Goal: Task Accomplishment & Management: Manage account settings

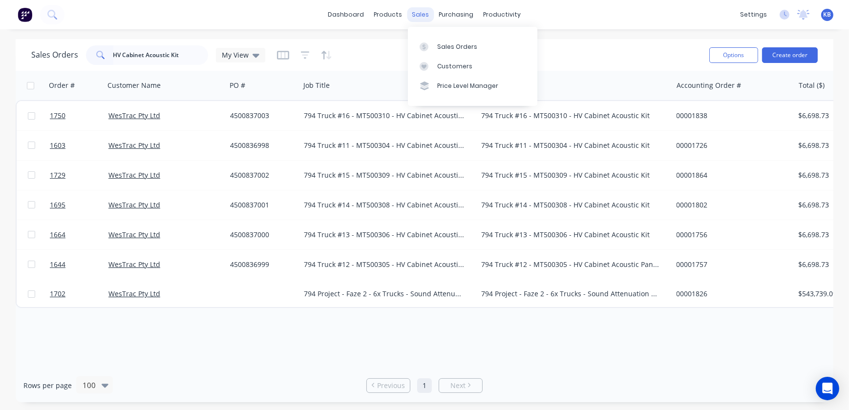
click at [429, 19] on div "sales" at bounding box center [420, 14] width 27 height 15
click at [444, 39] on link "Sales Orders" at bounding box center [472, 47] width 129 height 20
drag, startPoint x: 191, startPoint y: 53, endPoint x: 87, endPoint y: 48, distance: 103.7
click at [88, 49] on div "HV Cabinet Acoustic Kit" at bounding box center [147, 55] width 122 height 20
type input "1774"
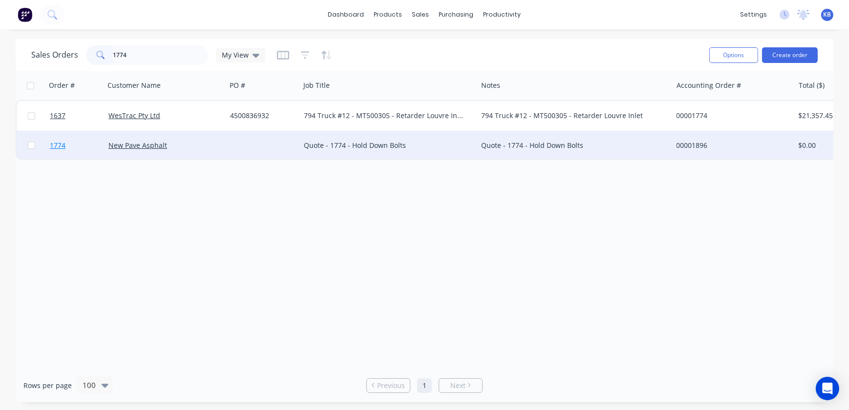
click at [62, 150] on span "1774" at bounding box center [58, 146] width 16 height 10
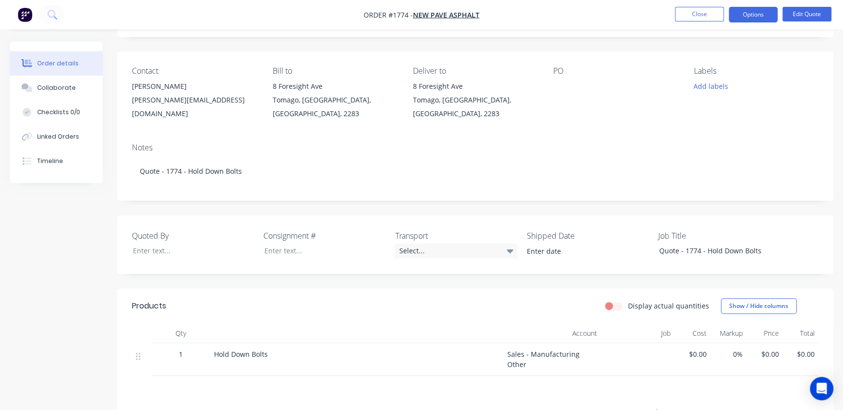
scroll to position [56, 0]
click at [816, 22] on nav "Order #1774 - New Pave Asphalt Close Options Edit Quote" at bounding box center [421, 14] width 843 height 29
click at [812, 14] on button "Edit Quote" at bounding box center [806, 14] width 49 height 15
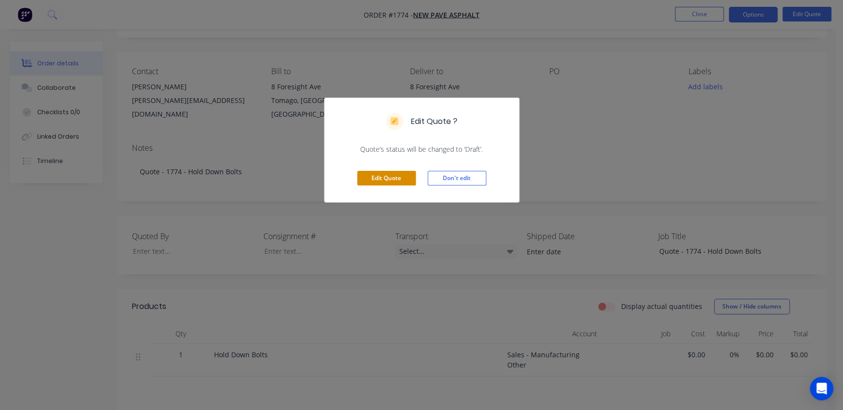
click at [400, 175] on button "Edit Quote" at bounding box center [386, 178] width 59 height 15
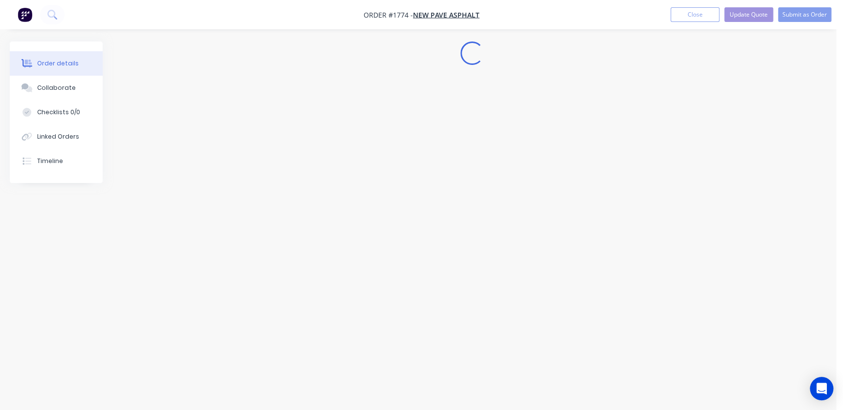
scroll to position [0, 0]
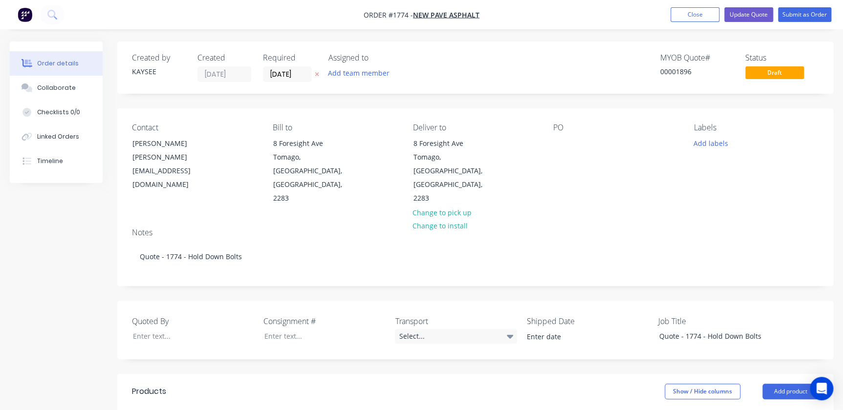
click at [536, 155] on div "Deliver to 8 Foresight Ave Tomago, New South Wales, Australia, 2283 Change to p…" at bounding box center [475, 164] width 125 height 83
click at [555, 147] on div at bounding box center [561, 143] width 16 height 14
click at [567, 142] on div at bounding box center [561, 143] width 16 height 14
click at [718, 150] on div "Labels Add labels" at bounding box center [756, 164] width 125 height 83
click at [718, 143] on button "Add labels" at bounding box center [710, 142] width 45 height 13
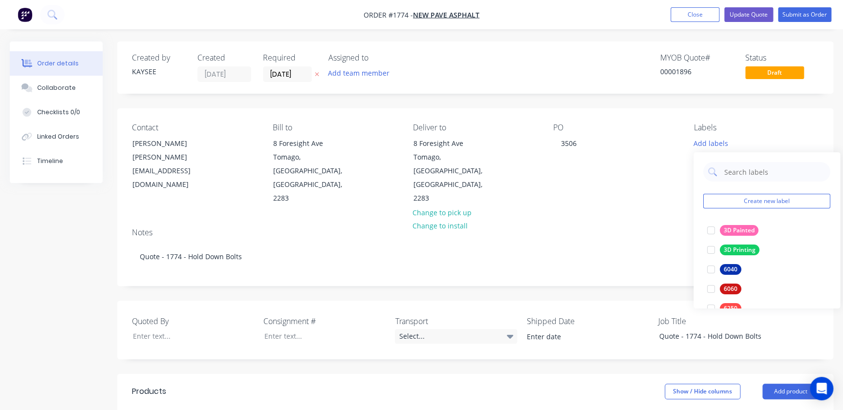
click at [674, 163] on div "PO 3506" at bounding box center [615, 164] width 125 height 83
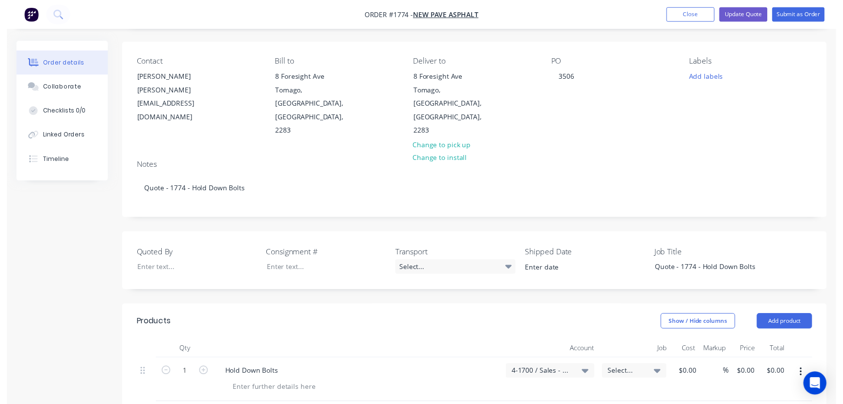
scroll to position [177, 0]
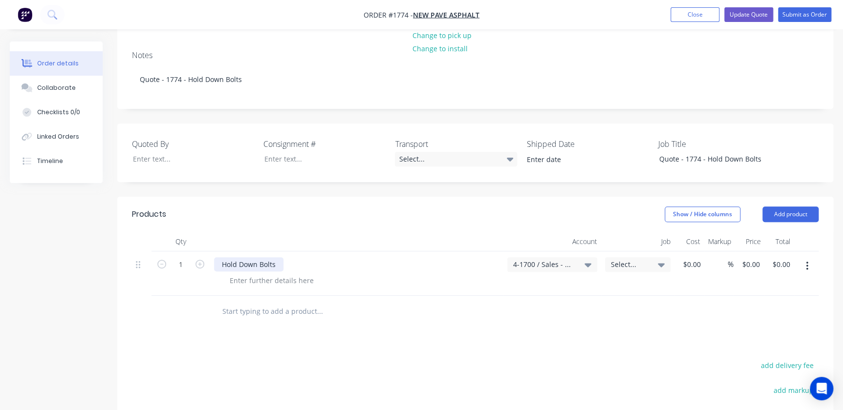
click at [263, 257] on div "Hold Down Bolts" at bounding box center [248, 264] width 69 height 14
drag, startPoint x: 284, startPoint y: 234, endPoint x: 117, endPoint y: 229, distance: 167.2
click at [117, 232] on div "Qty Account Job Cost Markup Price Total 1 Hold Down Bolts 4-1700 / Sales - Manu…" at bounding box center [475, 280] width 716 height 96
click at [277, 257] on div "Hold Down Bolts" at bounding box center [248, 264] width 69 height 14
click at [749, 257] on div "0 $0.00" at bounding box center [750, 264] width 26 height 14
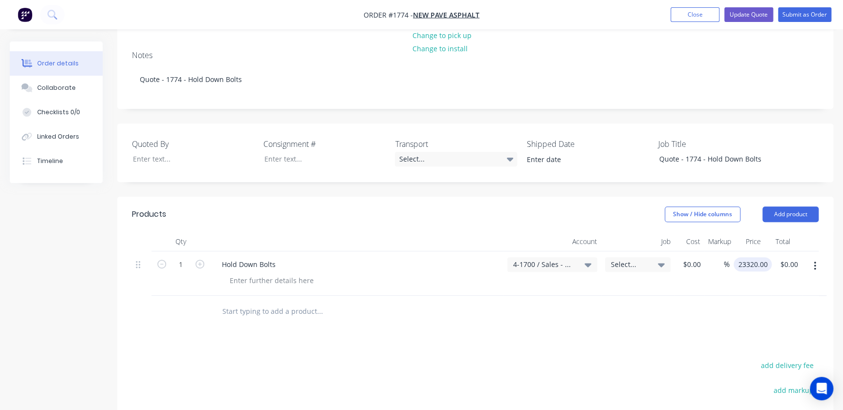
type input "$23,320.00"
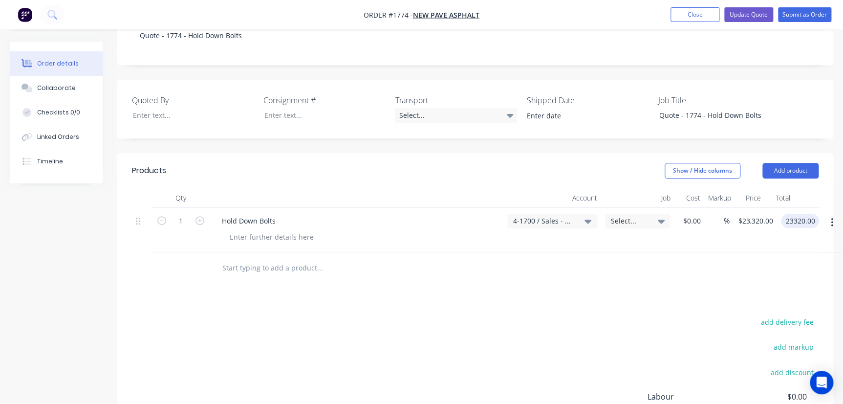
scroll to position [222, 0]
type input "$23,320.00"
click at [636, 215] on span "Select..." at bounding box center [629, 220] width 37 height 10
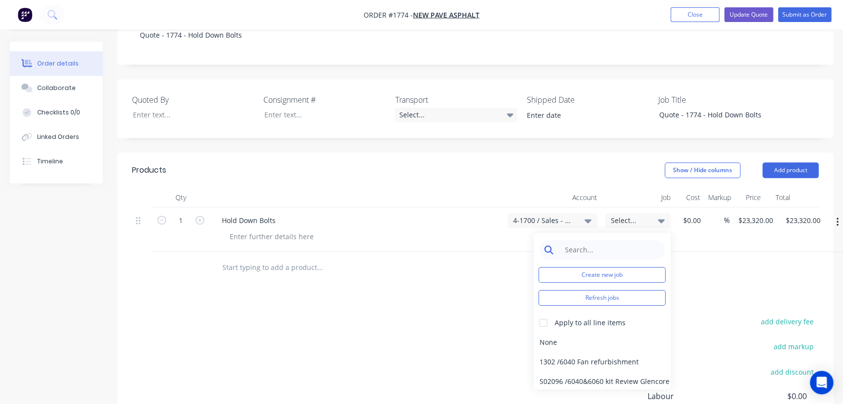
click at [626, 240] on input at bounding box center [609, 250] width 100 height 20
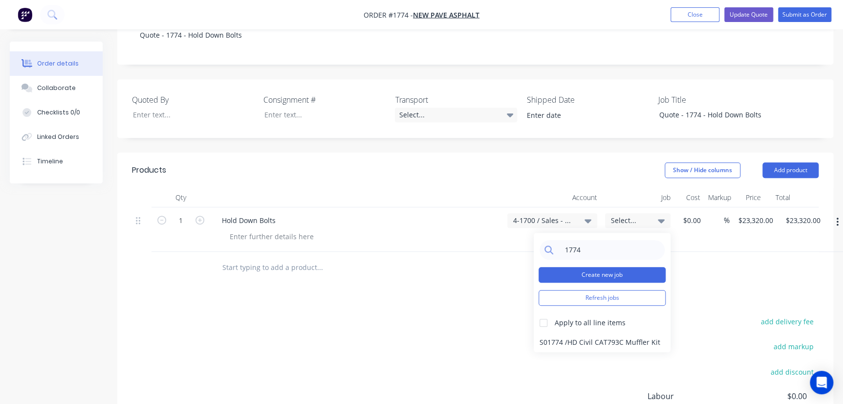
type input "1774"
click at [585, 267] on button "Create new job" at bounding box center [601, 275] width 127 height 16
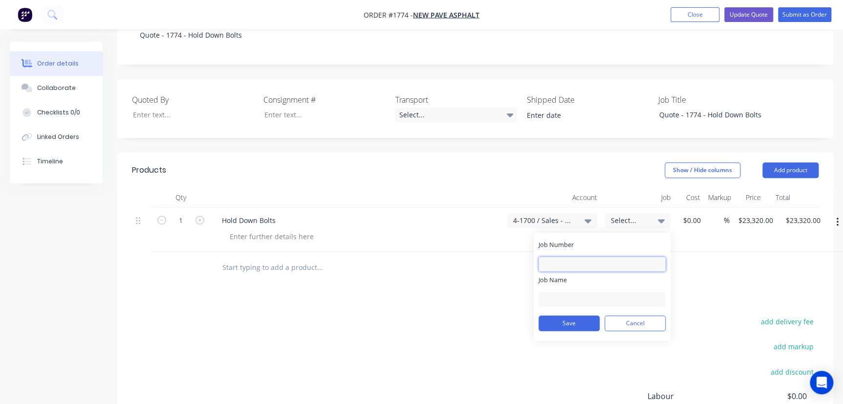
click at [571, 256] on input "Job Number" at bounding box center [601, 263] width 127 height 15
type input "1774"
click at [568, 292] on input "Job Name" at bounding box center [601, 299] width 127 height 15
type input "N"
type input "P"
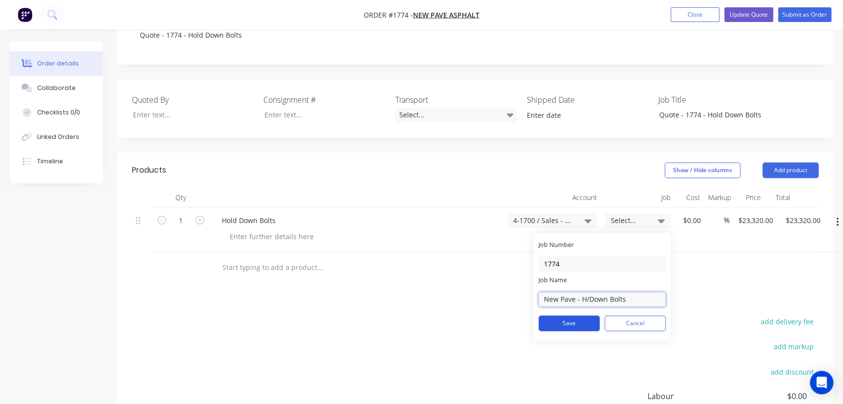
type input "New Pave - H/Down Bolts"
click at [583, 315] on button "Save" at bounding box center [568, 323] width 61 height 16
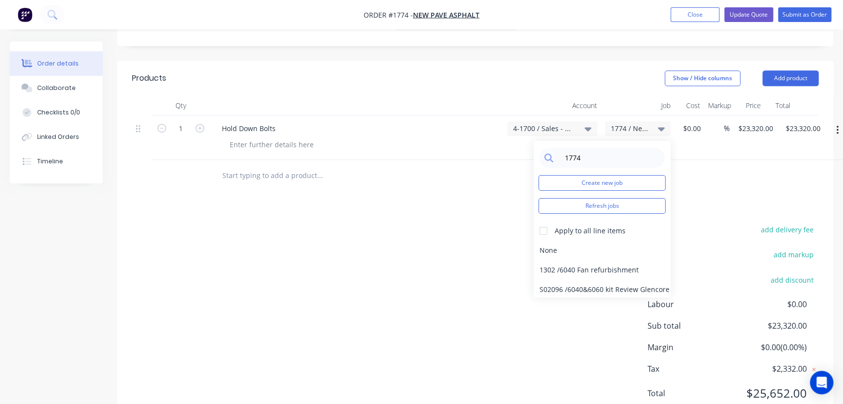
scroll to position [322, 0]
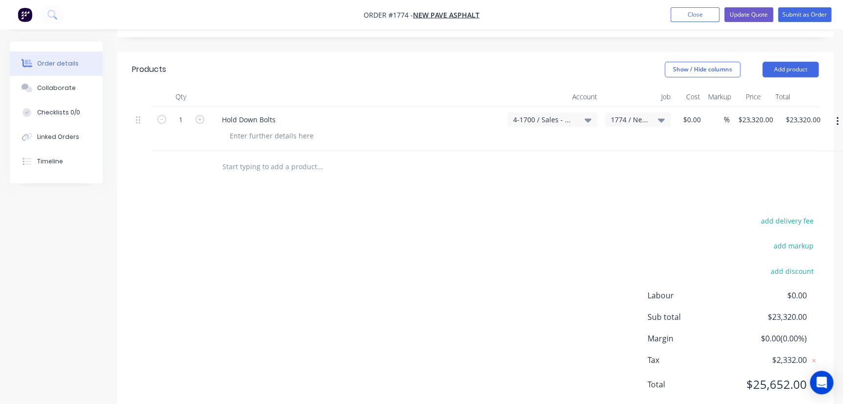
click at [492, 280] on div "add delivery fee add markup add discount Labour $0.00 Sub total $23,320.00 Marg…" at bounding box center [475, 308] width 686 height 189
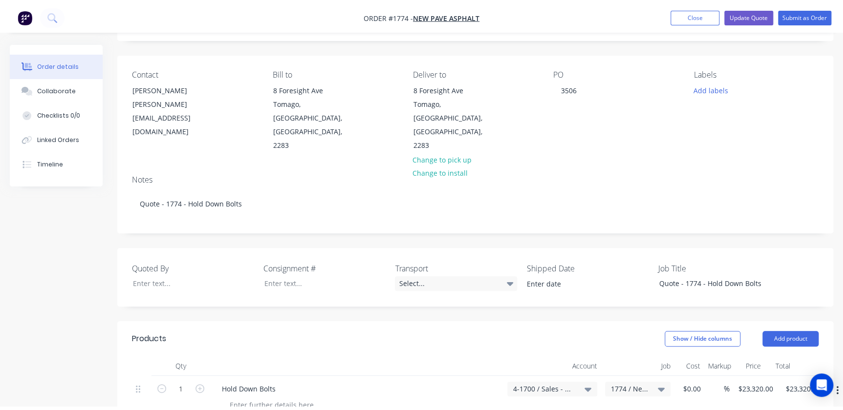
scroll to position [0, 0]
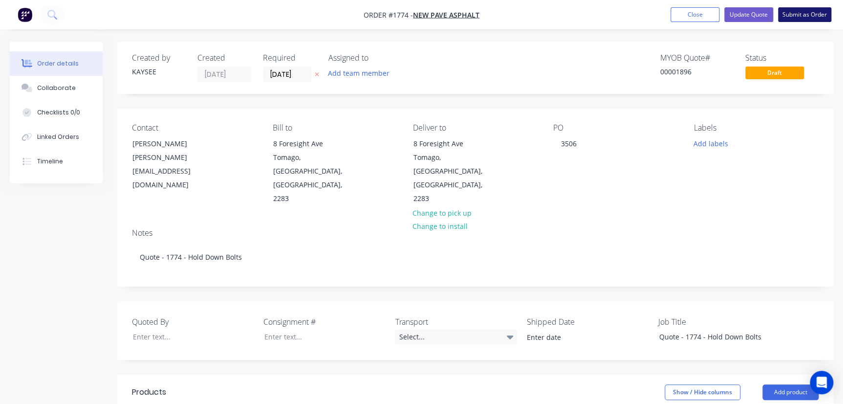
click at [812, 14] on button "Submit as Order" at bounding box center [804, 14] width 53 height 15
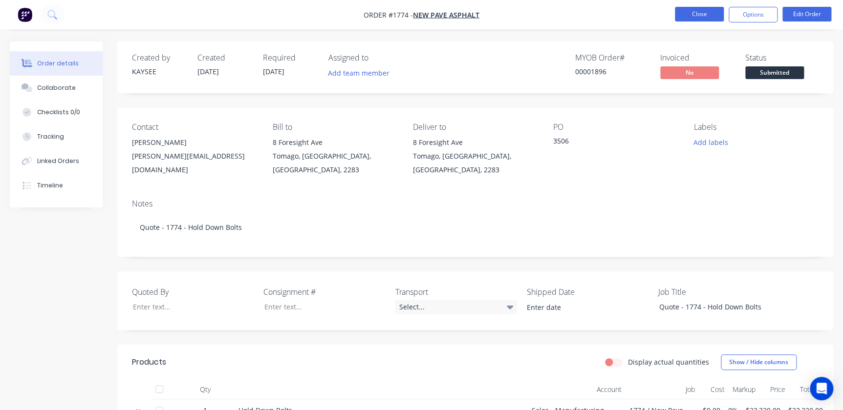
click at [713, 17] on button "Close" at bounding box center [699, 14] width 49 height 15
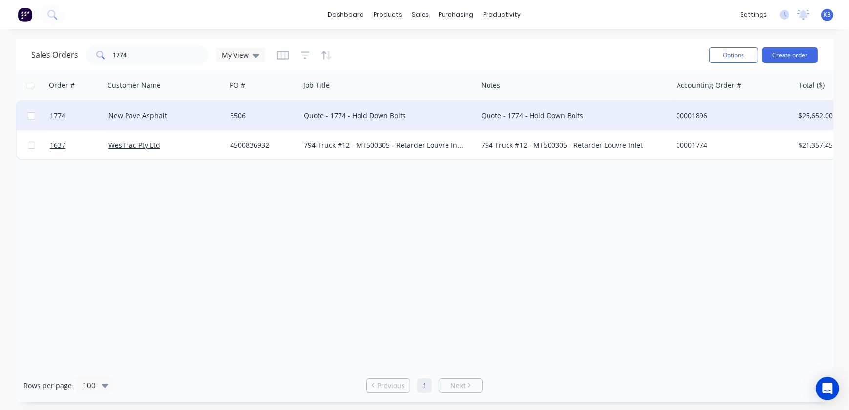
click at [353, 112] on div "Quote - 1774 - Hold Down Bolts" at bounding box center [384, 116] width 161 height 10
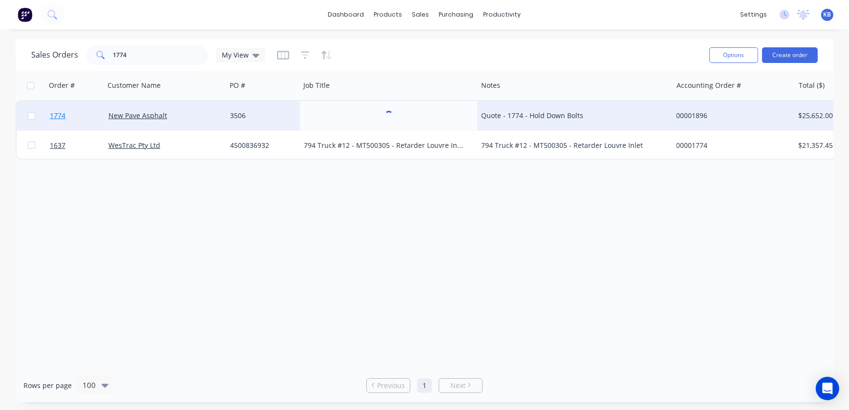
click at [58, 116] on span "1774" at bounding box center [58, 116] width 16 height 10
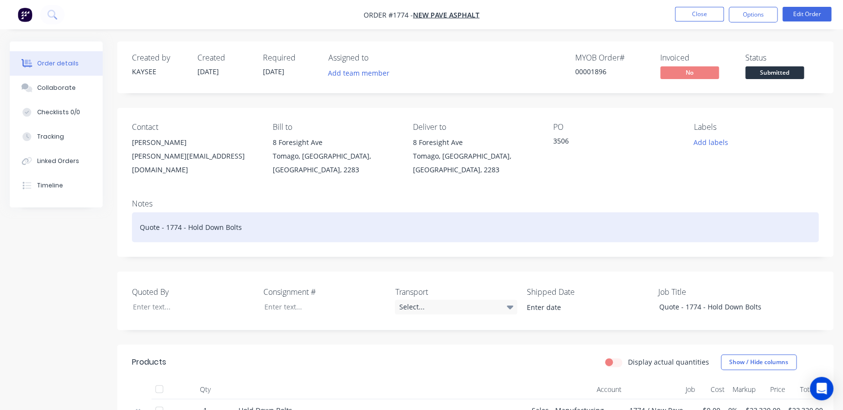
drag, startPoint x: 236, startPoint y: 233, endPoint x: 142, endPoint y: 230, distance: 94.4
click at [142, 230] on div "Quote - 1774 - Hold Down Bolts" at bounding box center [475, 228] width 686 height 30
click at [160, 224] on div "Quote - 1774 - Hold Down Bolts" at bounding box center [475, 228] width 686 height 30
click at [157, 229] on div "Quote - 1774 - Hold Down Bolts" at bounding box center [475, 228] width 686 height 30
drag, startPoint x: 162, startPoint y: 229, endPoint x: 86, endPoint y: 207, distance: 78.5
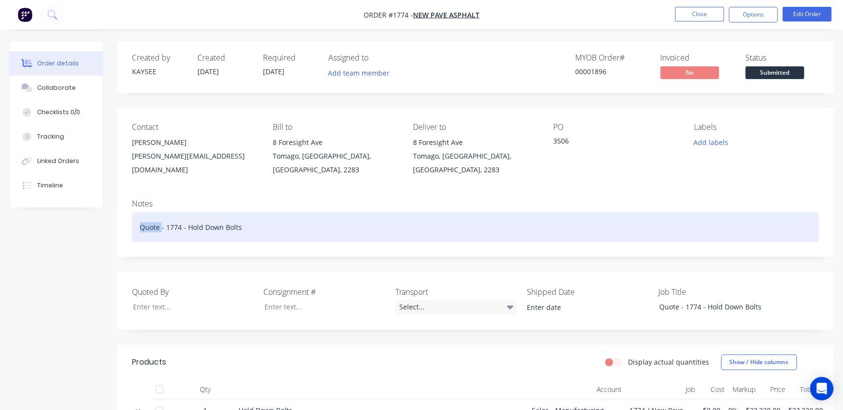
click at [90, 213] on div "Created by KAYSEE Created 25/08/25 Required 13/08/25 Assigned to Add team membe…" at bounding box center [421, 324] width 823 height 565
drag, startPoint x: 167, startPoint y: 228, endPoint x: 28, endPoint y: 214, distance: 138.9
click at [35, 215] on div "Created by KAYSEE Created 25/08/25 Required 13/08/25 Assigned to Add team membe…" at bounding box center [421, 324] width 823 height 565
click at [247, 225] on div "Hold Down Bolts" at bounding box center [475, 228] width 686 height 30
drag, startPoint x: 196, startPoint y: 229, endPoint x: 110, endPoint y: 214, distance: 87.1
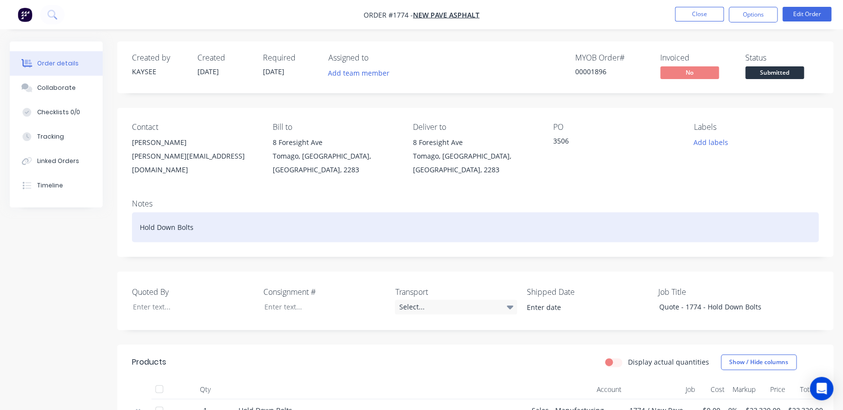
click at [110, 214] on div "Created by KAYSEE Created 25/08/25 Required 13/08/25 Assigned to Add team membe…" at bounding box center [421, 324] width 823 height 565
copy div "Hold Down Bolts"
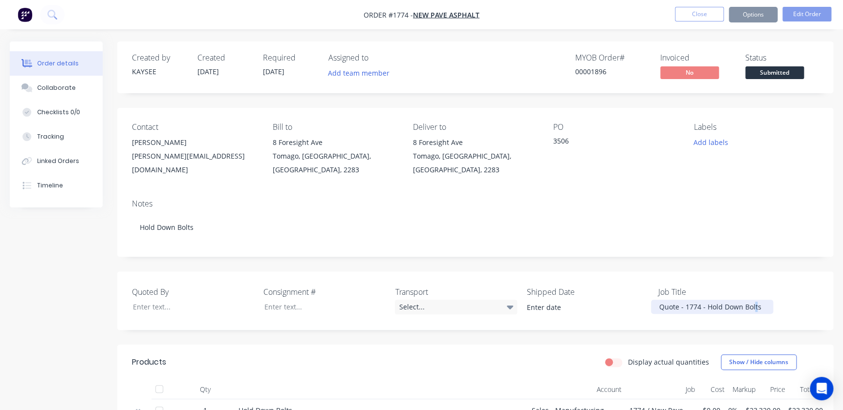
click at [756, 305] on div "Quote - 1774 - Hold Down Bolts" at bounding box center [712, 307] width 122 height 14
drag, startPoint x: 759, startPoint y: 305, endPoint x: 601, endPoint y: 293, distance: 158.3
click at [601, 293] on div "Quoted By Consignment # Transport Select... Shipped Date Job Title Quote - 1774…" at bounding box center [475, 301] width 716 height 59
paste div
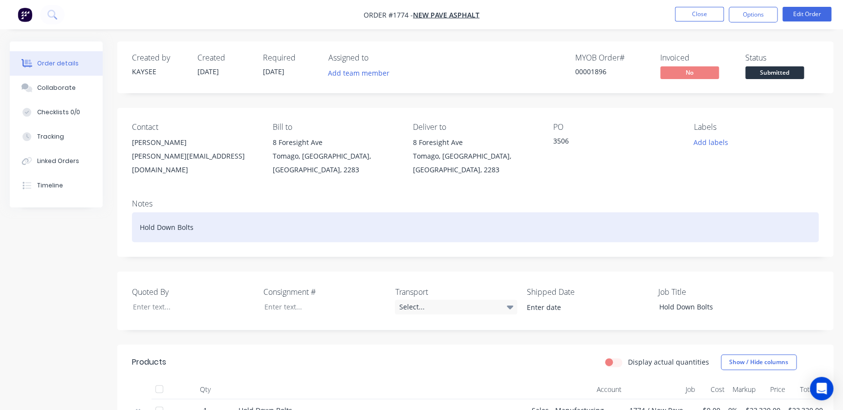
drag, startPoint x: 682, startPoint y: 232, endPoint x: 701, endPoint y: 249, distance: 25.9
click at [682, 233] on div "Hold Down Bolts" at bounding box center [475, 228] width 686 height 30
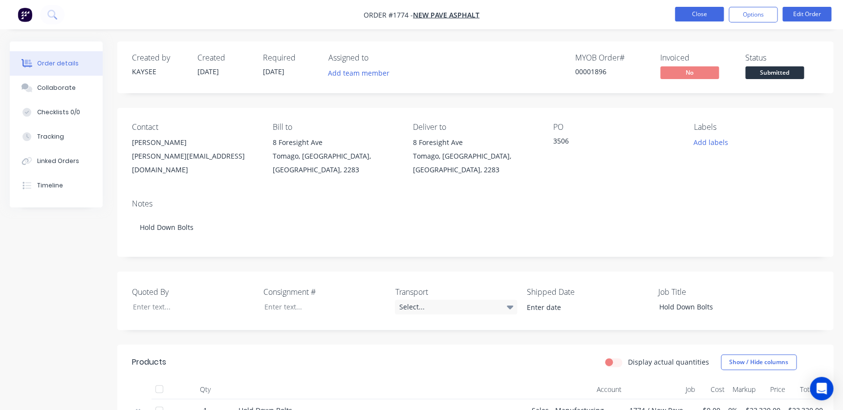
click at [704, 11] on button "Close" at bounding box center [699, 14] width 49 height 15
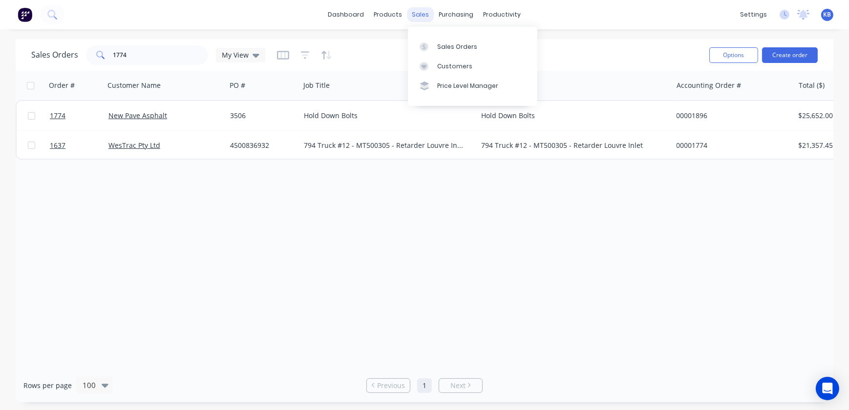
click at [424, 17] on div "sales" at bounding box center [420, 14] width 27 height 15
click at [450, 53] on link "Sales Orders" at bounding box center [472, 47] width 129 height 20
click at [441, 42] on link "Sales Orders" at bounding box center [472, 47] width 129 height 20
click at [449, 49] on div "Sales Orders" at bounding box center [457, 47] width 40 height 9
click at [253, 54] on icon at bounding box center [256, 56] width 7 height 4
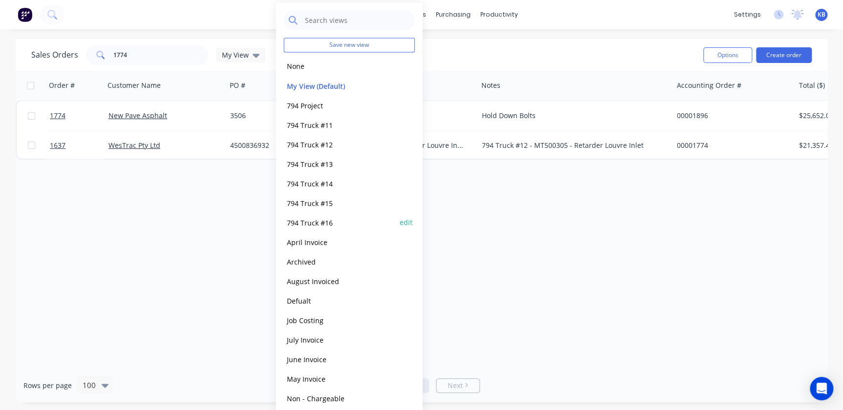
click at [330, 220] on button "794 Truck #16" at bounding box center [339, 222] width 111 height 11
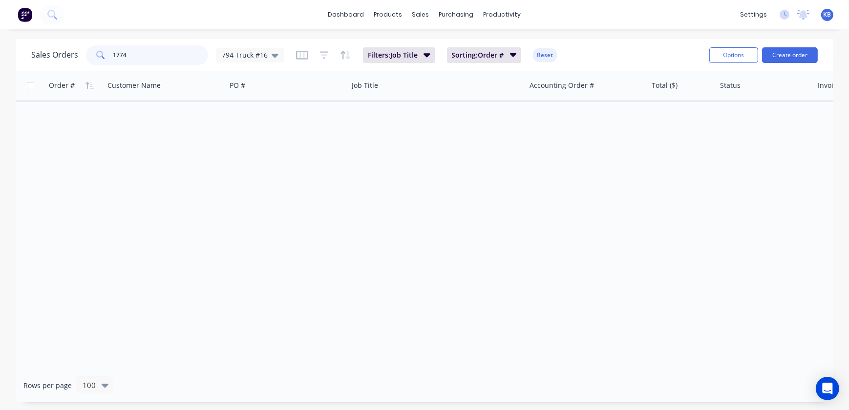
drag, startPoint x: 150, startPoint y: 60, endPoint x: 73, endPoint y: 61, distance: 76.7
click at [73, 61] on div "Sales Orders 1774 794 Truck #16" at bounding box center [157, 55] width 253 height 20
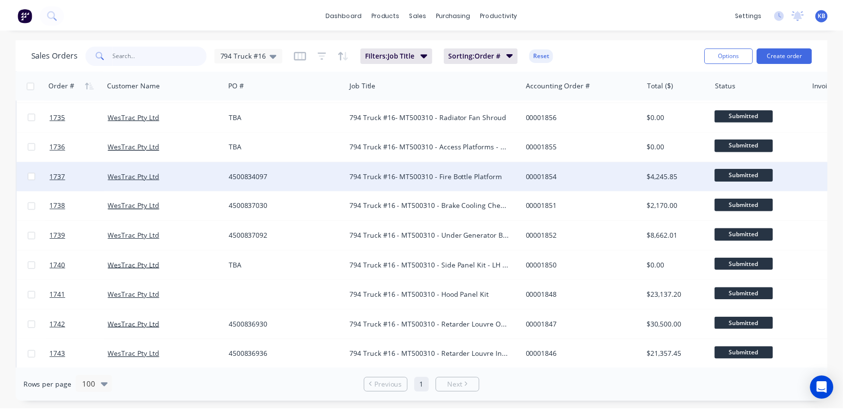
scroll to position [88, 0]
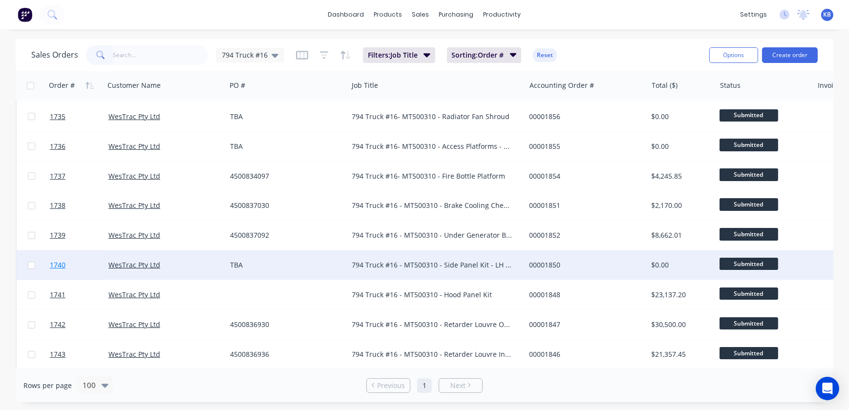
click at [61, 265] on span "1740" at bounding box center [58, 265] width 16 height 10
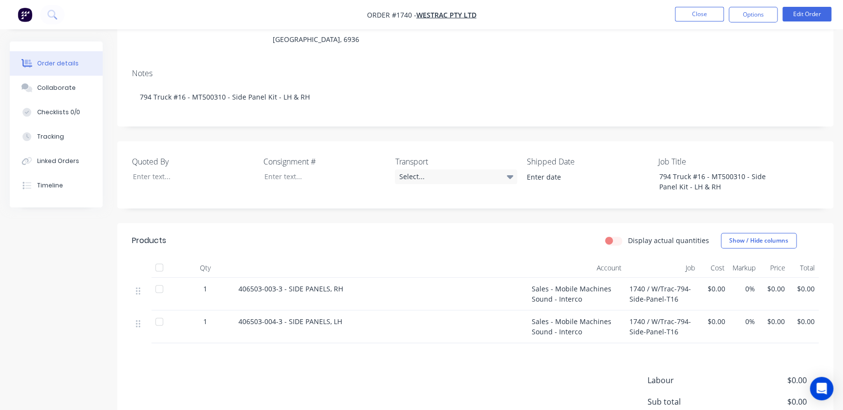
scroll to position [149, 0]
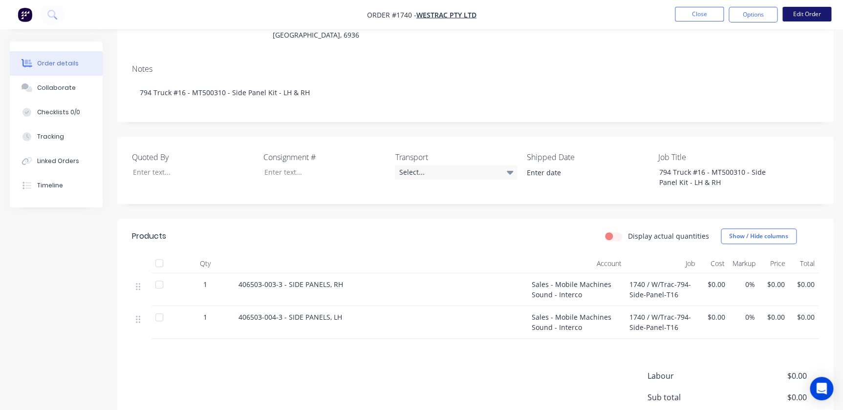
click at [805, 12] on button "Edit Order" at bounding box center [806, 14] width 49 height 15
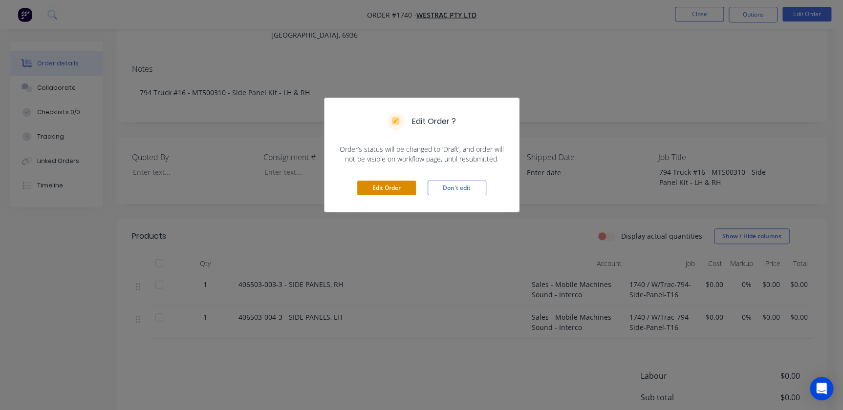
click at [394, 185] on button "Edit Order" at bounding box center [386, 188] width 59 height 15
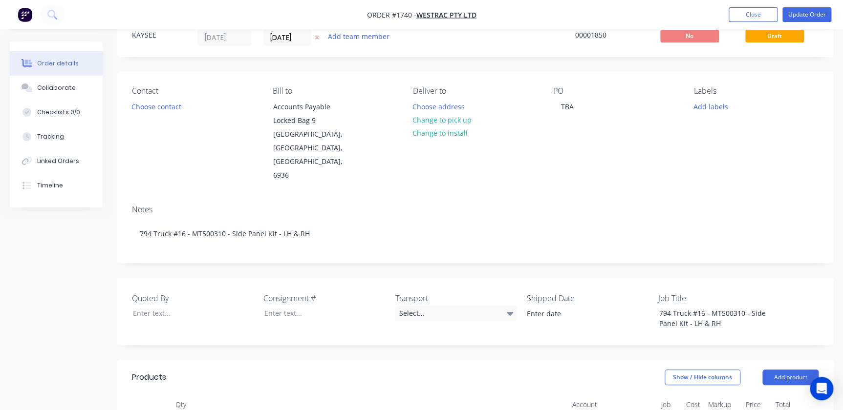
scroll to position [177, 0]
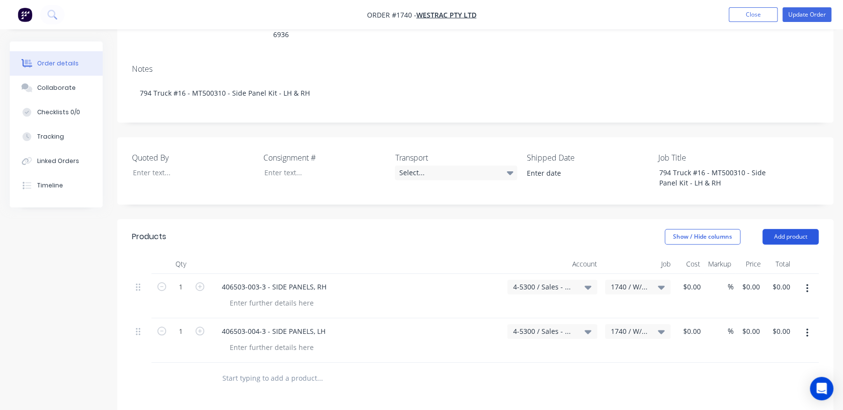
click at [786, 229] on button "Add product" at bounding box center [790, 237] width 56 height 16
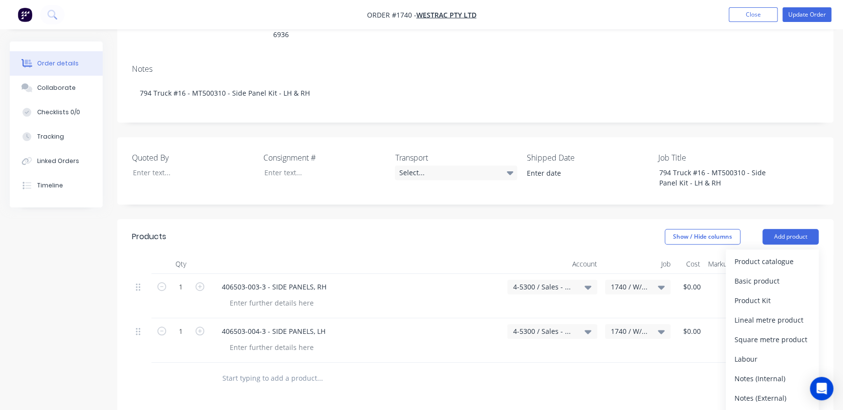
drag, startPoint x: 756, startPoint y: 368, endPoint x: 745, endPoint y: 366, distance: 10.8
click at [755, 391] on div "Notes (External)" at bounding box center [771, 398] width 75 height 14
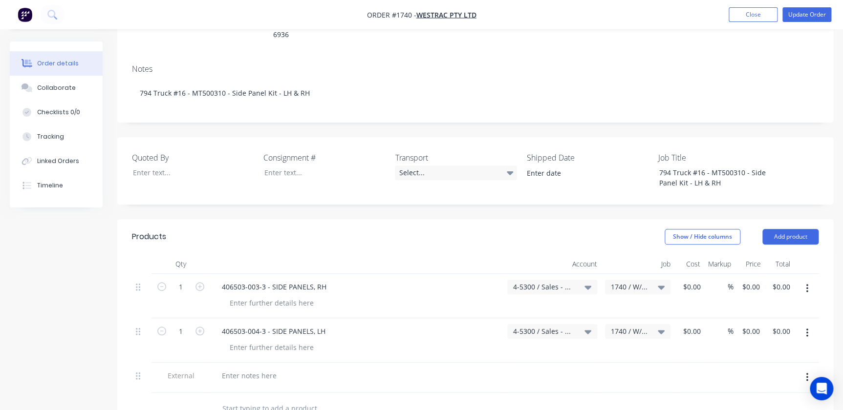
click at [249, 363] on div at bounding box center [356, 378] width 293 height 30
click at [240, 369] on div at bounding box center [249, 376] width 70 height 14
paste div
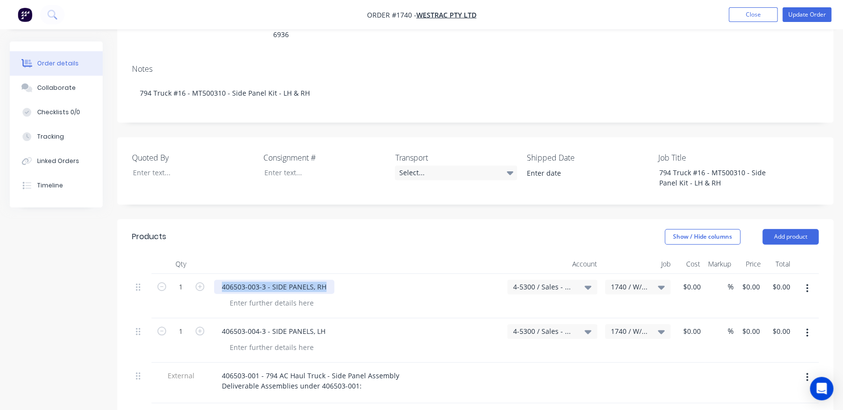
drag, startPoint x: 325, startPoint y: 263, endPoint x: 195, endPoint y: 256, distance: 130.6
click at [195, 274] on div "1 406503-003-3 - SIDE PANELS, RH 4-5300 / Sales - Mobile Machines Sound - Inter…" at bounding box center [475, 296] width 686 height 44
paste div
drag, startPoint x: 335, startPoint y: 304, endPoint x: 184, endPoint y: 298, distance: 151.6
click at [184, 319] on div "1 406503-004-3 - SIDE PANELS, LH 4-5300 / Sales - Mobile Machines Sound - Inter…" at bounding box center [475, 341] width 686 height 44
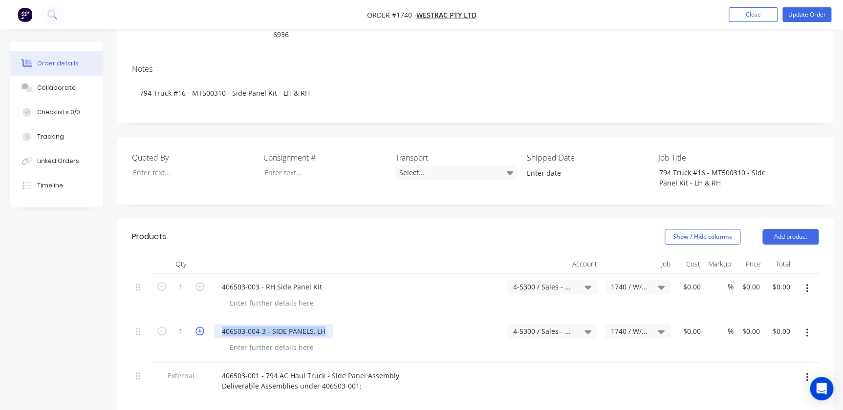
paste div
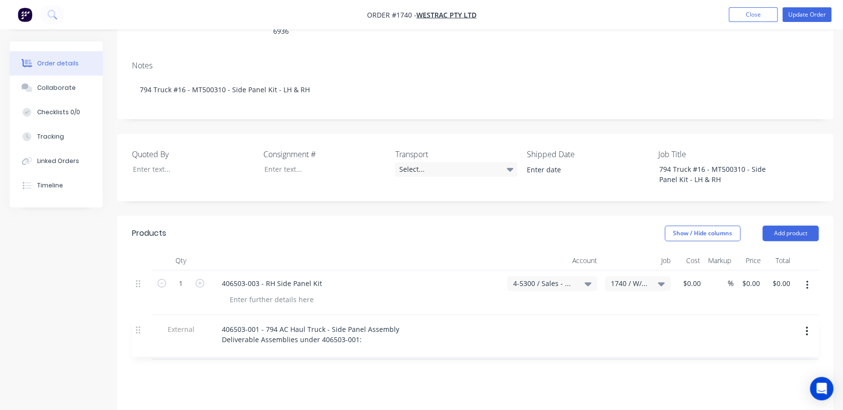
scroll to position [181, 0]
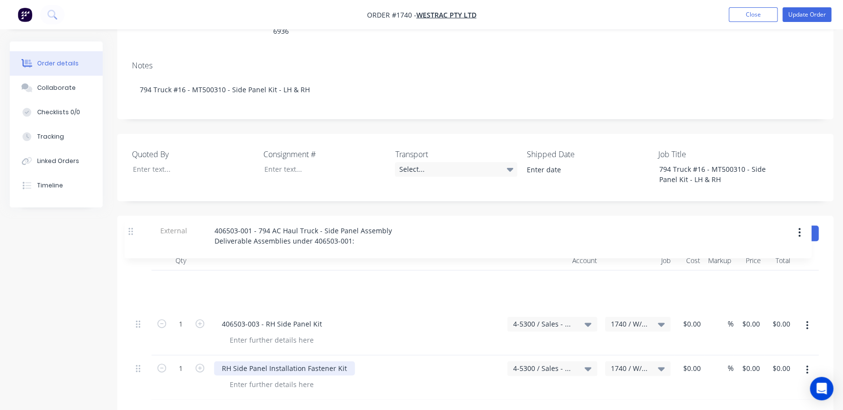
drag, startPoint x: 141, startPoint y: 348, endPoint x: 134, endPoint y: 232, distance: 116.5
click at [134, 251] on div "Qty Account Job Cost Markup Price Total 1 406503-003 - RH Side Panel Kit 4-5300…" at bounding box center [475, 325] width 686 height 149
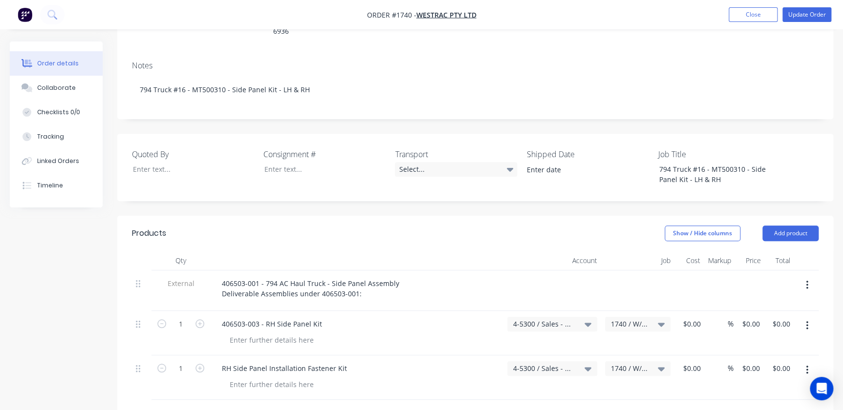
click at [272, 406] on input "text" at bounding box center [319, 416] width 195 height 20
paste input "406503-004 - LH Side Panel Kit"
type input "406503-004 - LH Side Panel Kit"
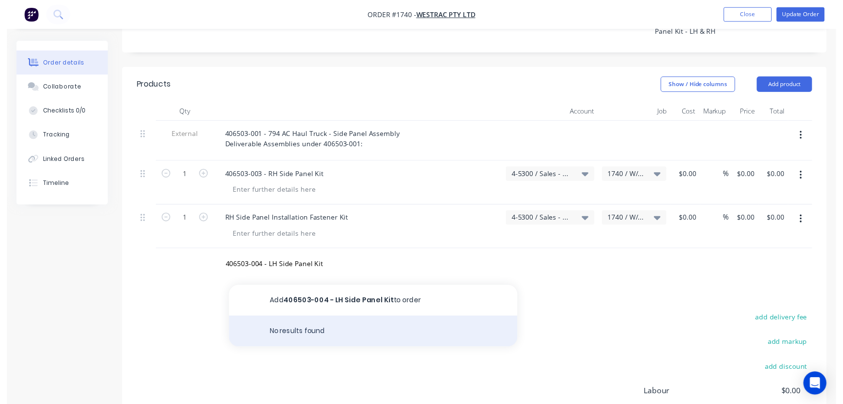
scroll to position [359, 0]
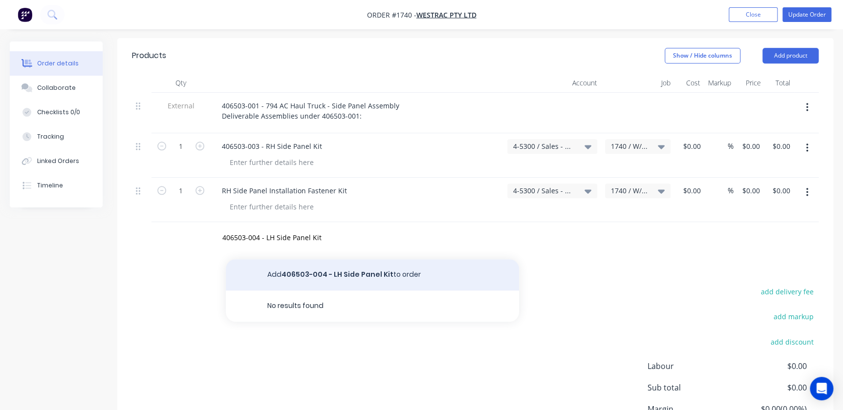
click at [362, 259] on button "Add 406503-004 - LH Side Panel Kit to order" at bounding box center [372, 274] width 293 height 31
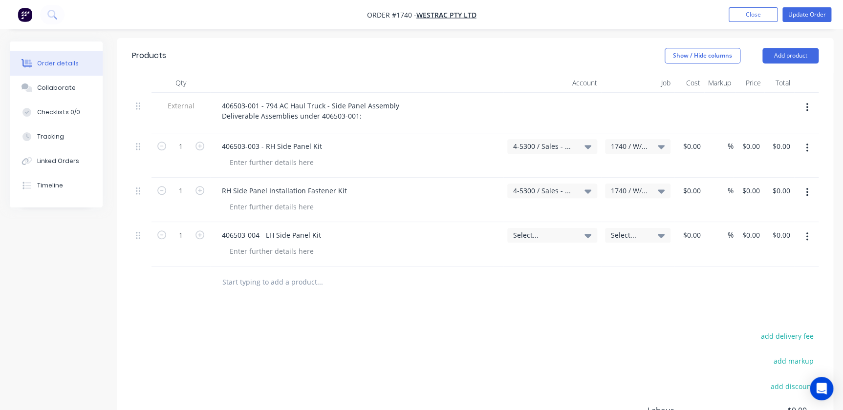
click at [270, 267] on div at bounding box center [386, 283] width 352 height 32
click at [272, 273] on input "text" at bounding box center [319, 283] width 195 height 20
paste input "LH Side Panel Installation Fastener Kit"
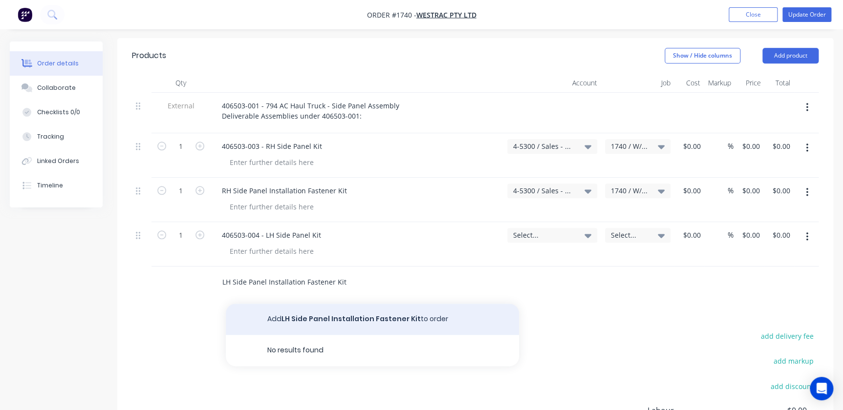
type input "LH Side Panel Installation Fastener Kit"
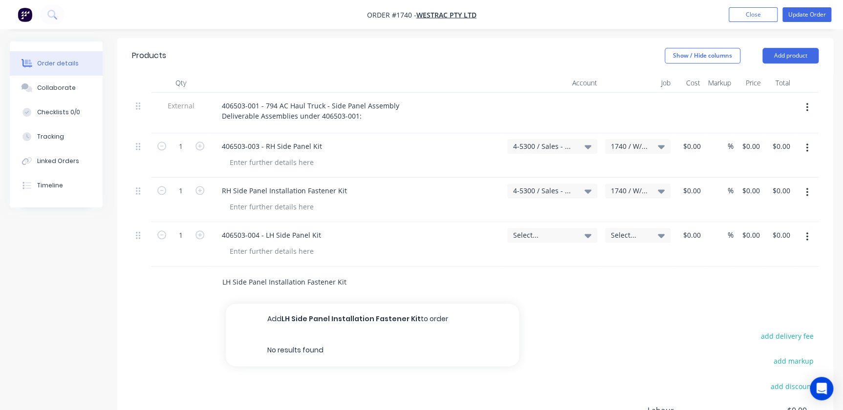
click at [358, 304] on button "Add LH Side Panel Installation Fastener Kit to order" at bounding box center [372, 319] width 293 height 31
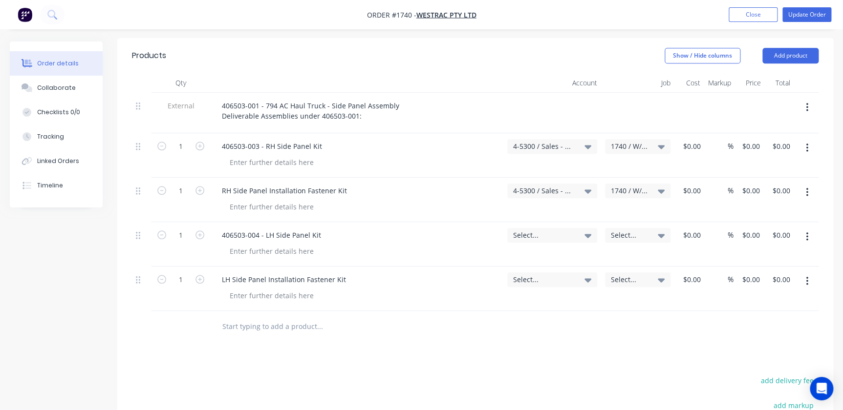
click at [537, 228] on div "Select..." at bounding box center [552, 235] width 90 height 15
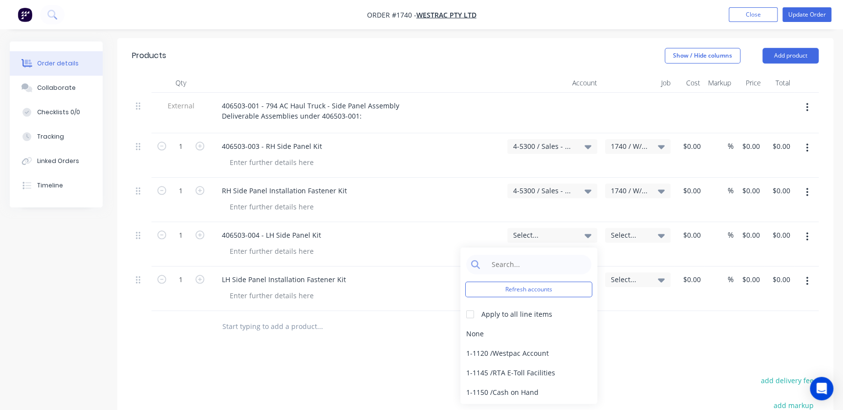
drag, startPoint x: 513, startPoint y: 228, endPoint x: 515, endPoint y: 223, distance: 5.5
click at [513, 255] on input at bounding box center [536, 265] width 100 height 20
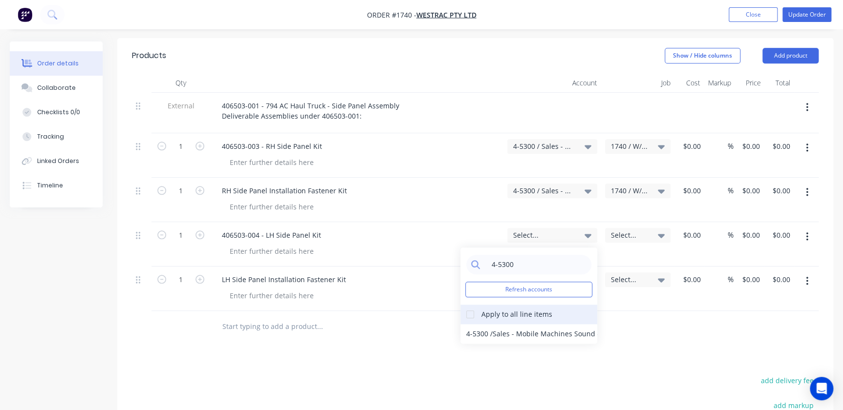
type input "4-5300"
click at [467, 305] on div at bounding box center [470, 315] width 20 height 20
click at [476, 324] on div "4-5300 / Sales - Mobile Machines Sound - Interco" at bounding box center [528, 334] width 137 height 20
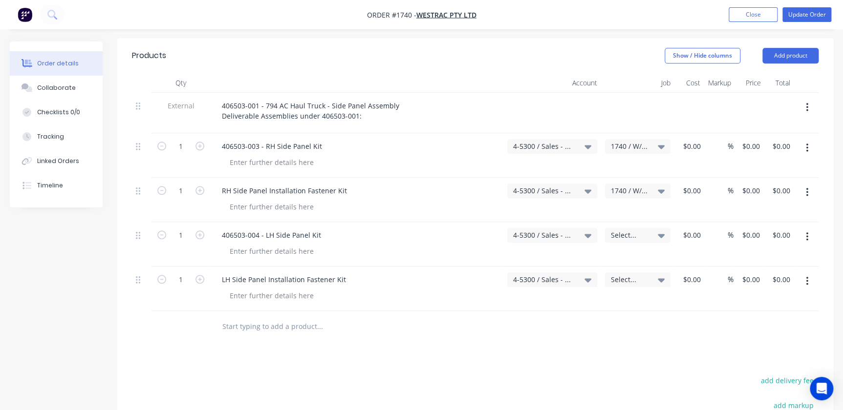
click at [621, 230] on span "Select..." at bounding box center [629, 235] width 37 height 10
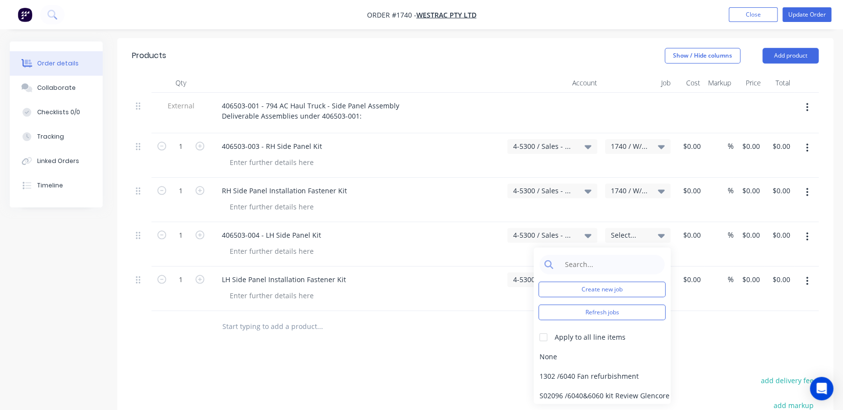
click at [585, 249] on div "Create new job Refresh jobs Apply to all line items None 1302 / 6040 Fan refurb…" at bounding box center [602, 326] width 137 height 156
drag, startPoint x: 585, startPoint y: 247, endPoint x: 589, endPoint y: 234, distance: 13.6
click at [589, 248] on div "Create new job Refresh jobs Apply to all line items None 1302 / 6040 Fan refurb…" at bounding box center [602, 326] width 137 height 156
click at [589, 255] on input at bounding box center [609, 265] width 100 height 20
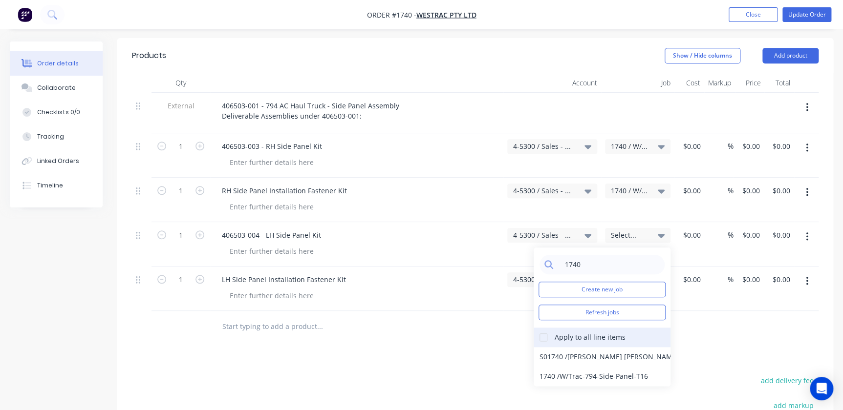
type input "1740"
click at [541, 328] on div at bounding box center [544, 338] width 20 height 20
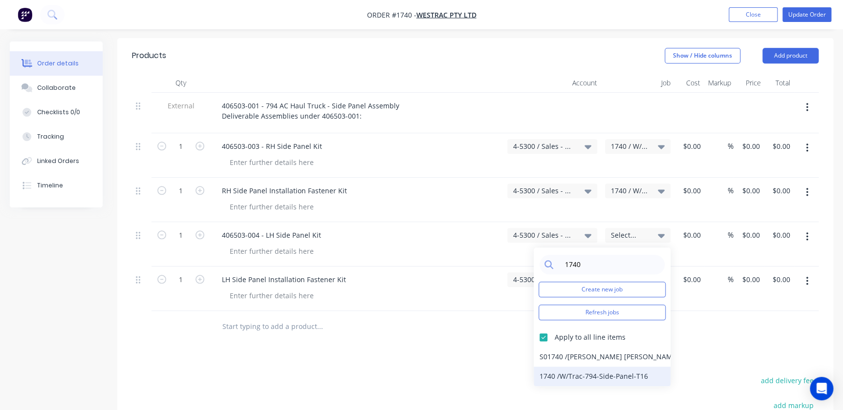
click at [562, 367] on div "1740 / W/Trac-794-Side-Panel-T16" at bounding box center [602, 377] width 137 height 20
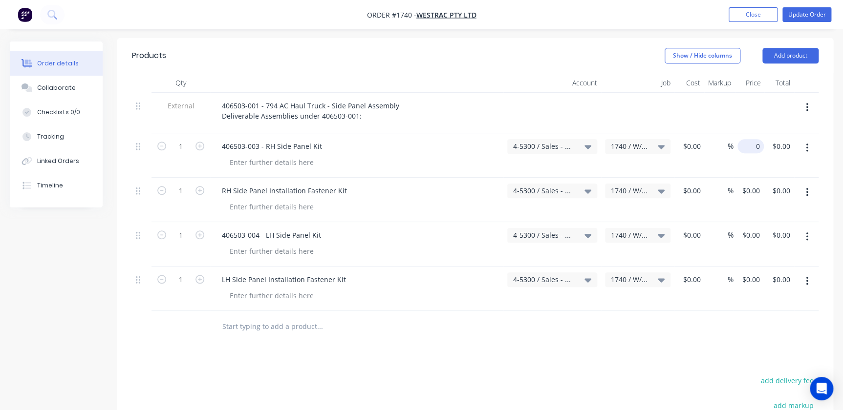
click at [759, 139] on input "0" at bounding box center [752, 146] width 22 height 14
type input "$22,607.40"
click at [753, 184] on input "0" at bounding box center [752, 191] width 22 height 14
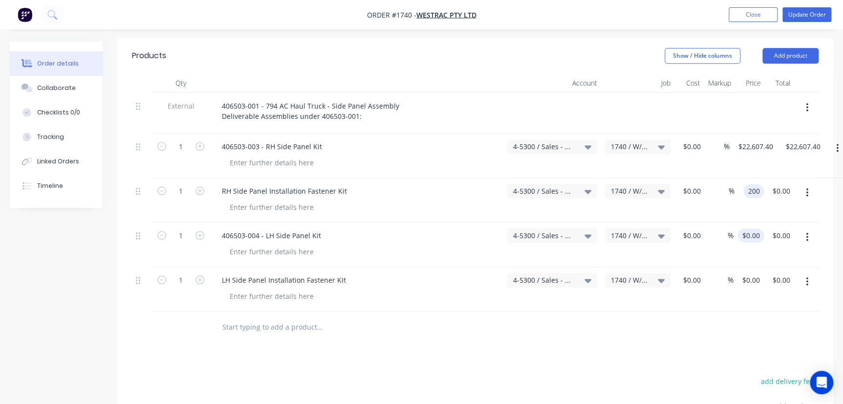
type input "$200.00"
click at [743, 222] on div "0 $0.00" at bounding box center [748, 244] width 30 height 44
type input "$22,607.40"
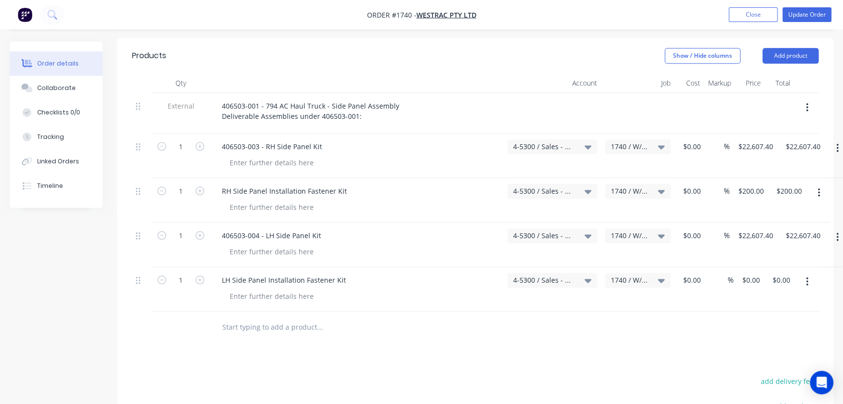
click at [750, 267] on div "$0.00 $0.00" at bounding box center [748, 289] width 30 height 44
click at [751, 273] on div "0 $0.00" at bounding box center [750, 280] width 26 height 14
type input "$200.00"
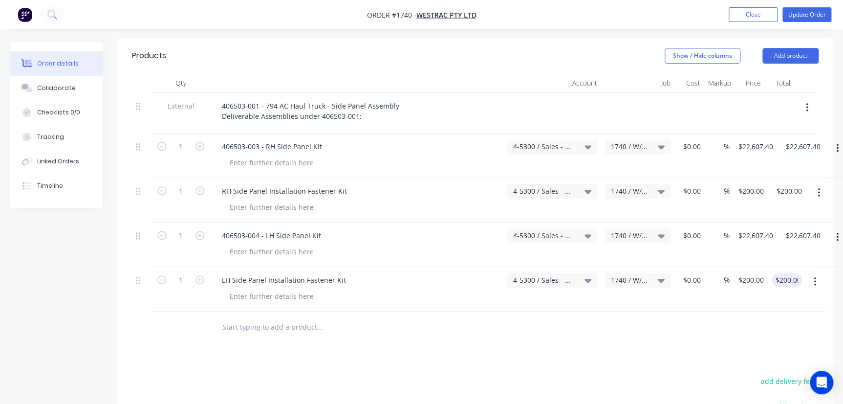
click at [701, 311] on div at bounding box center [475, 327] width 686 height 32
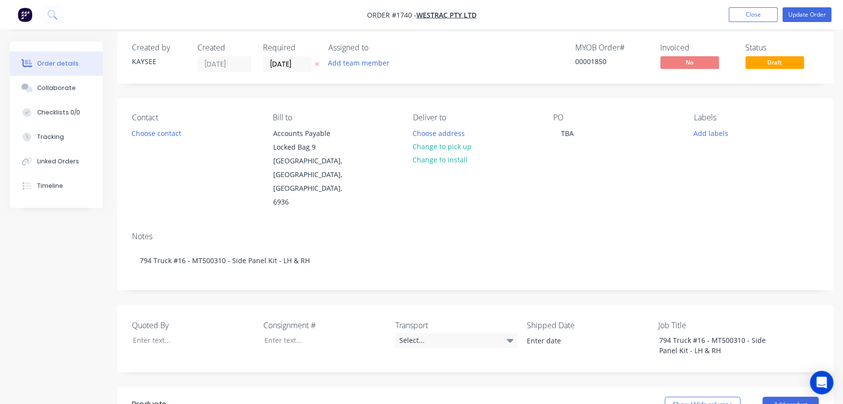
scroll to position [0, 0]
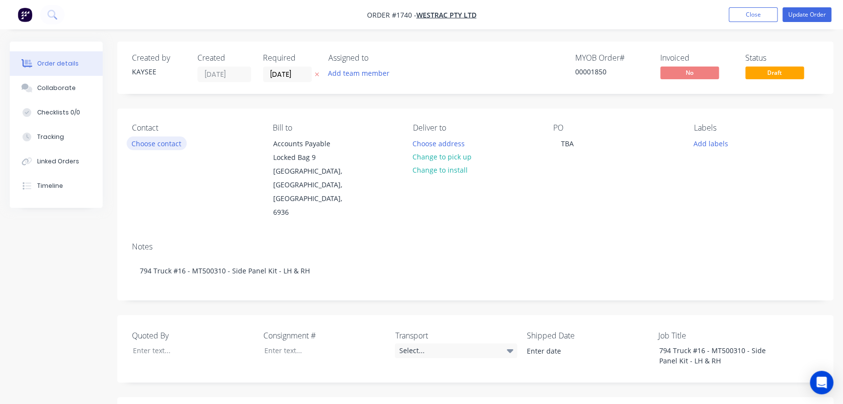
click at [175, 146] on button "Choose contact" at bounding box center [157, 142] width 60 height 13
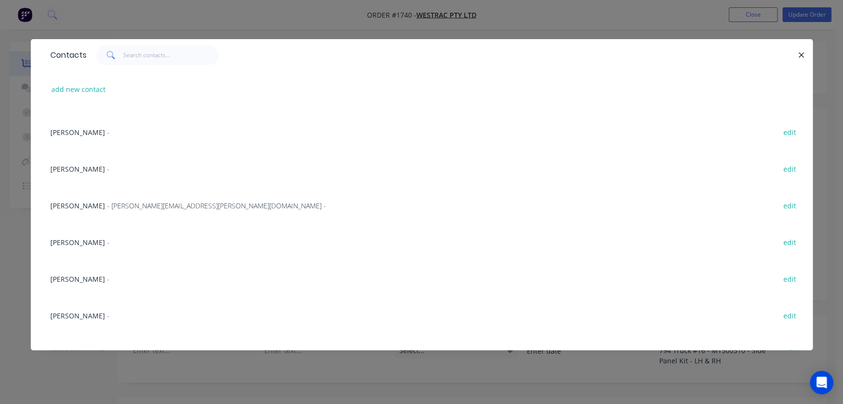
scroll to position [266, 0]
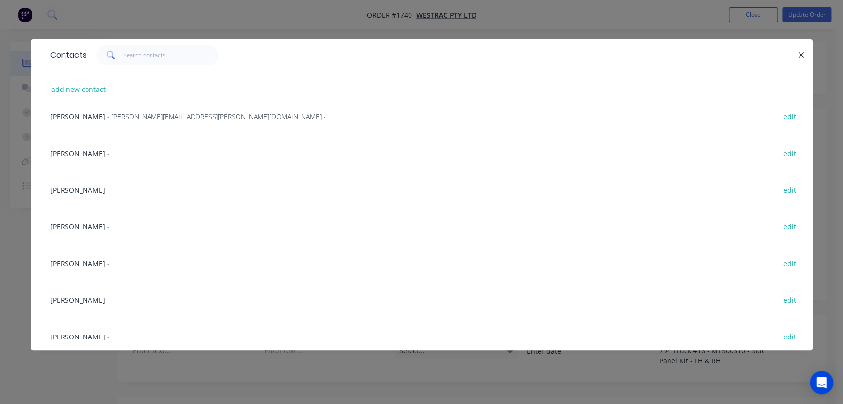
click at [94, 290] on div "[PERSON_NAME] - edit" at bounding box center [421, 299] width 752 height 37
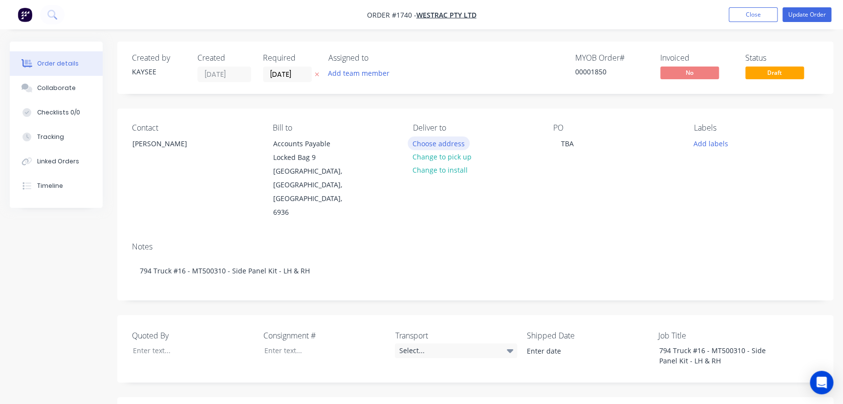
click at [415, 137] on button "Choose address" at bounding box center [438, 142] width 63 height 13
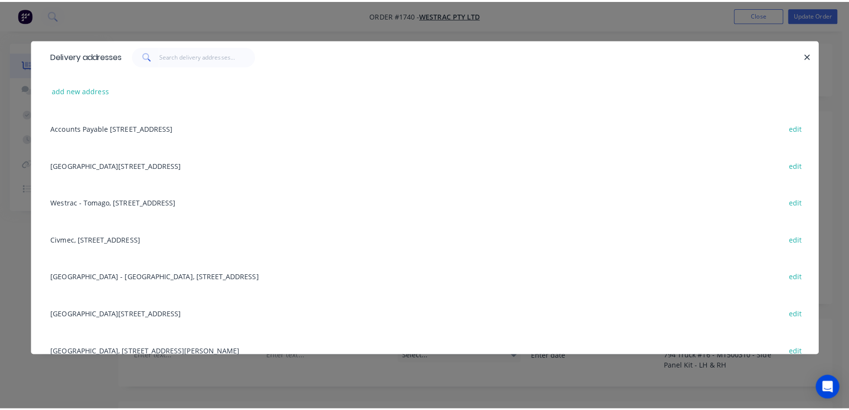
scroll to position [133, 0]
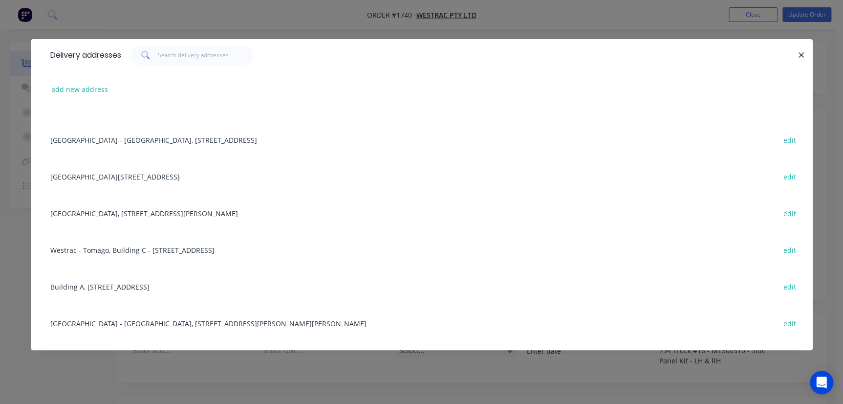
click at [96, 185] on div "Building L, [STREET_ADDRESS] edit" at bounding box center [421, 176] width 752 height 37
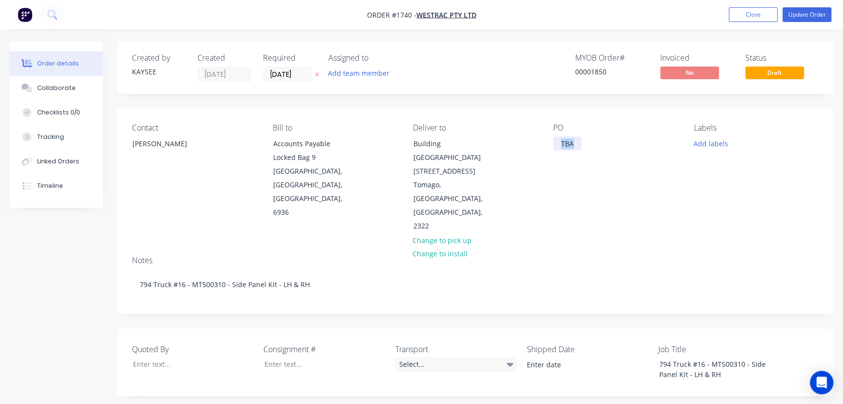
drag, startPoint x: 559, startPoint y: 150, endPoint x: 587, endPoint y: 150, distance: 27.8
click at [587, 150] on div "PO TBA" at bounding box center [615, 178] width 125 height 110
click at [704, 145] on button "Add labels" at bounding box center [710, 142] width 45 height 13
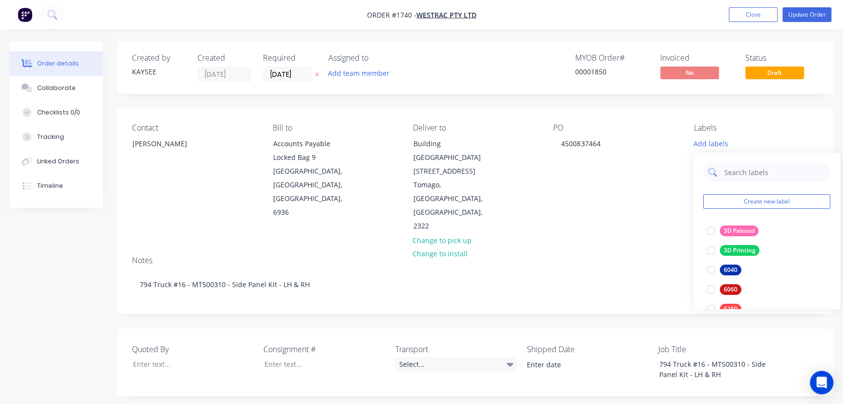
click at [729, 181] on input "text" at bounding box center [774, 172] width 102 height 20
type input "794"
click at [711, 232] on div at bounding box center [711, 231] width 20 height 20
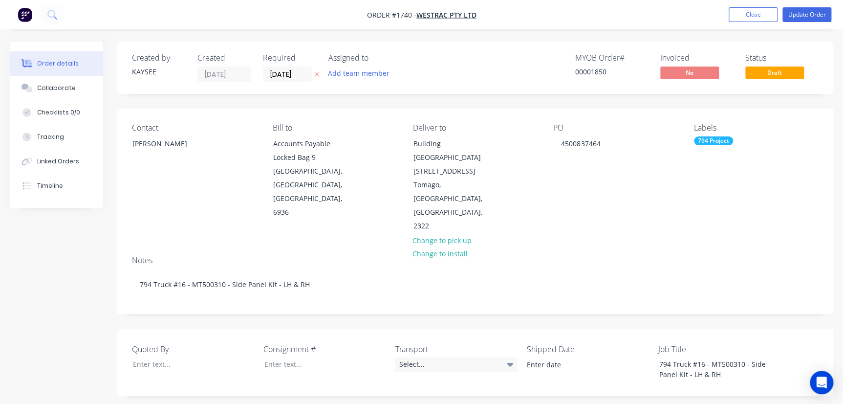
click at [625, 200] on div "Contact Richard Lofberg Bill to Accounts Payable Locked Bag 9 MIDLAND, Western …" at bounding box center [475, 177] width 716 height 139
click at [270, 69] on input "[DATE]" at bounding box center [287, 74] width 48 height 15
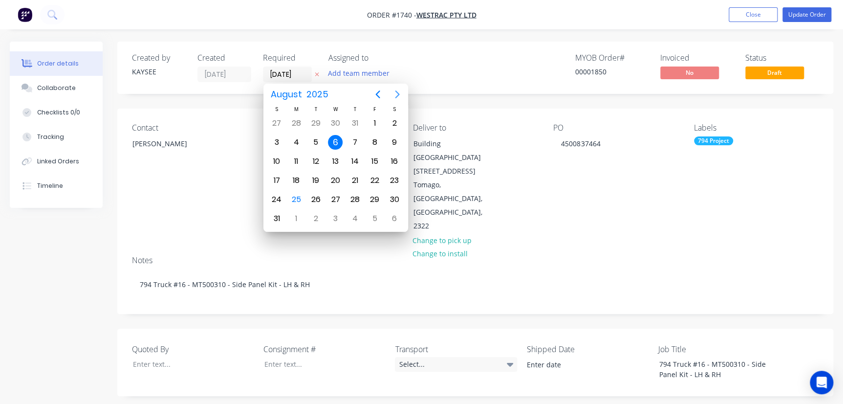
click at [392, 93] on icon "Next page" at bounding box center [397, 94] width 12 height 12
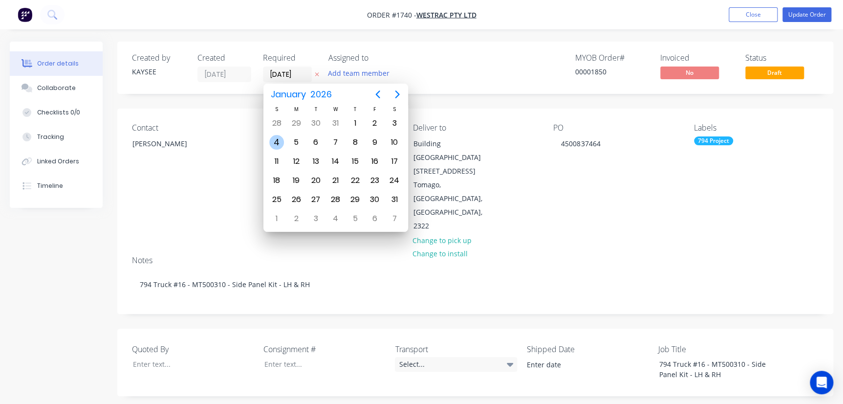
click at [279, 141] on div "4" at bounding box center [276, 142] width 15 height 15
type input "[DATE]"
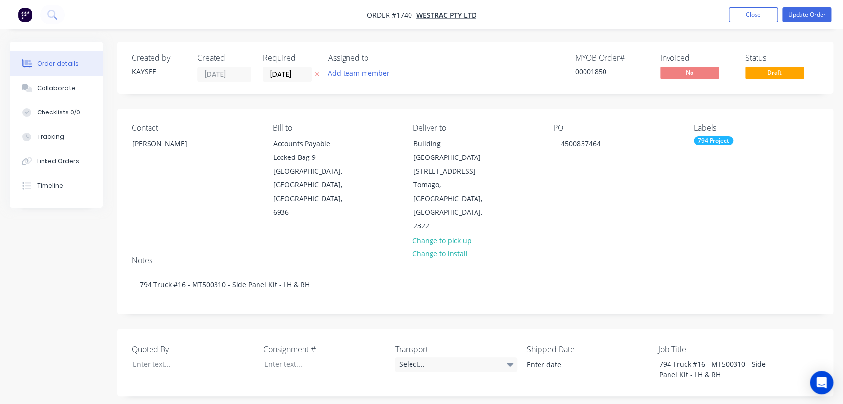
click at [830, 12] on button "Update Order" at bounding box center [806, 14] width 49 height 15
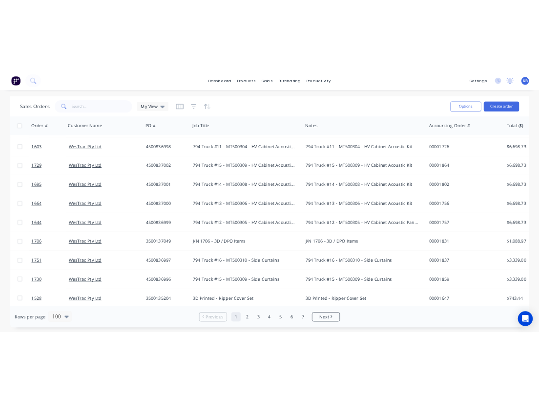
scroll to position [266, 0]
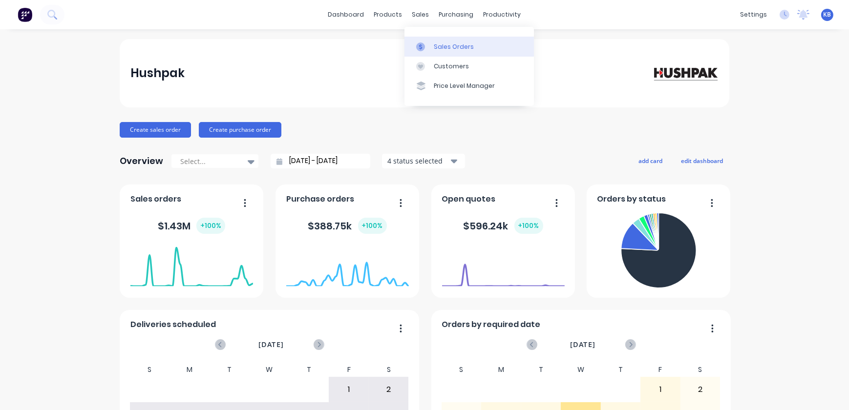
drag, startPoint x: 0, startPoint y: 0, endPoint x: 456, endPoint y: 38, distance: 457.4
click at [456, 38] on link "Sales Orders" at bounding box center [469, 47] width 129 height 20
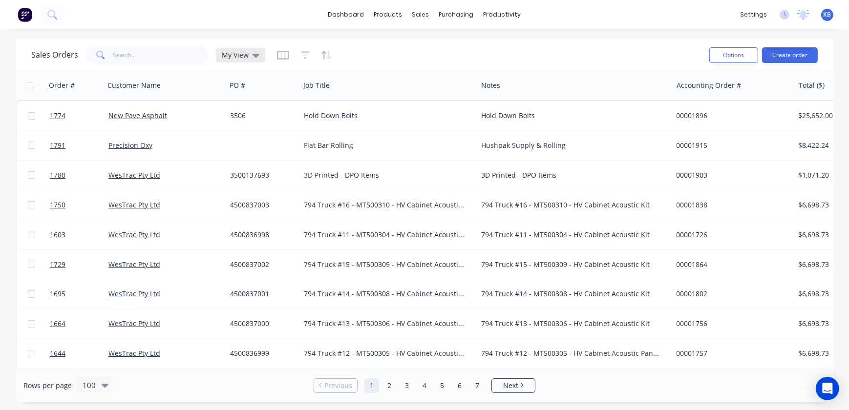
click at [246, 53] on span "My View" at bounding box center [235, 55] width 27 height 10
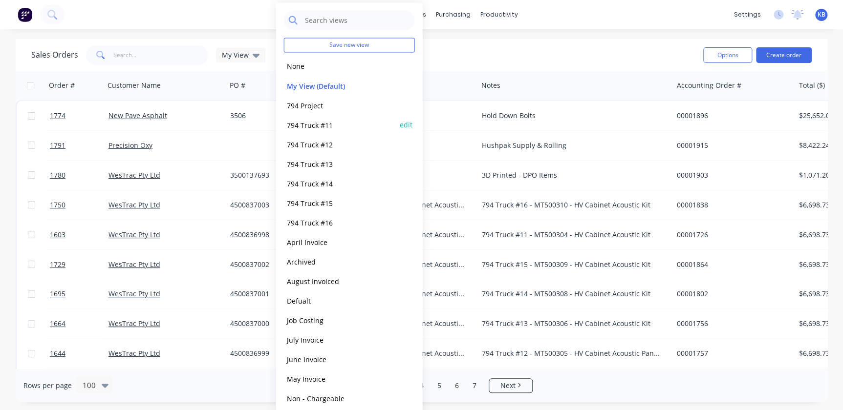
click at [297, 119] on button "794 Truck #11" at bounding box center [339, 124] width 111 height 11
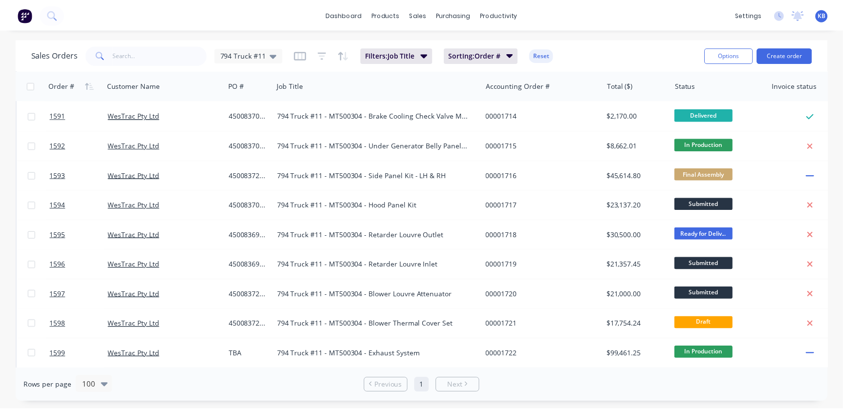
scroll to position [177, 0]
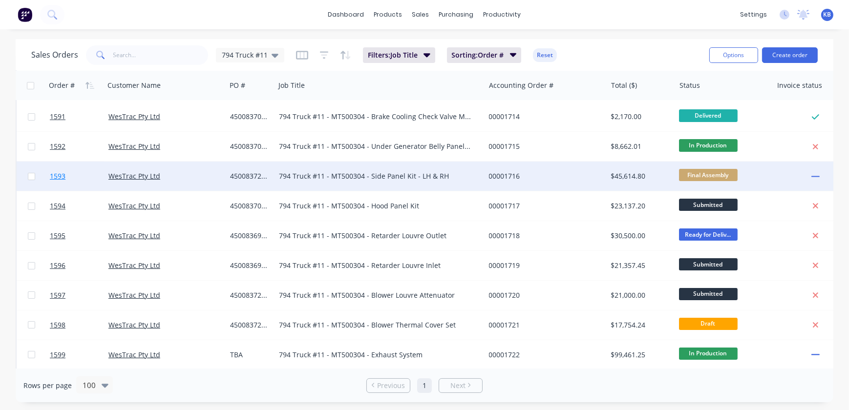
click at [59, 173] on span "1593" at bounding box center [58, 176] width 16 height 10
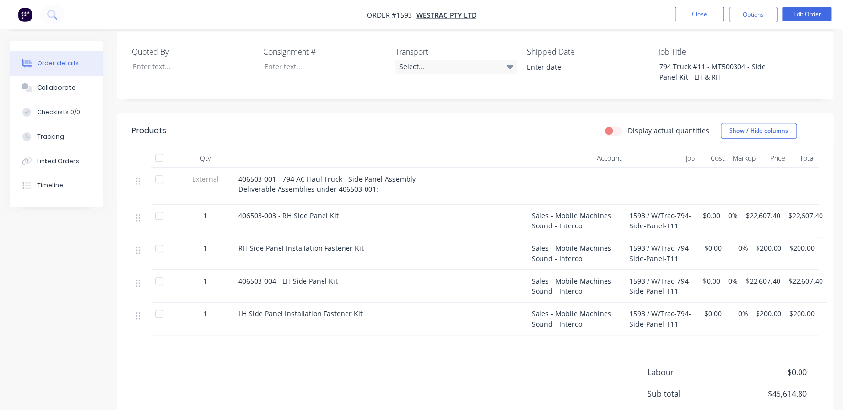
scroll to position [266, 0]
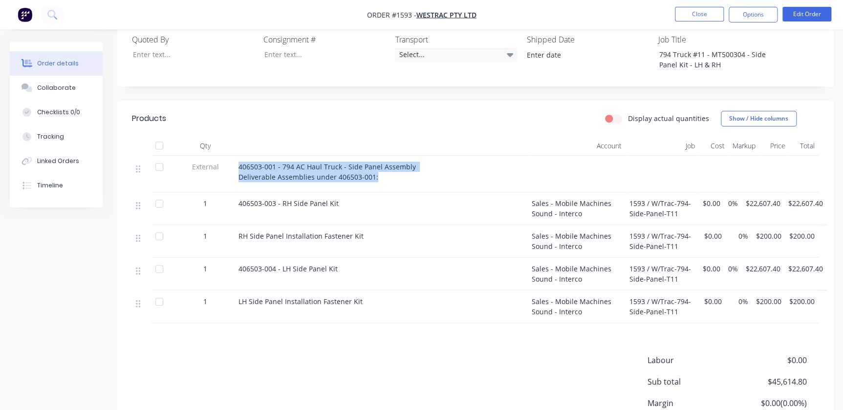
drag, startPoint x: 373, startPoint y: 162, endPoint x: 235, endPoint y: 152, distance: 138.6
click at [235, 156] on div "406503-001 - 794 AC Haul Truck - Side Panel Assembly Deliverable Assemblies und…" at bounding box center [381, 174] width 293 height 37
copy span "406503-001 - 794 AC Haul Truck - Side Panel Assembly Deliverable Assemblies und…"
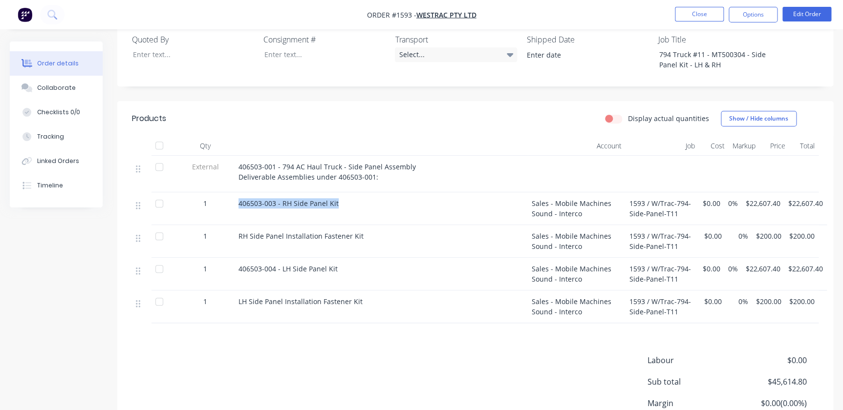
drag, startPoint x: 337, startPoint y: 190, endPoint x: 236, endPoint y: 188, distance: 100.7
click at [236, 192] on div "406503-003 - RH Side Panel Kit" at bounding box center [381, 208] width 293 height 33
copy span "406503-003 - RH Side Panel Kit"
drag, startPoint x: 374, startPoint y: 229, endPoint x: 230, endPoint y: 228, distance: 143.6
click at [230, 228] on div "1 RH Side Panel Installation Fastener Kit Sales - Mobile Machines Sound - Inter…" at bounding box center [475, 241] width 686 height 33
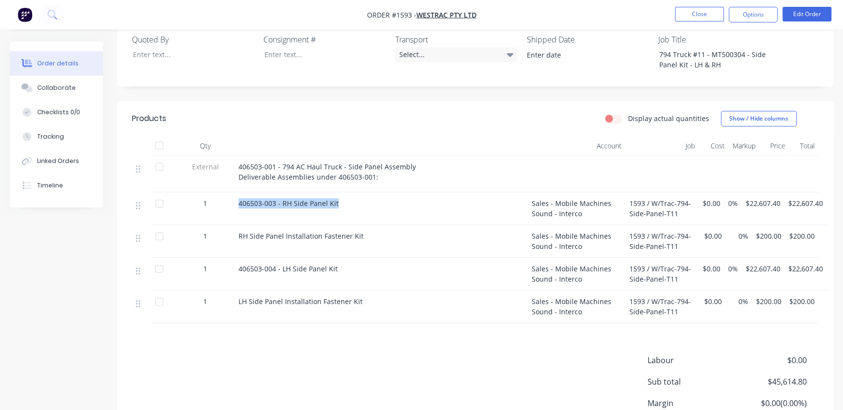
copy div "RH Side Panel Installation Fastener Kit"
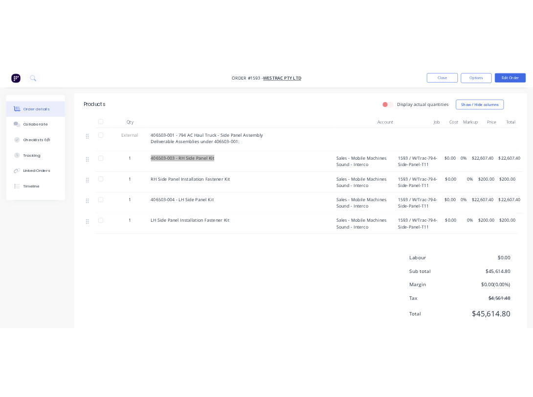
scroll to position [339, 0]
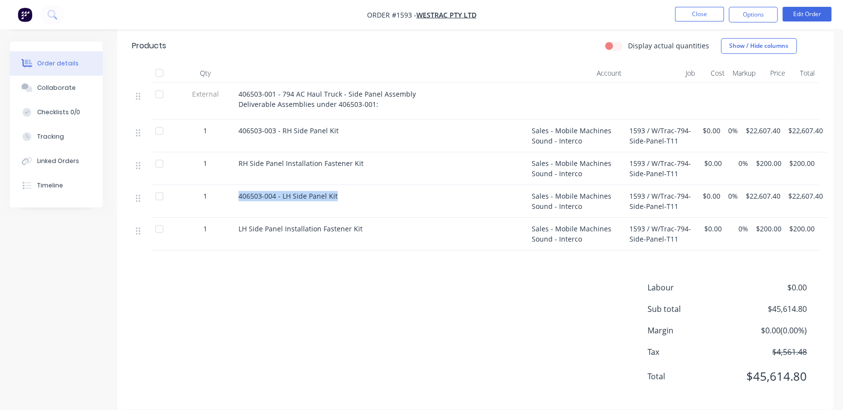
drag, startPoint x: 325, startPoint y: 181, endPoint x: 219, endPoint y: 186, distance: 106.1
click at [219, 186] on div "1 406503-004 - LH Side Panel Kit Sales - Mobile Machines Sound - Interco 1593 /…" at bounding box center [475, 201] width 686 height 33
copy div "406503-004 - LH Side Panel Kit"
drag, startPoint x: 362, startPoint y: 216, endPoint x: 236, endPoint y: 219, distance: 125.1
click at [236, 219] on div "LH Side Panel Installation Fastener Kit" at bounding box center [381, 234] width 293 height 33
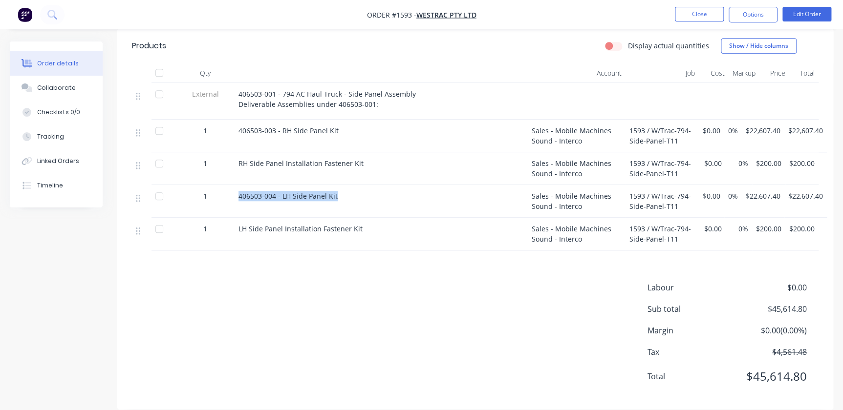
copy span "LH Side Panel Installation Fastener Kit"
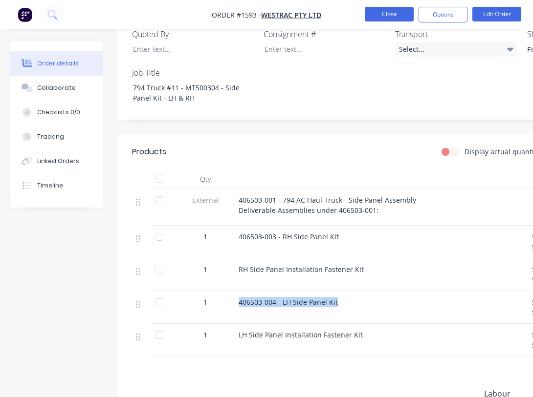
click at [408, 21] on button "Close" at bounding box center [388, 14] width 49 height 15
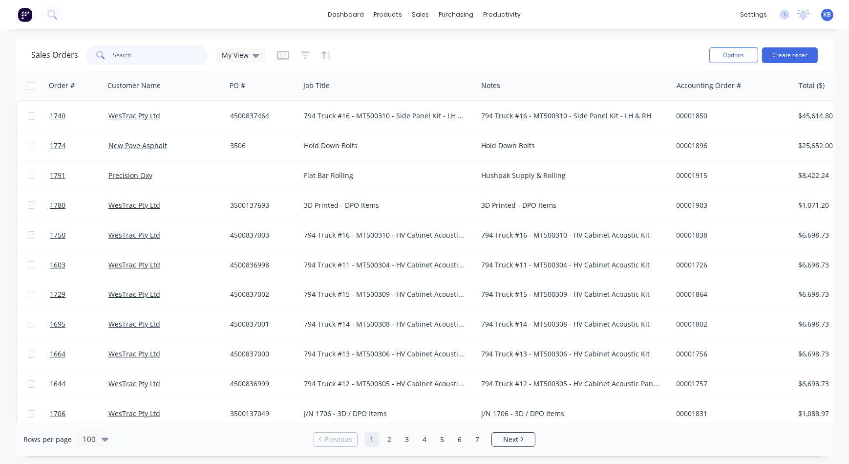
click at [167, 49] on input "text" at bounding box center [160, 55] width 95 height 20
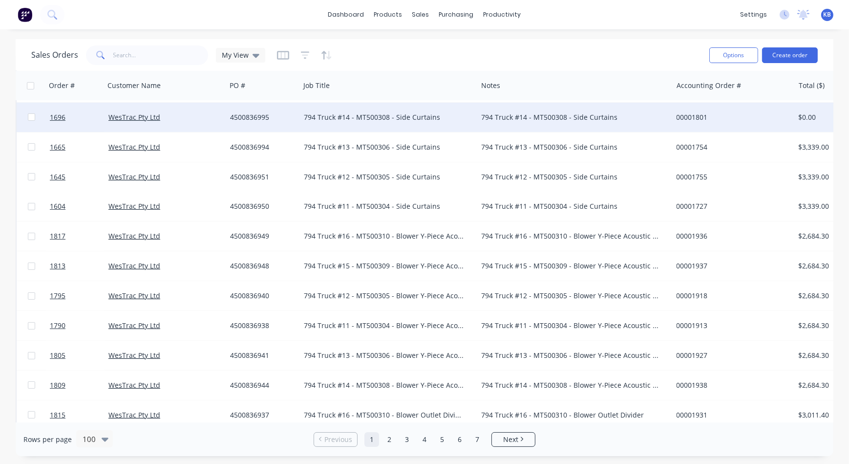
scroll to position [400, 0]
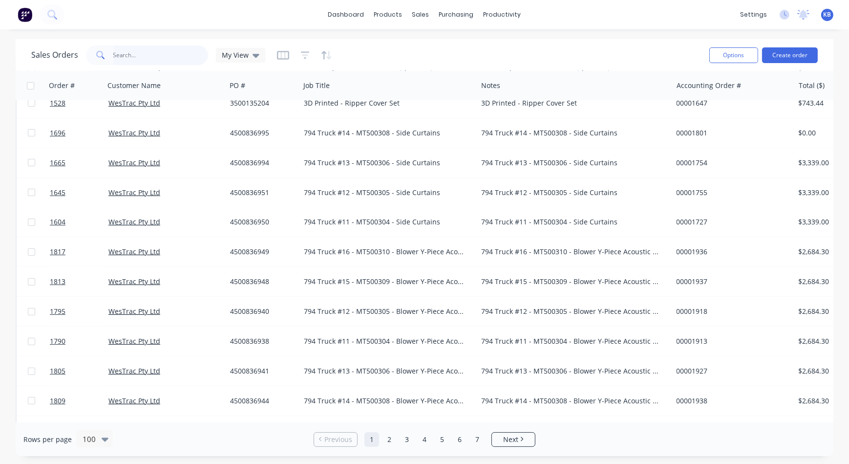
click at [138, 64] on input "text" at bounding box center [160, 55] width 95 height 20
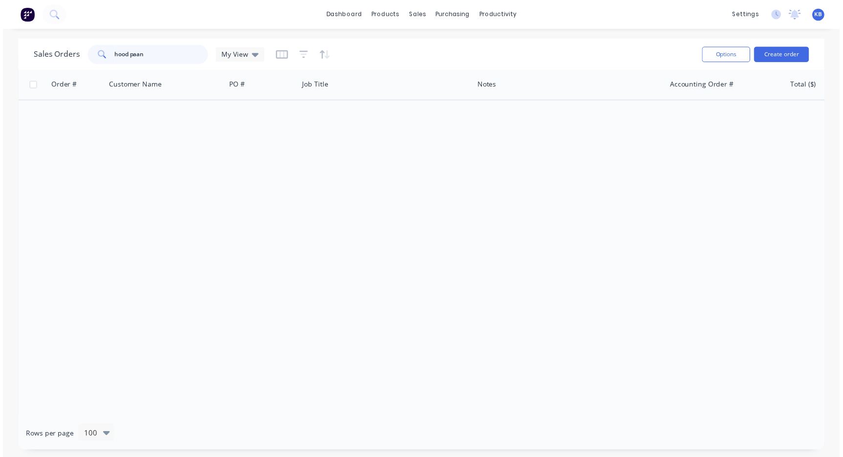
scroll to position [0, 0]
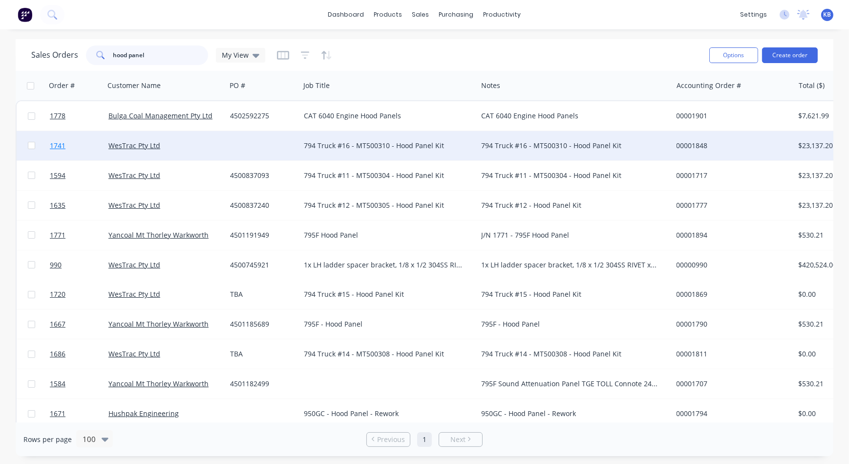
type input "hood panel"
click at [71, 145] on link "1741" at bounding box center [79, 145] width 59 height 29
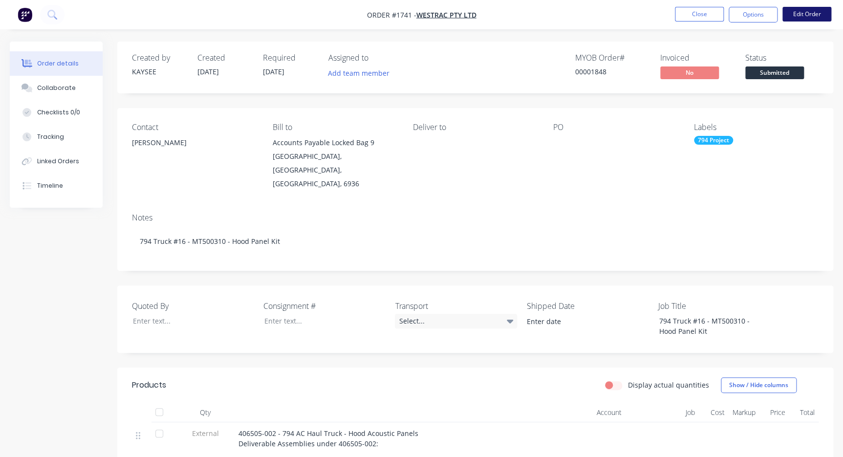
click at [798, 10] on button "Edit Order" at bounding box center [806, 14] width 49 height 15
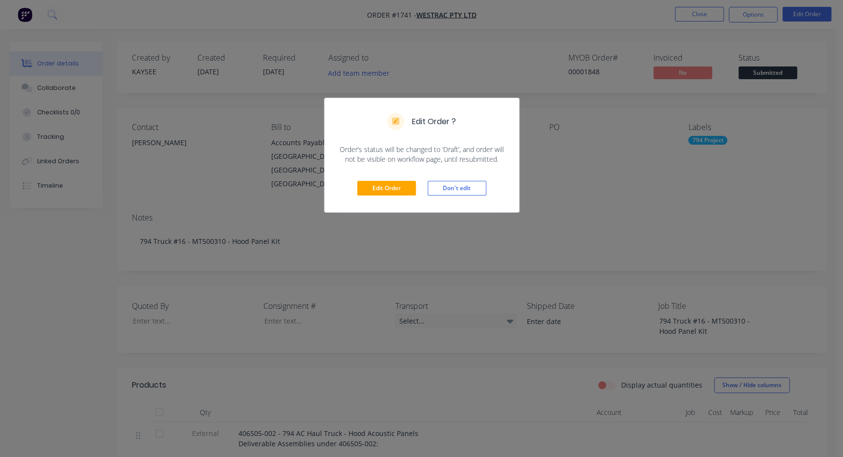
click at [404, 177] on div "Edit Order Don't edit" at bounding box center [421, 188] width 194 height 48
click at [398, 183] on button "Edit Order" at bounding box center [386, 188] width 59 height 15
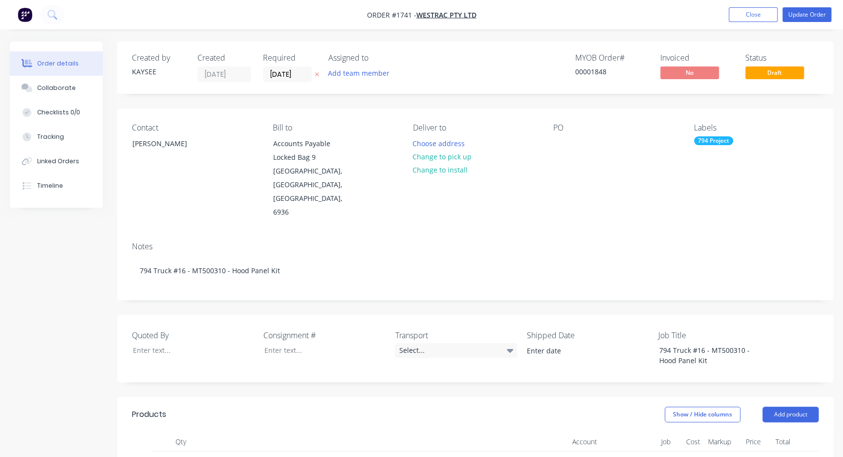
click at [537, 145] on div "Contact [PERSON_NAME] [PERSON_NAME] to Accounts Payable [STREET_ADDRESS] Delive…" at bounding box center [475, 171] width 716 height 126
click at [567, 144] on div at bounding box center [561, 143] width 16 height 14
paste div
click at [464, 142] on button "Choose address" at bounding box center [438, 142] width 63 height 13
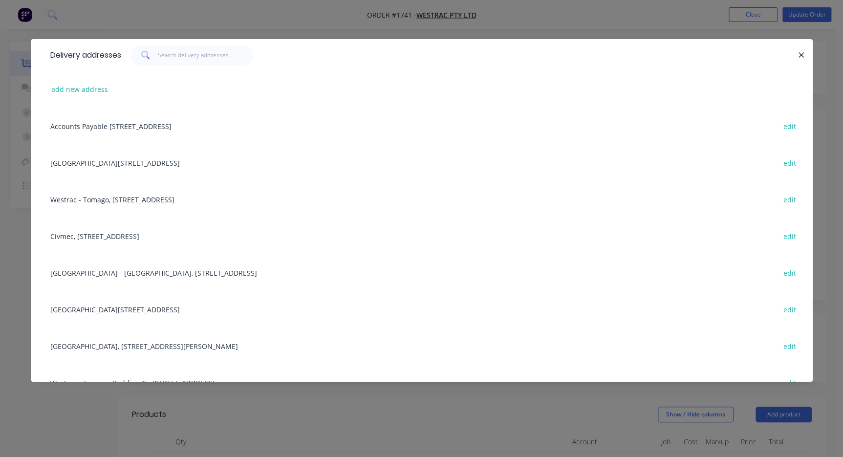
click at [192, 308] on div "Building L, [STREET_ADDRESS] edit" at bounding box center [421, 309] width 752 height 37
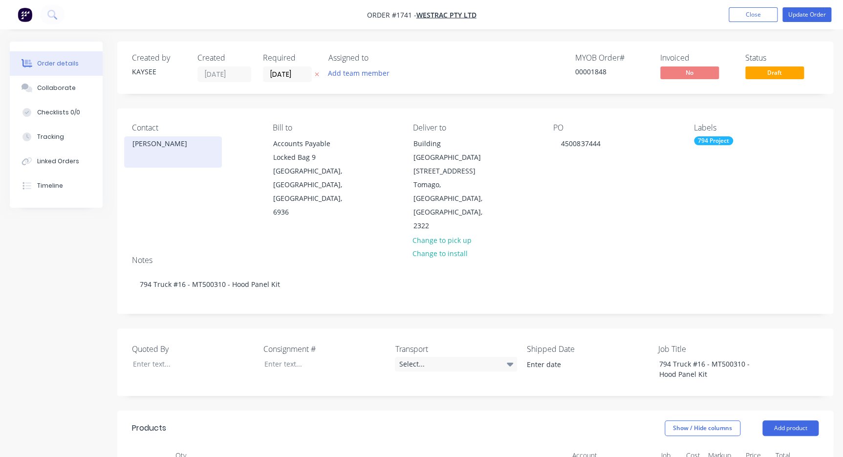
click at [195, 151] on div "[PERSON_NAME]" at bounding box center [173, 151] width 98 height 31
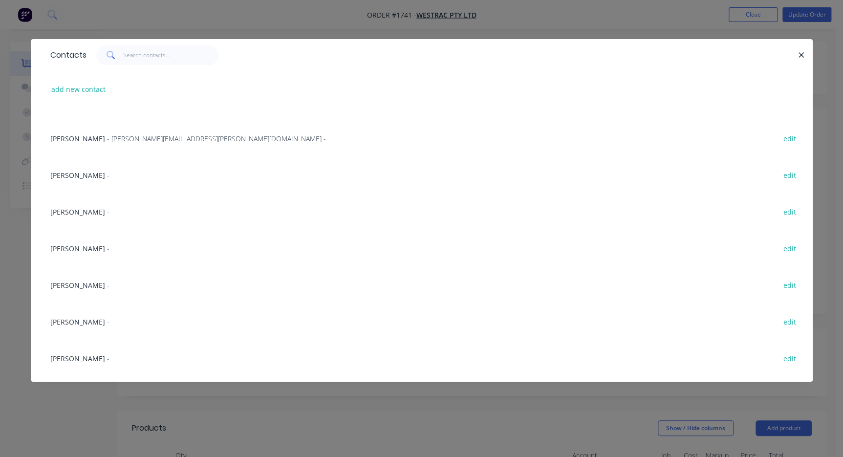
scroll to position [266, 0]
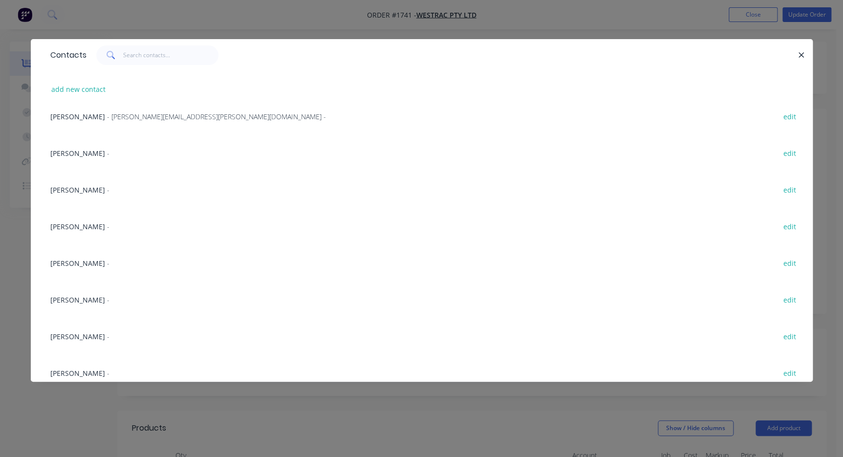
click at [95, 311] on div "[PERSON_NAME] - edit" at bounding box center [421, 299] width 752 height 37
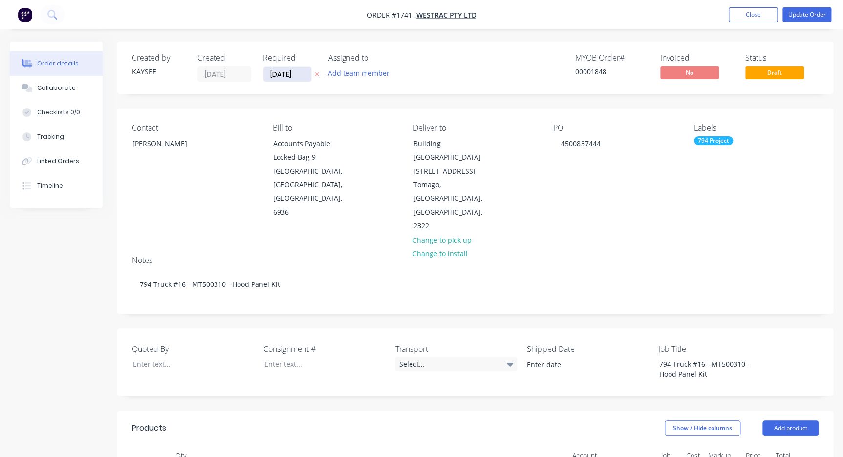
click at [310, 74] on input "[DATE]" at bounding box center [287, 74] width 48 height 15
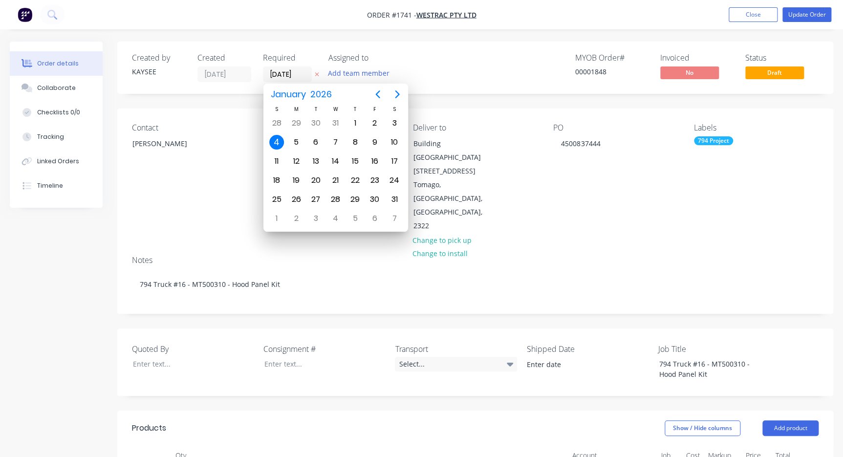
click at [281, 146] on div "4" at bounding box center [276, 142] width 15 height 15
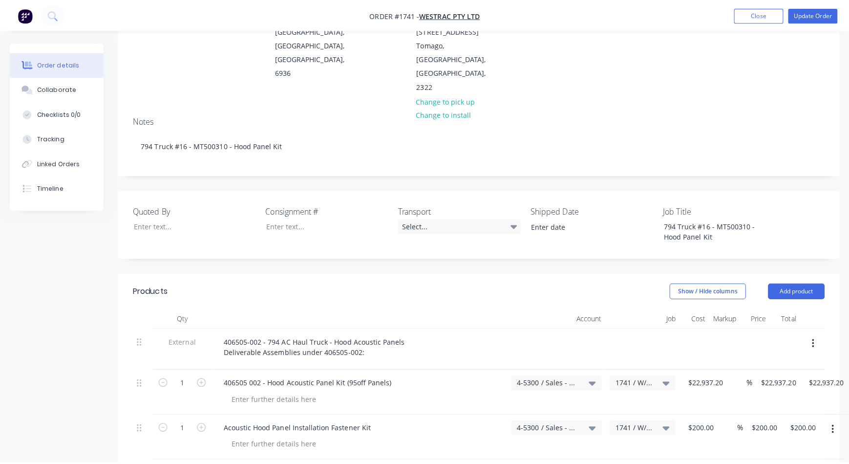
scroll to position [0, 0]
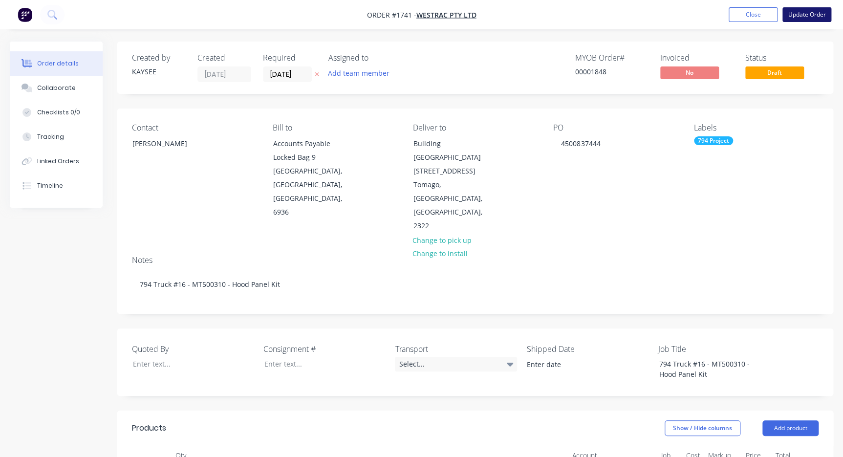
click at [798, 17] on button "Update Order" at bounding box center [806, 14] width 49 height 15
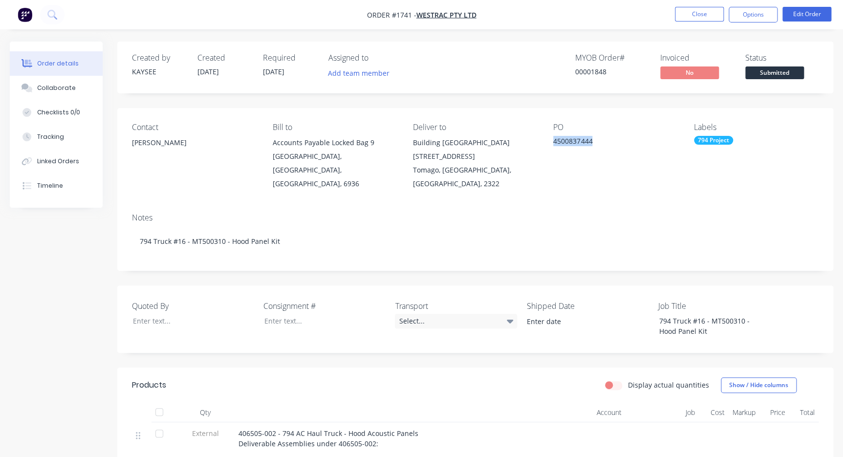
drag, startPoint x: 594, startPoint y: 142, endPoint x: 553, endPoint y: 142, distance: 41.0
click at [553, 142] on div "4500837444" at bounding box center [614, 143] width 122 height 14
copy div "4500837444"
click at [673, 23] on nav "Order #1741 - WesTrac Pty Ltd Close Options Edit Order" at bounding box center [421, 14] width 843 height 29
click at [681, 19] on button "Close" at bounding box center [699, 14] width 49 height 15
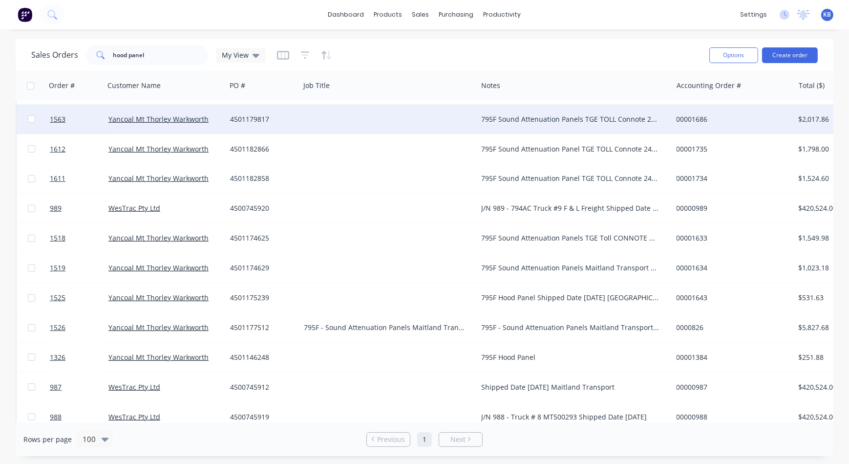
scroll to position [444, 0]
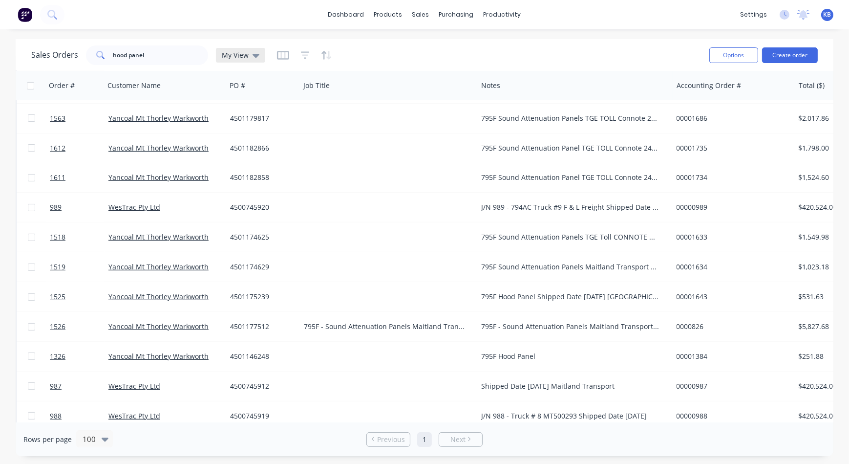
click at [250, 61] on div "My View" at bounding box center [240, 55] width 49 height 15
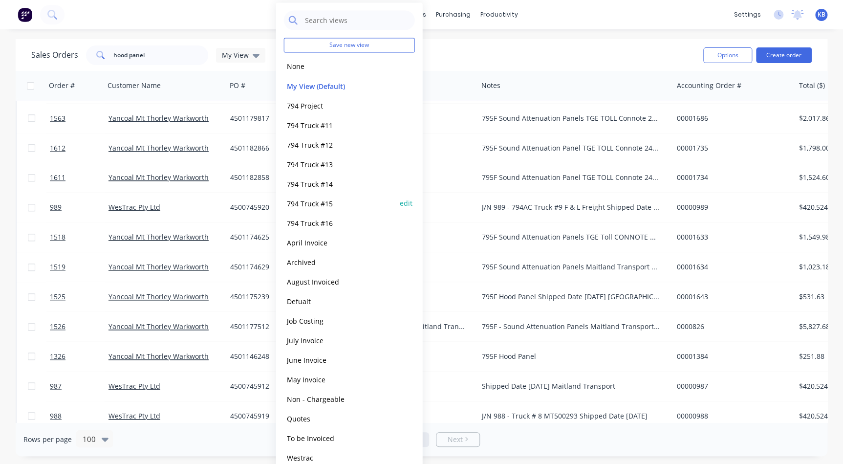
click at [337, 200] on button "794 Truck #15" at bounding box center [339, 202] width 111 height 11
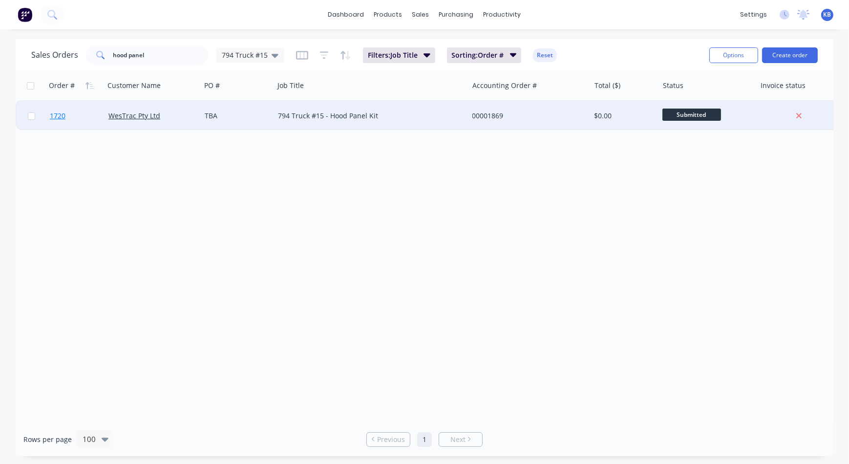
click at [68, 118] on link "1720" at bounding box center [79, 115] width 59 height 29
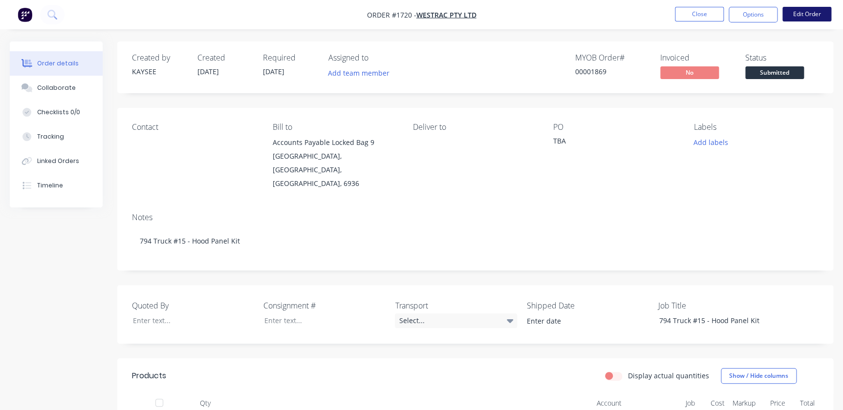
click at [808, 21] on li "Edit Order" at bounding box center [806, 15] width 49 height 16
click at [809, 16] on button "Edit Order" at bounding box center [806, 14] width 49 height 15
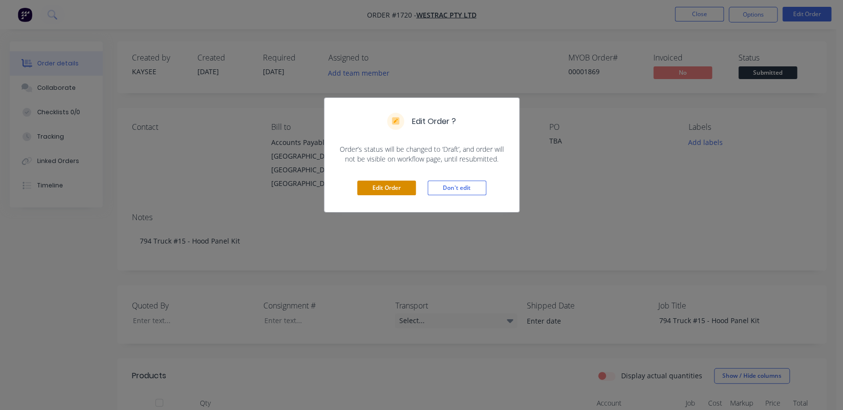
click at [364, 182] on button "Edit Order" at bounding box center [386, 188] width 59 height 15
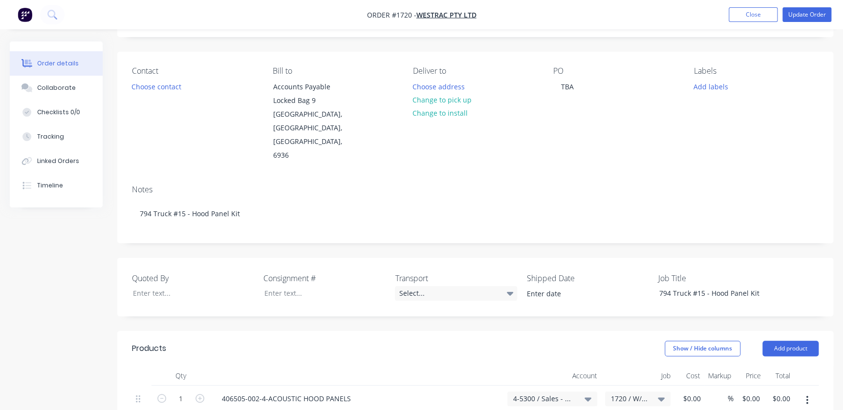
scroll to position [133, 0]
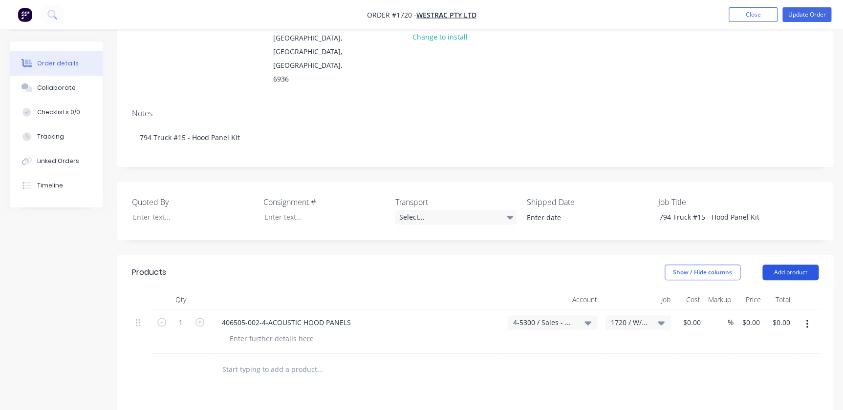
click at [787, 265] on button "Add product" at bounding box center [790, 273] width 56 height 16
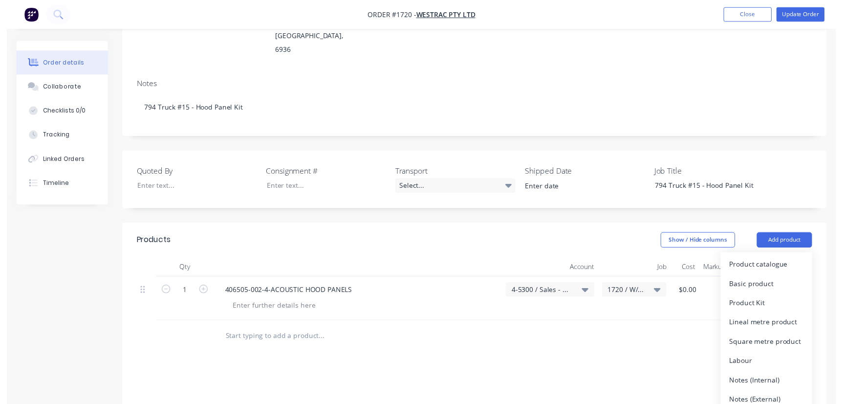
scroll to position [222, 0]
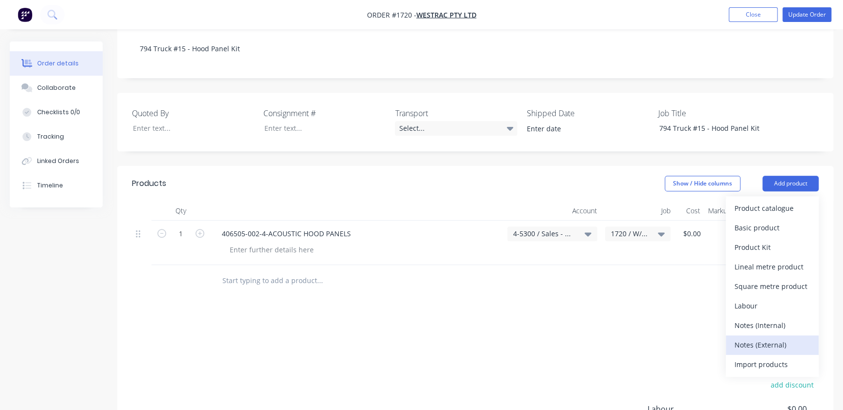
click at [770, 338] on div "Notes (External)" at bounding box center [771, 345] width 75 height 14
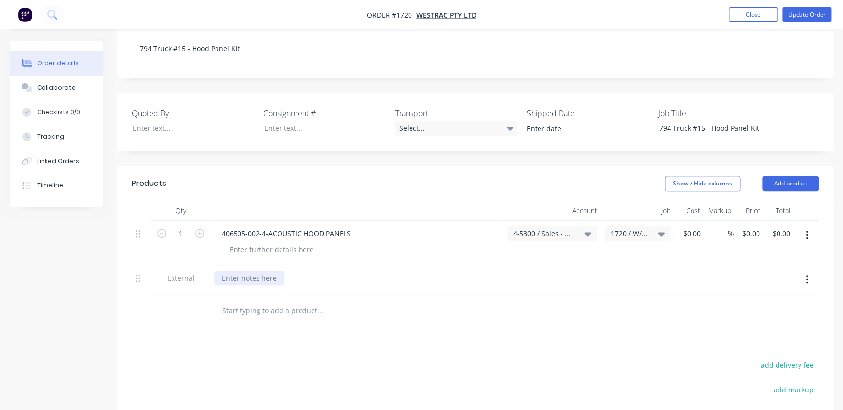
click at [249, 271] on div at bounding box center [249, 278] width 70 height 14
paste div
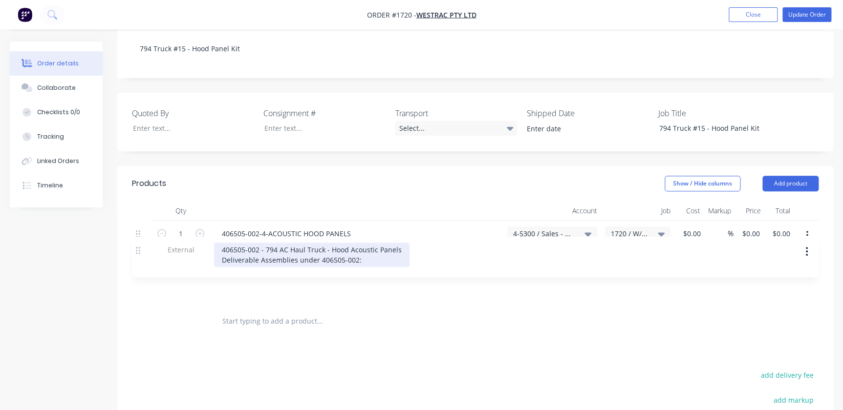
drag, startPoint x: 138, startPoint y: 255, endPoint x: 143, endPoint y: 203, distance: 52.0
click at [143, 221] on div "1 406505-002-4-ACOUSTIC HOOD PANELS 4-5300 / Sales - Mobile Machines Sound - In…" at bounding box center [475, 263] width 686 height 85
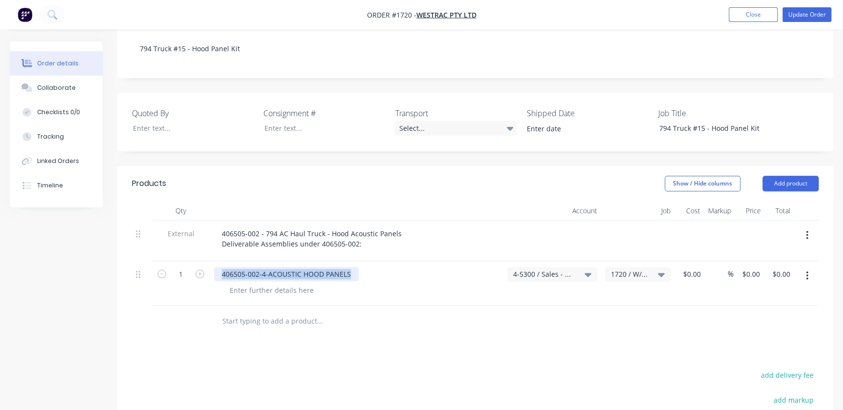
drag, startPoint x: 343, startPoint y: 246, endPoint x: 218, endPoint y: 230, distance: 126.0
click at [219, 231] on div "External 406505-002 - 794 AC Haul Truck - Hood Acoustic Panels Deliverable Asse…" at bounding box center [475, 263] width 686 height 85
paste div
click at [265, 312] on input "text" at bounding box center [319, 322] width 195 height 20
paste input "Acoustic Hood Panel Installation Fastener Kit"
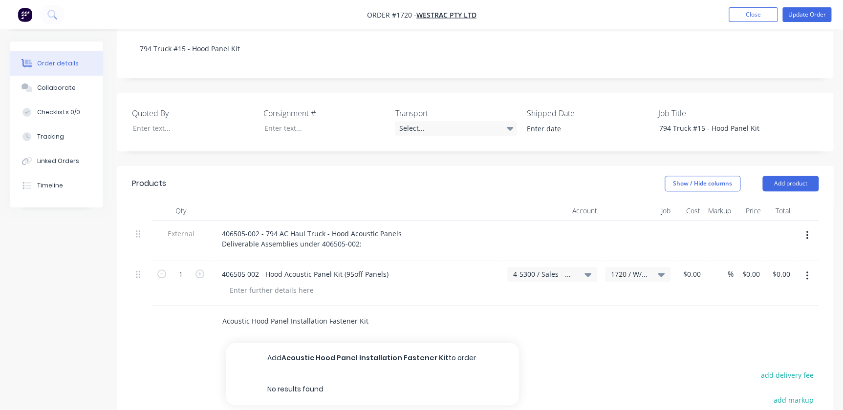
type input "Acoustic Hood Panel Installation Fastener Kit"
click at [380, 343] on button "Add Acoustic Hood Panel Installation Fastener Kit to order" at bounding box center [372, 358] width 293 height 31
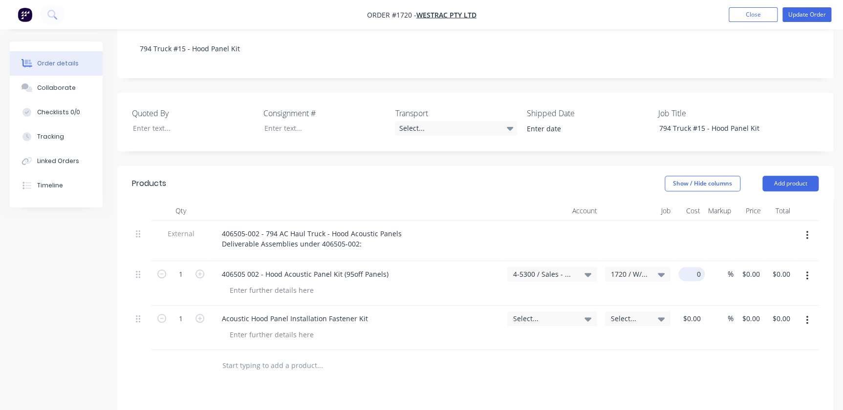
click at [699, 267] on input "0" at bounding box center [693, 274] width 22 height 14
type input "$0.00"
click at [758, 267] on input "0" at bounding box center [757, 274] width 11 height 14
type input "$22,937.20"
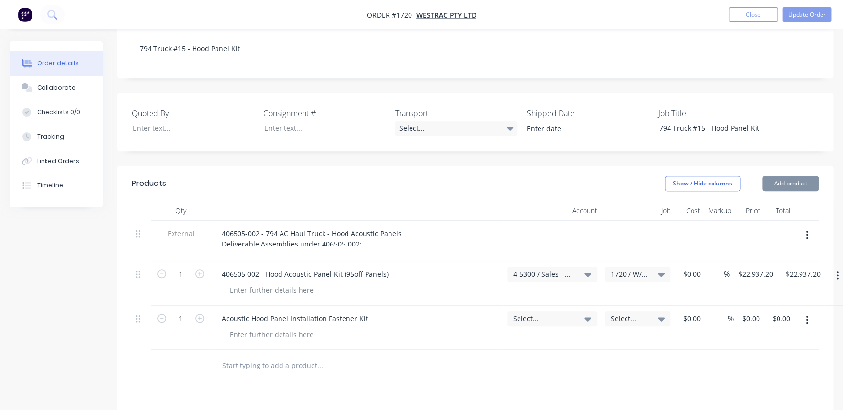
drag, startPoint x: 735, startPoint y: 289, endPoint x: 742, endPoint y: 289, distance: 7.3
click at [736, 306] on div "$0.00 $0.00" at bounding box center [748, 328] width 30 height 44
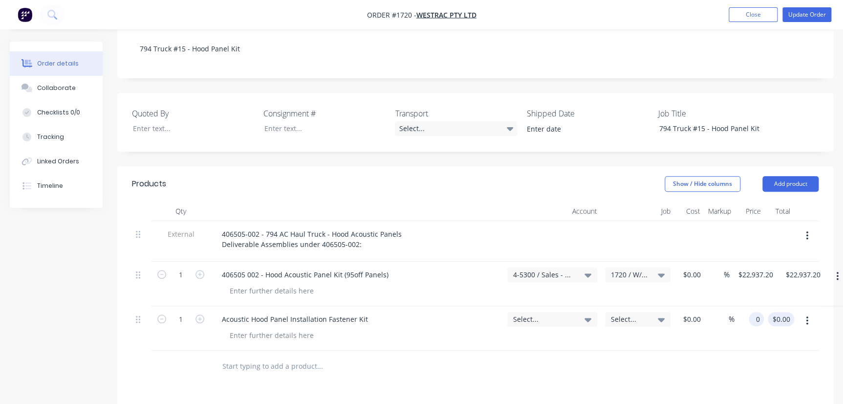
drag, startPoint x: 747, startPoint y: 290, endPoint x: 782, endPoint y: 291, distance: 35.2
click at [782, 306] on div "1 Acoustic Hood Panel Installation Fastener Kit Select... Select... $0.00 $0.00…" at bounding box center [475, 328] width 686 height 44
type input "$200.00"
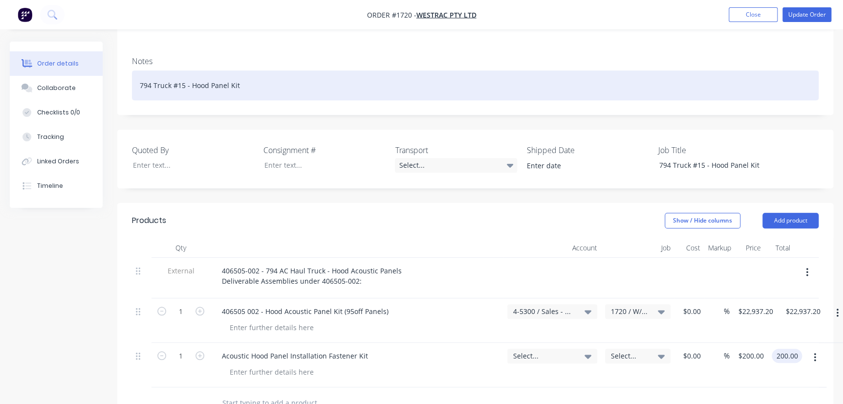
scroll to position [65, 0]
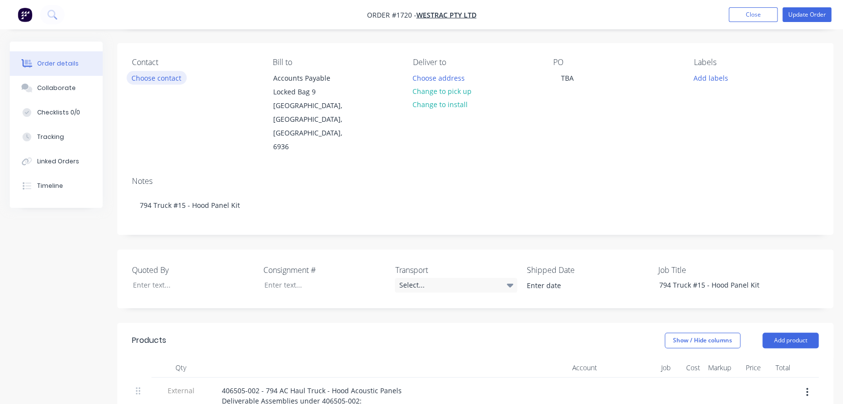
type input "$200.00"
click at [171, 75] on button "Choose contact" at bounding box center [157, 77] width 60 height 13
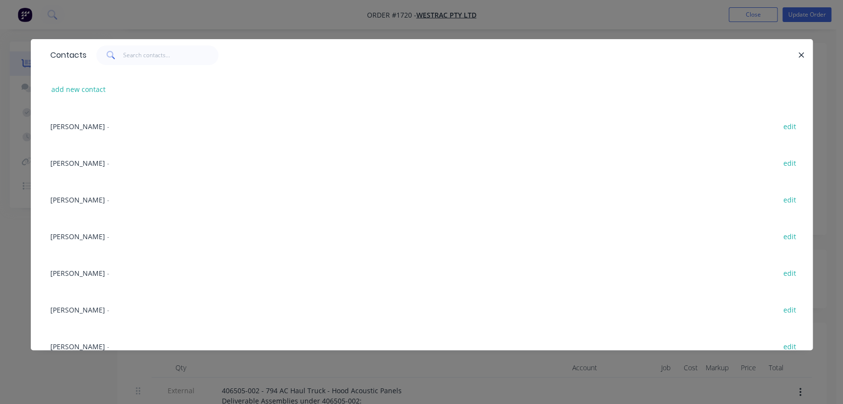
scroll to position [266, 0]
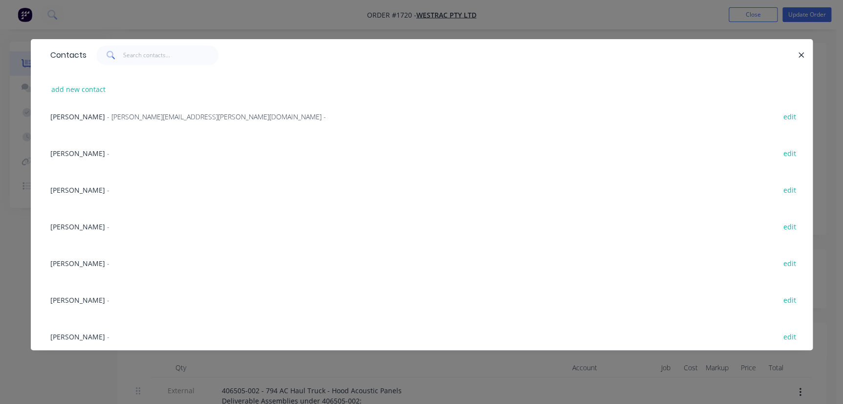
click at [80, 295] on div "[PERSON_NAME] -" at bounding box center [79, 300] width 59 height 10
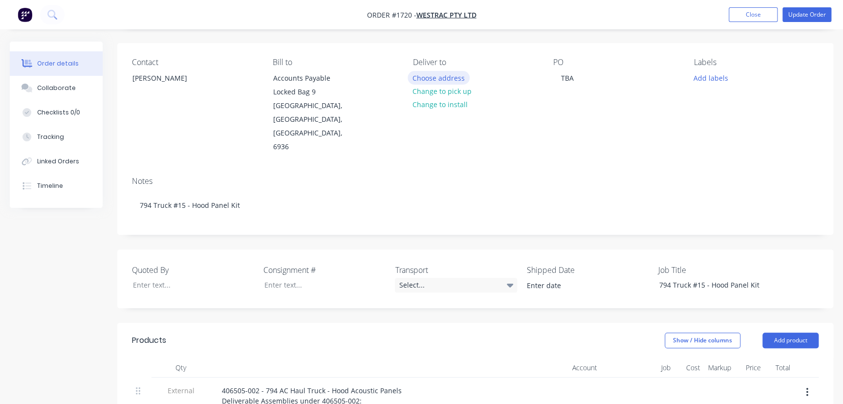
drag, startPoint x: 444, startPoint y: 70, endPoint x: 444, endPoint y: 76, distance: 5.9
click at [444, 72] on div "Deliver to Choose address Change to pick up Change to install" at bounding box center [475, 106] width 125 height 96
click at [443, 78] on button "Choose address" at bounding box center [438, 77] width 63 height 13
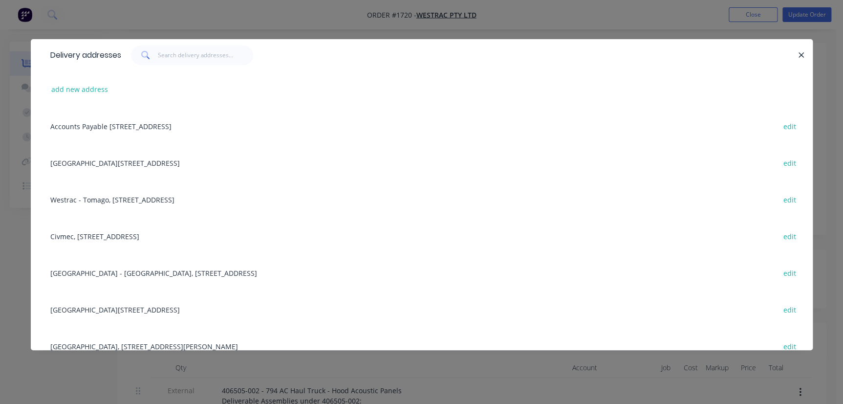
click at [118, 306] on div "Building L, [STREET_ADDRESS] edit" at bounding box center [421, 309] width 752 height 37
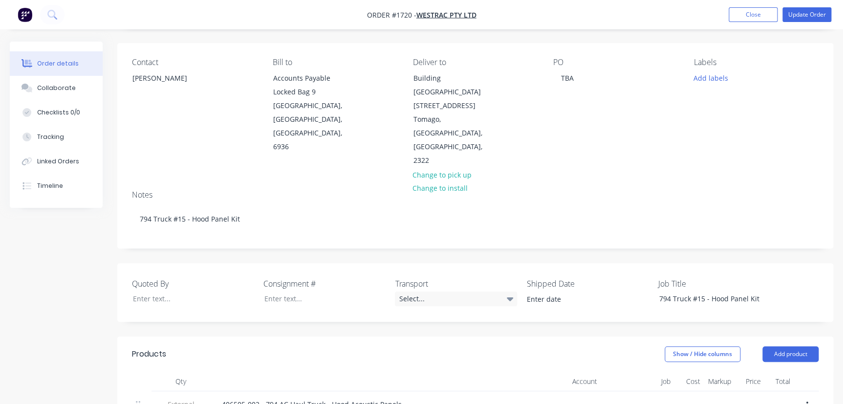
click at [577, 88] on div "PO TBA" at bounding box center [615, 113] width 125 height 110
click at [573, 82] on div "TBA" at bounding box center [567, 78] width 28 height 14
drag, startPoint x: 573, startPoint y: 82, endPoint x: 515, endPoint y: 79, distance: 57.7
click at [515, 79] on div "Contact [PERSON_NAME] [PERSON_NAME] to Accounts Payable Locked Bag [STREET_ADDR…" at bounding box center [475, 112] width 716 height 139
click at [705, 71] on div "Labels Add labels" at bounding box center [756, 113] width 125 height 110
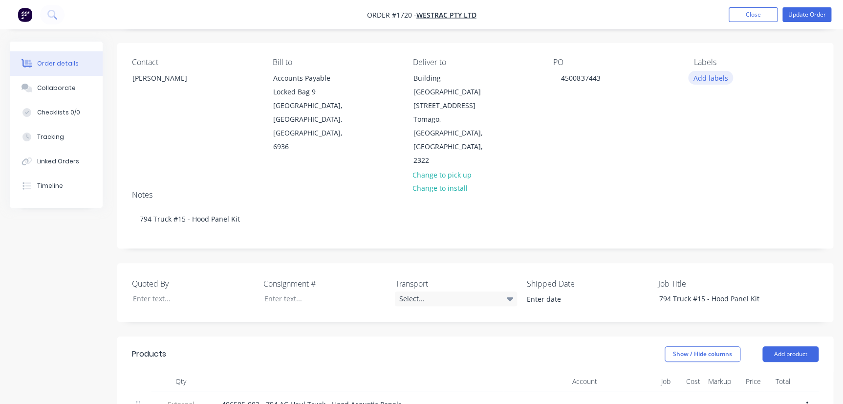
click at [706, 74] on button "Add labels" at bounding box center [710, 77] width 45 height 13
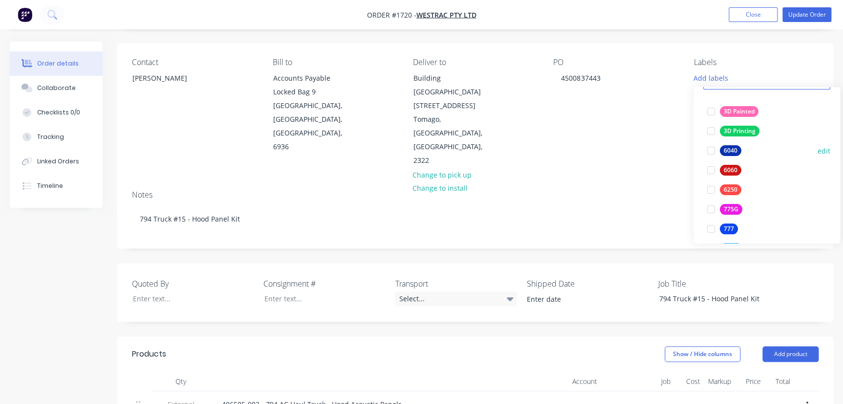
scroll to position [0, 0]
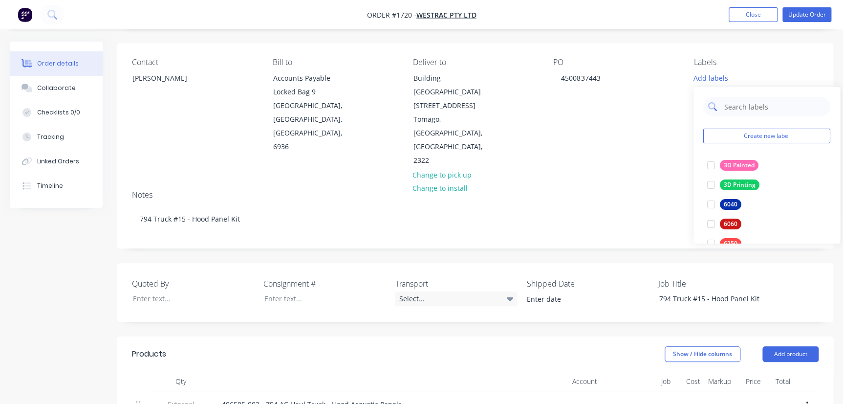
click at [733, 115] on input "text" at bounding box center [774, 107] width 102 height 20
type input "794"
click at [726, 158] on button "794 Project" at bounding box center [733, 165] width 60 height 14
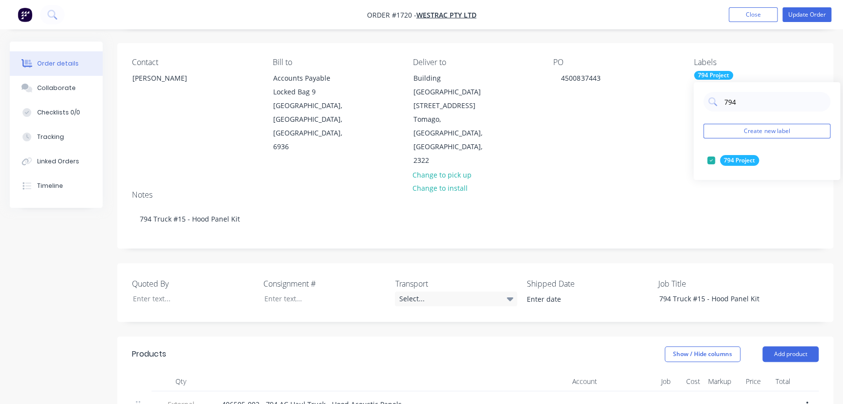
click at [668, 190] on div "Notes" at bounding box center [475, 194] width 686 height 9
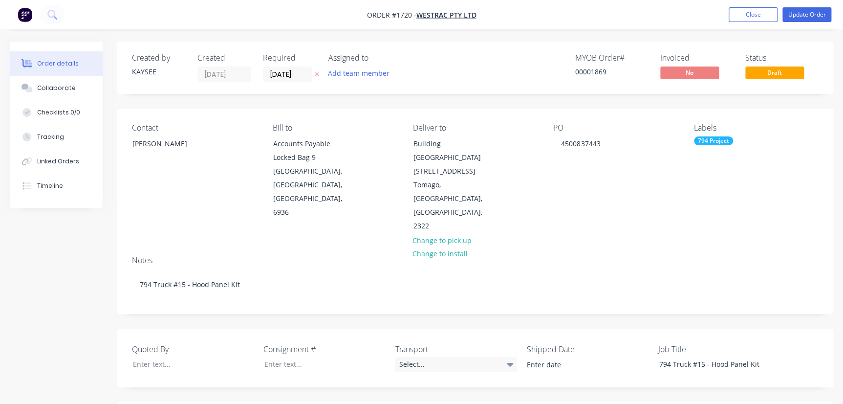
click at [303, 85] on div "Created by KAYSEE Created [DATE] Required [DATE] Assigned to Add team member MY…" at bounding box center [475, 68] width 716 height 52
click at [301, 79] on input "[DATE]" at bounding box center [287, 74] width 48 height 15
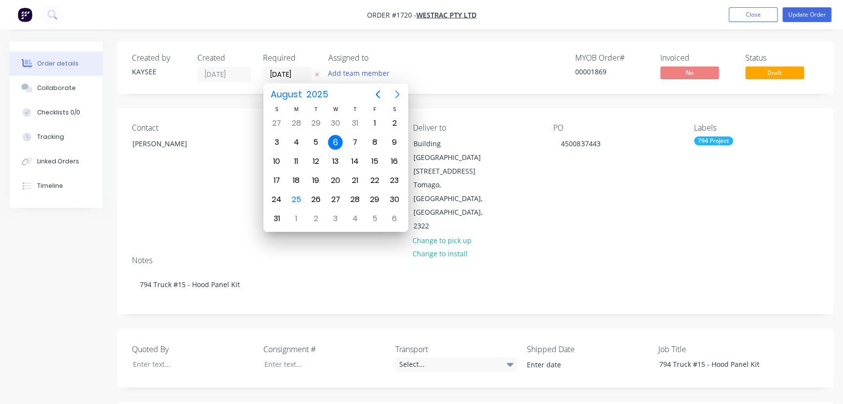
click at [397, 88] on button "Next page" at bounding box center [397, 95] width 20 height 20
click at [393, 138] on div "13" at bounding box center [394, 142] width 15 height 15
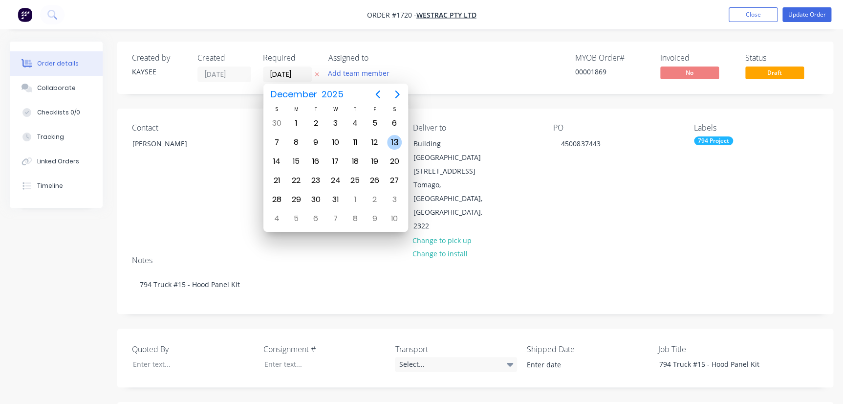
type input "[DATE]"
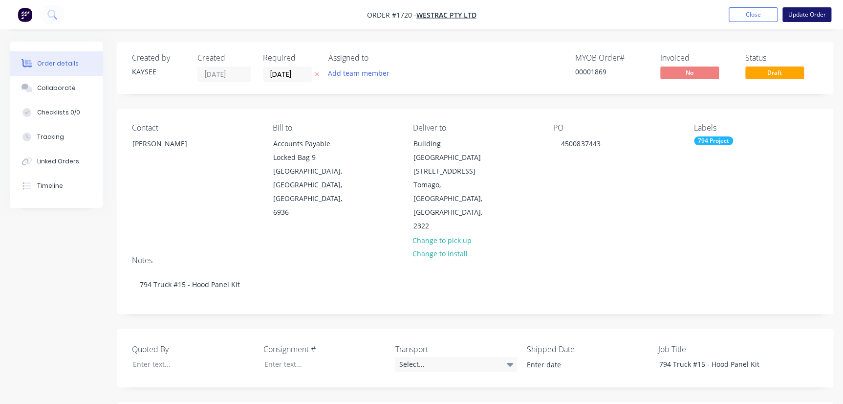
click at [803, 8] on button "Update Order" at bounding box center [806, 14] width 49 height 15
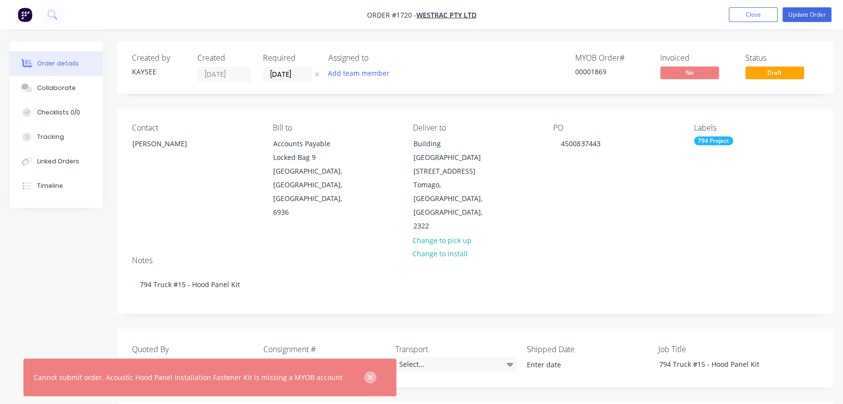
click at [365, 380] on button "button" at bounding box center [370, 377] width 12 height 12
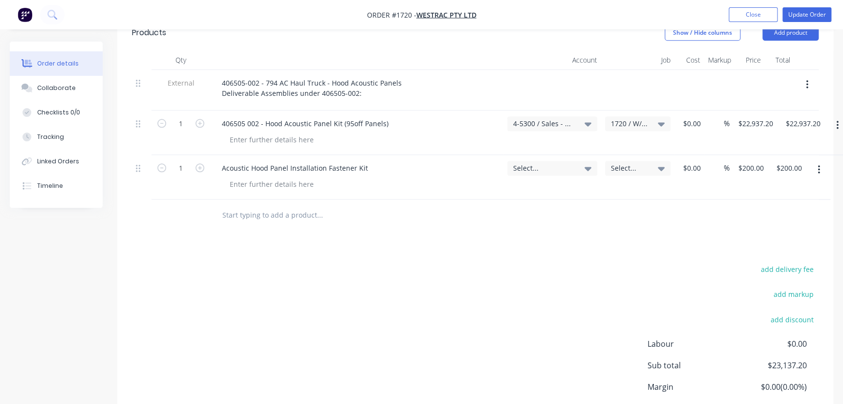
scroll to position [400, 0]
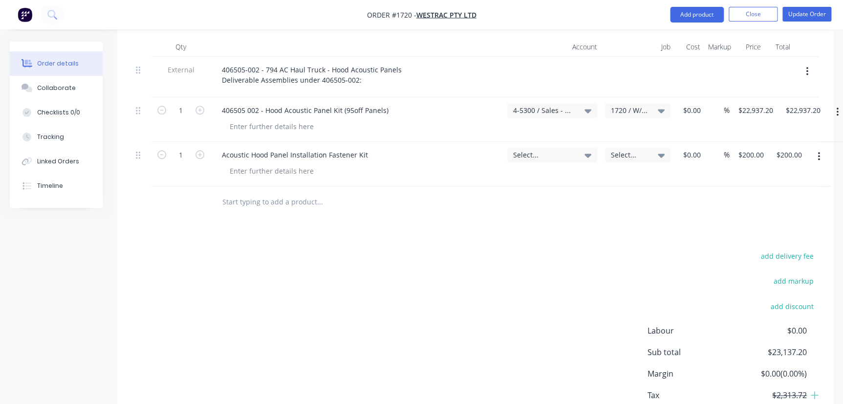
click at [553, 150] on span "Select..." at bounding box center [544, 155] width 62 height 10
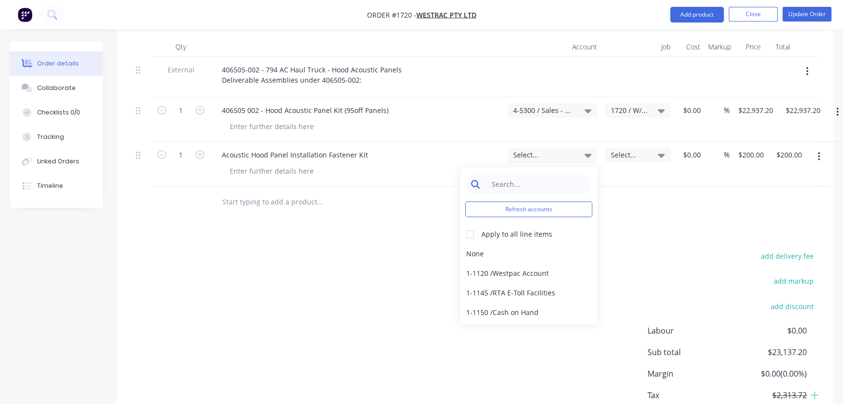
click at [515, 174] on input at bounding box center [536, 184] width 100 height 20
type input "4-5300"
click at [509, 244] on div "4-5300 / Sales - Mobile Machines Sound - Interco" at bounding box center [528, 254] width 137 height 20
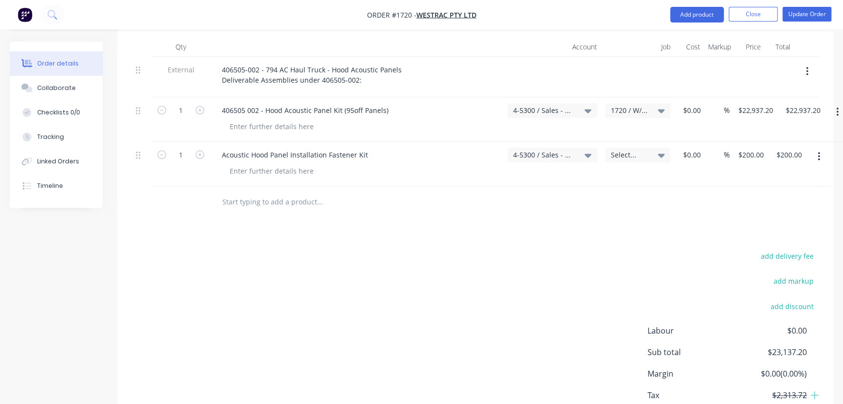
click at [638, 148] on div "Select..." at bounding box center [637, 155] width 65 height 15
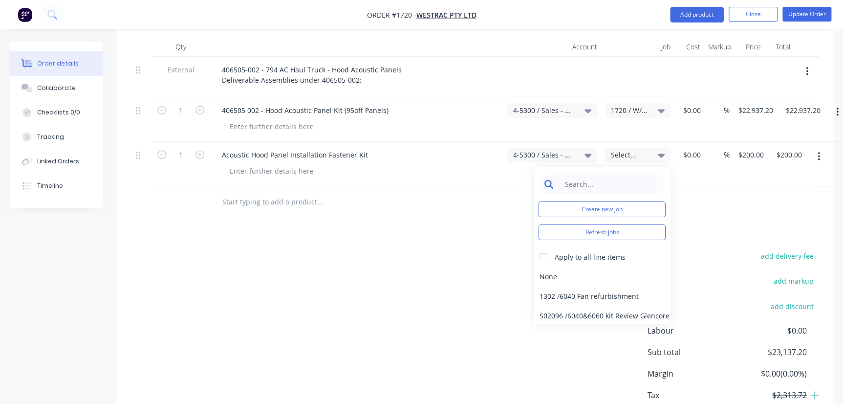
click at [610, 174] on input at bounding box center [609, 184] width 100 height 20
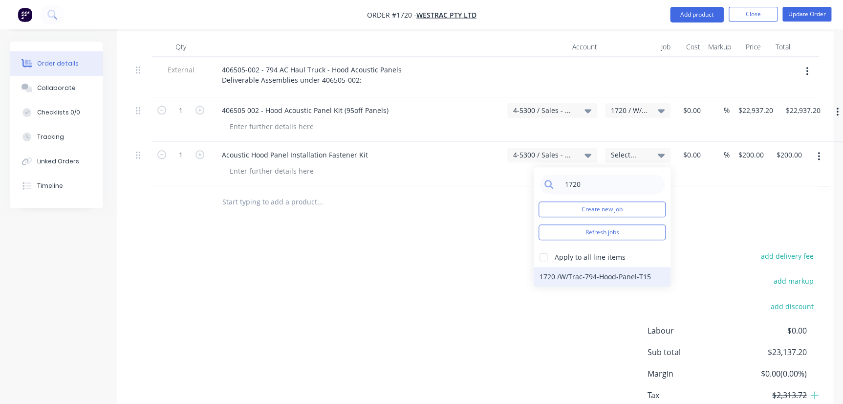
type input "1720"
click at [569, 267] on div "1720 / W/Trac-794-Hood-Panel-T15" at bounding box center [602, 277] width 137 height 20
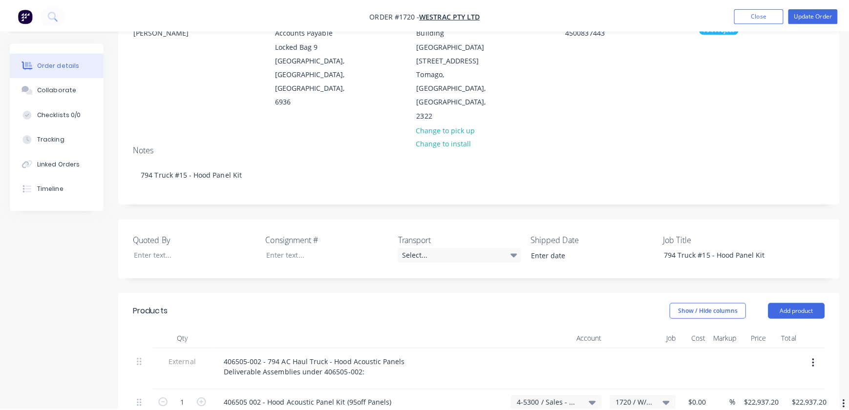
scroll to position [0, 0]
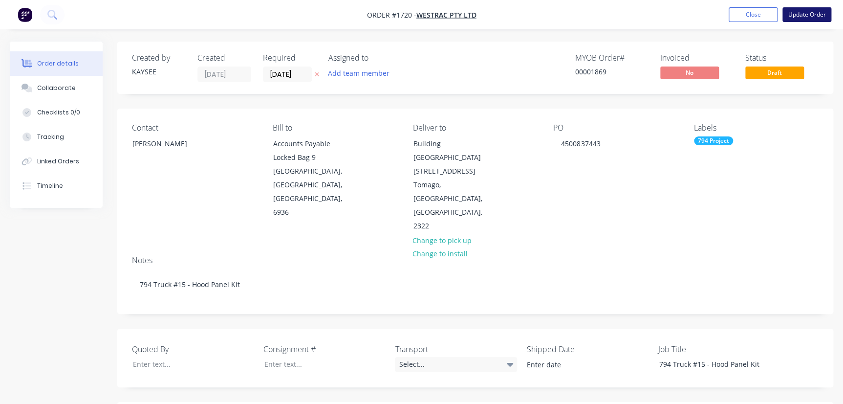
click at [798, 14] on button "Update Order" at bounding box center [806, 14] width 49 height 15
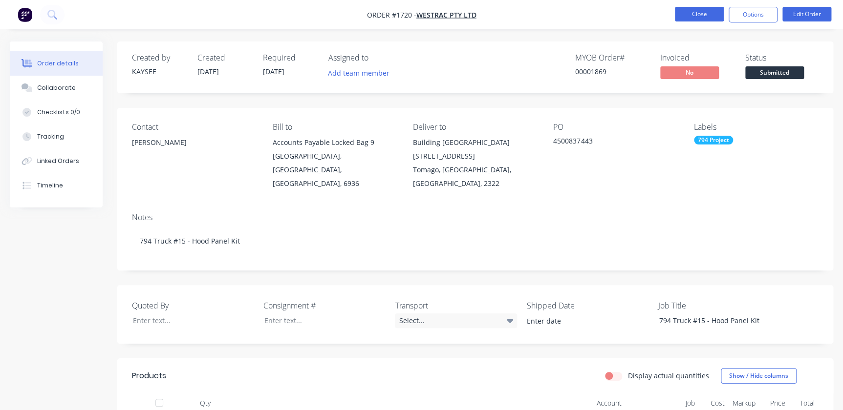
click at [679, 18] on button "Close" at bounding box center [699, 14] width 49 height 15
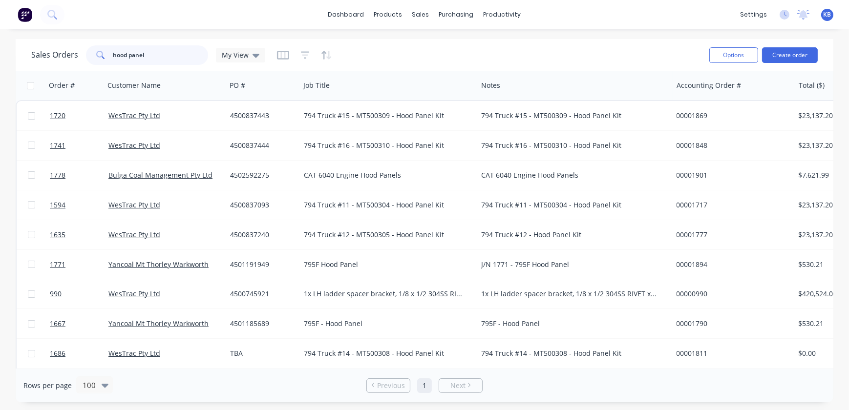
click at [161, 59] on input "hood panel" at bounding box center [160, 55] width 95 height 20
drag, startPoint x: 165, startPoint y: 58, endPoint x: 52, endPoint y: 47, distance: 113.4
click at [54, 49] on div "Sales Orders hood panel My View" at bounding box center [148, 55] width 234 height 20
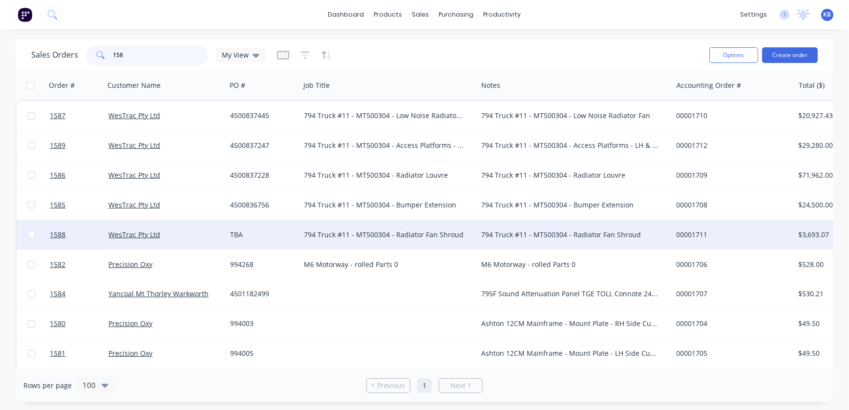
type input "158"
click at [250, 236] on div "TBA" at bounding box center [261, 235] width 63 height 10
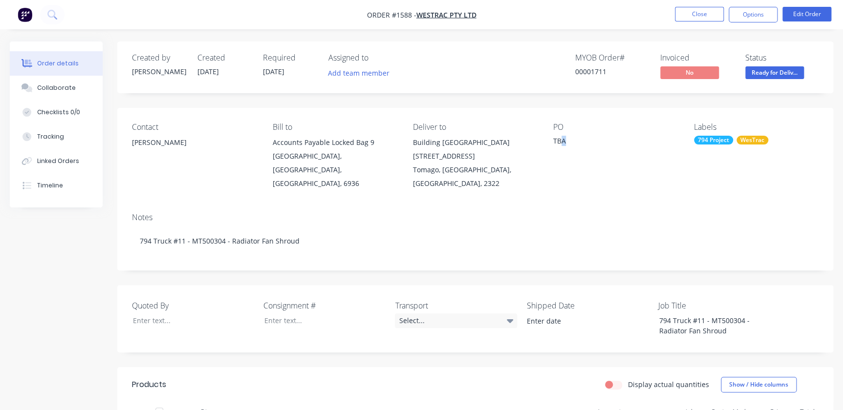
drag, startPoint x: 567, startPoint y: 142, endPoint x: 533, endPoint y: 140, distance: 34.3
click at [533, 140] on div "Contact [PERSON_NAME] Bill to Accounts Payable Locked Bag [STREET_ADDRESS] Deli…" at bounding box center [475, 156] width 716 height 97
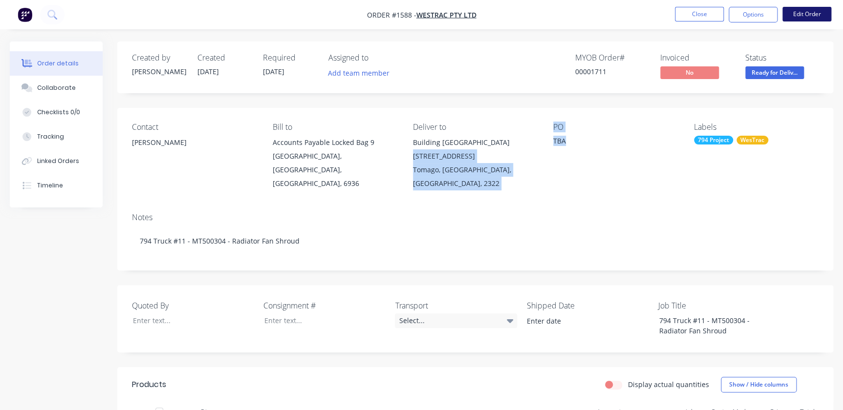
click at [797, 18] on button "Edit Order" at bounding box center [806, 14] width 49 height 15
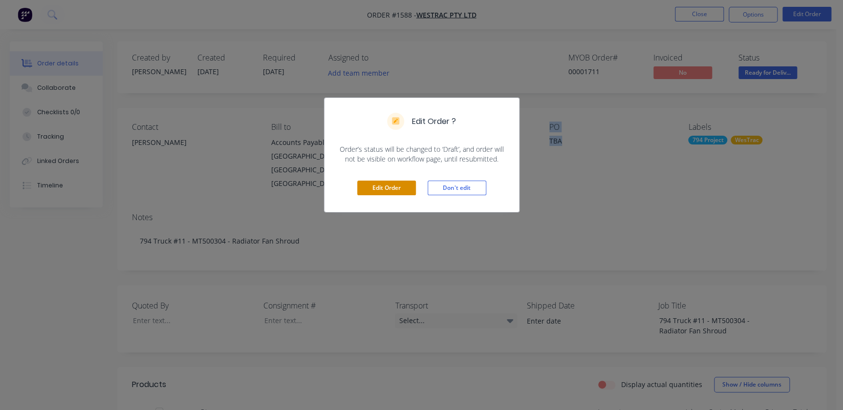
click at [385, 188] on button "Edit Order" at bounding box center [386, 188] width 59 height 15
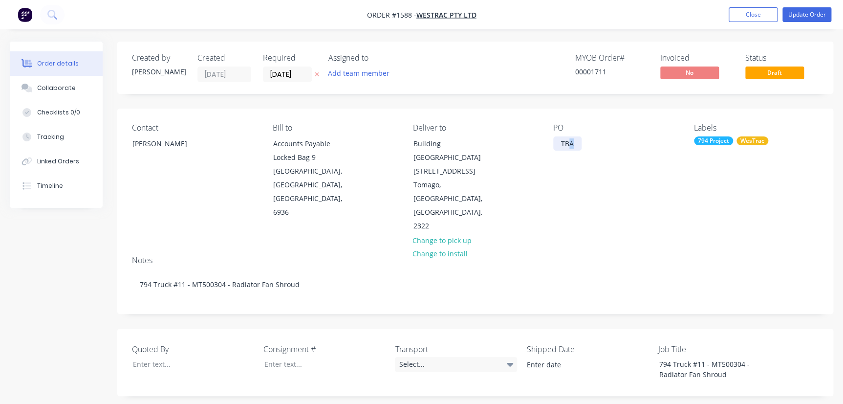
click at [570, 143] on div "TBA" at bounding box center [567, 143] width 28 height 14
click at [561, 147] on div "TBA" at bounding box center [567, 143] width 28 height 14
drag, startPoint x: 561, startPoint y: 146, endPoint x: 581, endPoint y: 142, distance: 20.8
click at [581, 142] on div "PO TBA" at bounding box center [615, 178] width 125 height 110
paste div
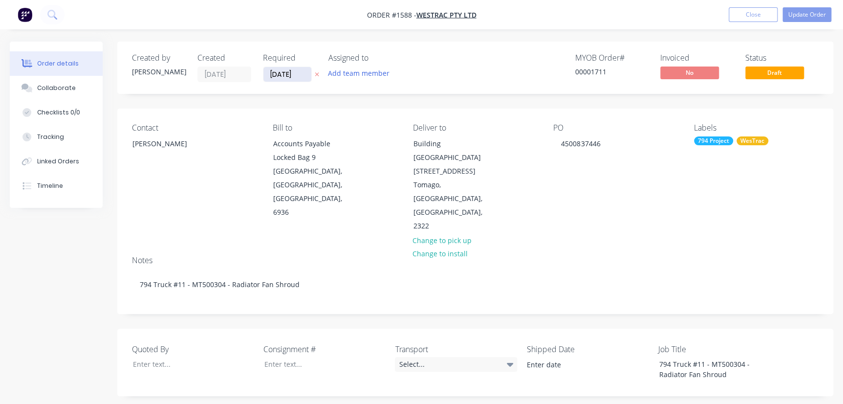
click at [304, 76] on input "[DATE]" at bounding box center [287, 74] width 48 height 15
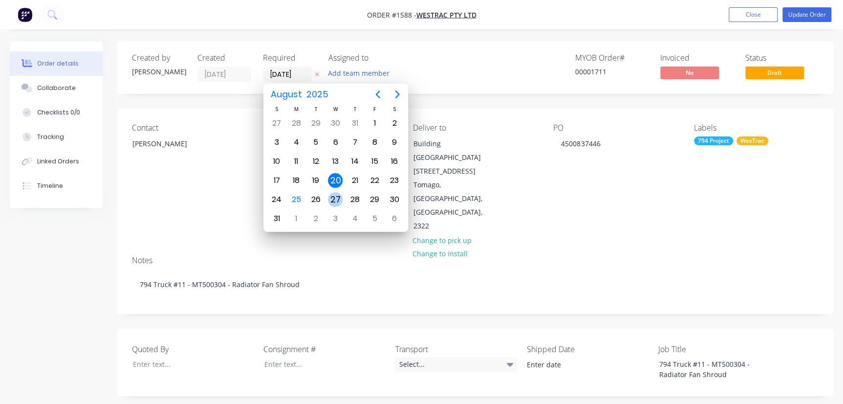
click at [336, 192] on div "27" at bounding box center [335, 199] width 15 height 15
type input "[DATE]"
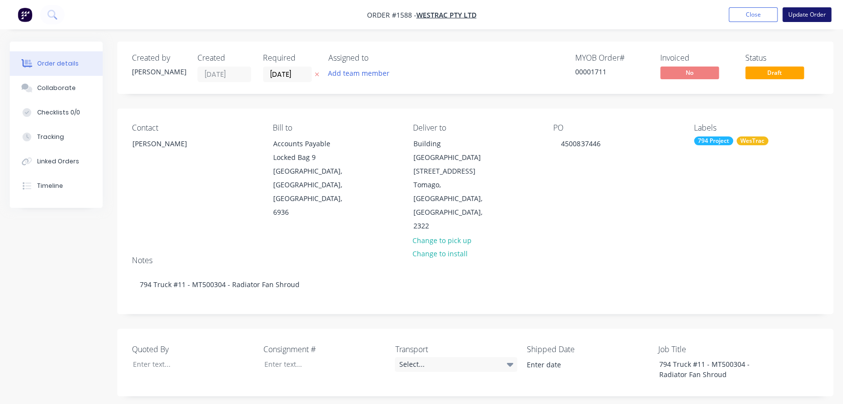
click at [812, 17] on button "Update Order" at bounding box center [806, 14] width 49 height 15
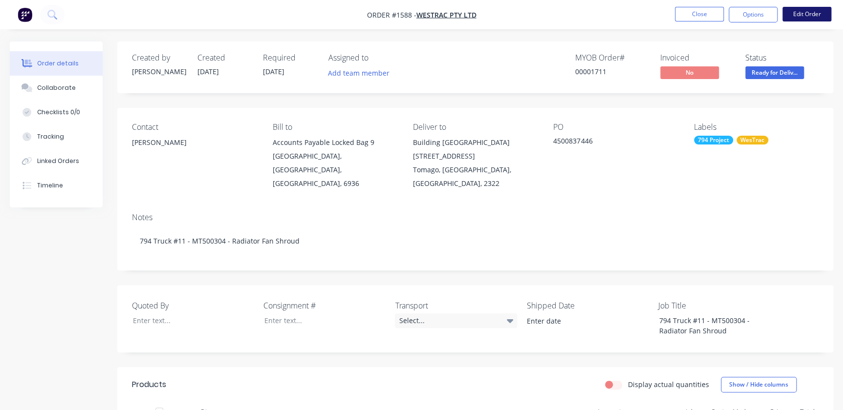
click at [800, 10] on button "Edit Order" at bounding box center [806, 14] width 49 height 15
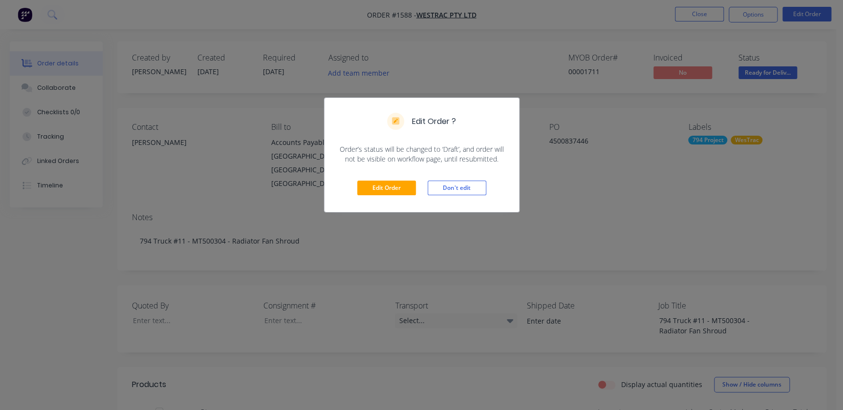
click at [390, 195] on div "Edit Order Don't edit" at bounding box center [421, 188] width 194 height 48
click at [391, 182] on button "Edit Order" at bounding box center [386, 188] width 59 height 15
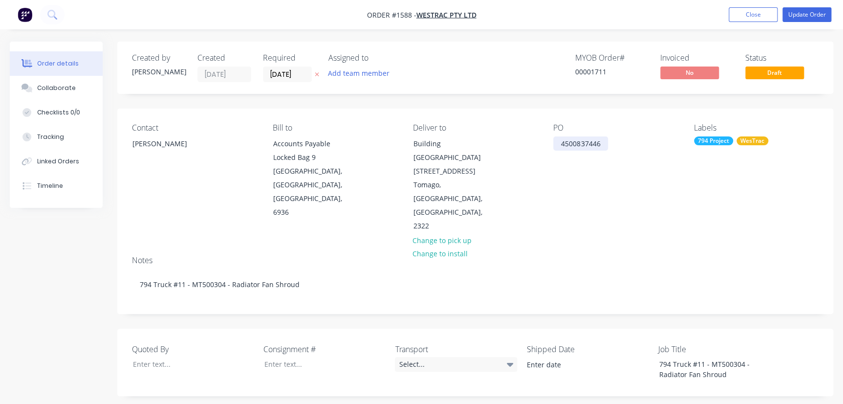
click at [606, 149] on div "PO 4500837446" at bounding box center [615, 178] width 125 height 110
click at [601, 145] on div "4500837446" at bounding box center [580, 143] width 55 height 14
drag, startPoint x: 780, startPoint y: 16, endPoint x: 790, endPoint y: 15, distance: 9.8
click at [790, 15] on ul "Add product Close Update Order" at bounding box center [780, 14] width 126 height 15
click at [795, 16] on button "Update Order" at bounding box center [806, 14] width 49 height 15
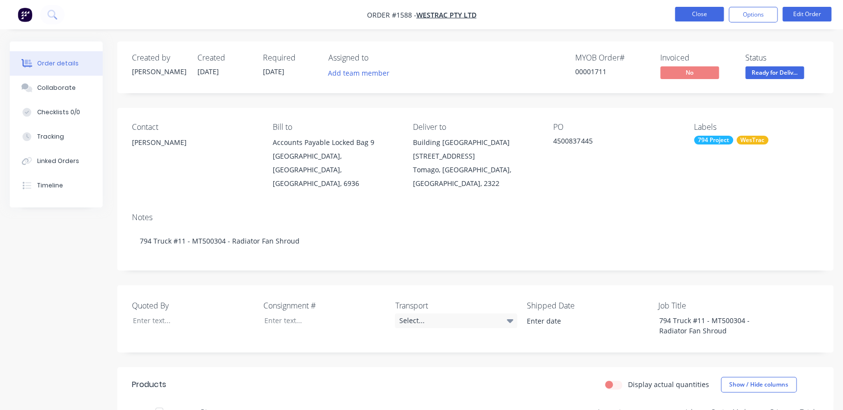
click at [713, 15] on button "Close" at bounding box center [699, 14] width 49 height 15
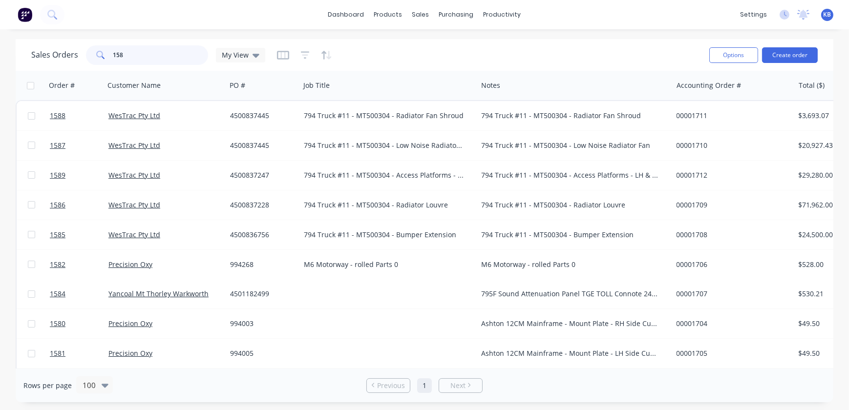
drag, startPoint x: 139, startPoint y: 58, endPoint x: 50, endPoint y: 51, distance: 89.2
click at [65, 51] on div "Sales Orders 158 My View" at bounding box center [148, 55] width 234 height 20
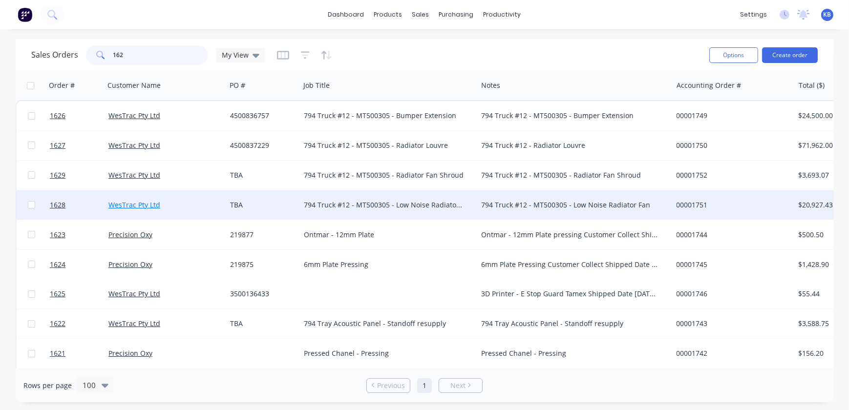
type input "162"
click at [148, 205] on link "WesTrac Pty Ltd" at bounding box center [134, 204] width 52 height 9
click at [64, 203] on span "1628" at bounding box center [58, 205] width 16 height 10
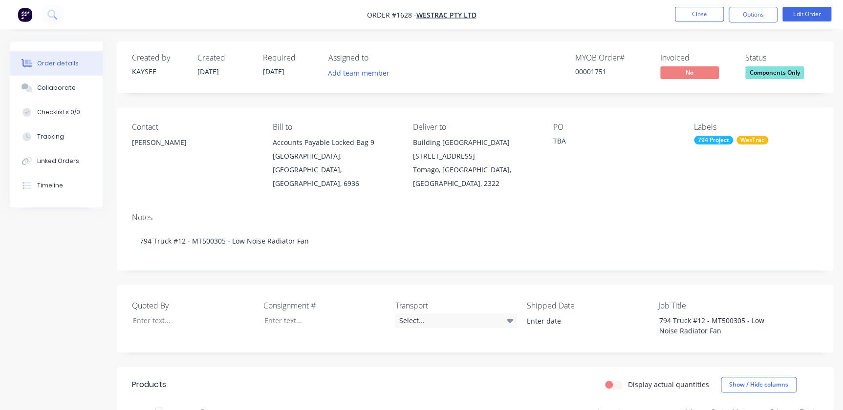
click at [567, 134] on div "PO TBA" at bounding box center [615, 157] width 125 height 68
drag, startPoint x: 706, startPoint y: 14, endPoint x: 789, endPoint y: 20, distance: 82.8
click at [782, 26] on nav "Order #1628 - WesTrac Pty Ltd Close Options Edit Order" at bounding box center [421, 14] width 843 height 29
click at [790, 20] on button "Edit Order" at bounding box center [806, 14] width 49 height 15
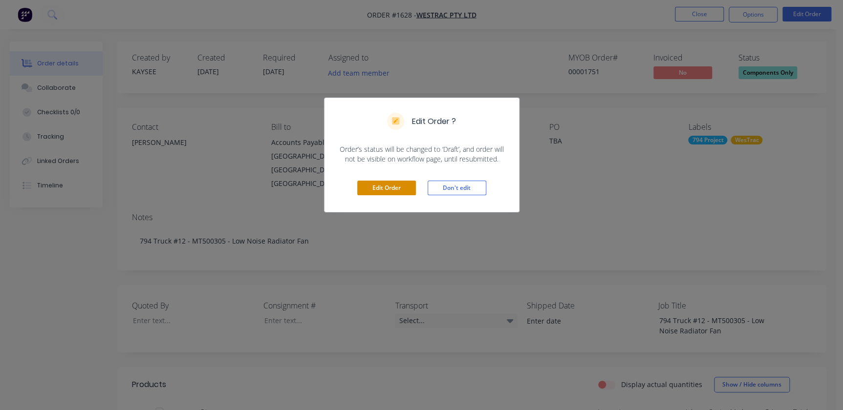
click at [394, 184] on button "Edit Order" at bounding box center [386, 188] width 59 height 15
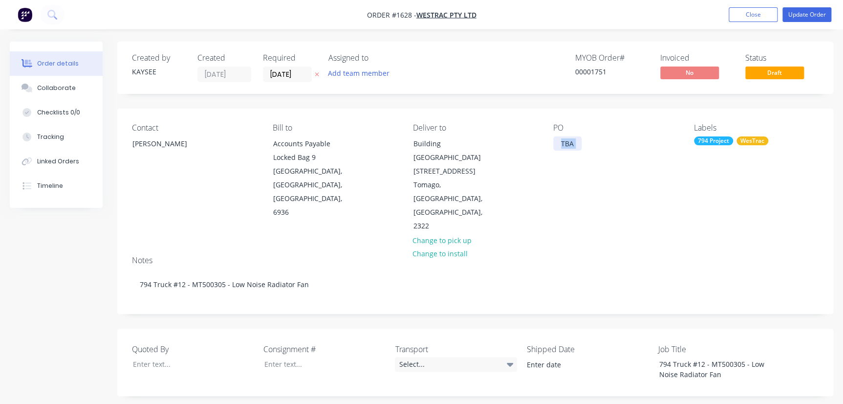
drag, startPoint x: 581, startPoint y: 150, endPoint x: 567, endPoint y: 149, distance: 14.8
click at [567, 149] on div "PO TBA" at bounding box center [615, 178] width 125 height 110
drag, startPoint x: 557, startPoint y: 142, endPoint x: 598, endPoint y: 142, distance: 41.0
click at [598, 142] on div "PO TBA" at bounding box center [615, 178] width 125 height 110
paste div
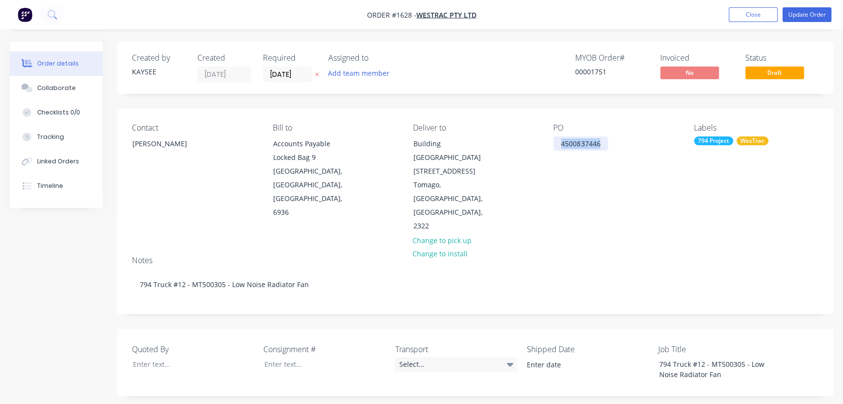
drag, startPoint x: 604, startPoint y: 146, endPoint x: 507, endPoint y: 143, distance: 96.8
click at [507, 143] on div "Contact [PERSON_NAME] Bill to Accounts Payable Locked Bag [STREET_ADDRESS] Deli…" at bounding box center [475, 177] width 716 height 139
copy div "4500837446"
click at [302, 72] on input "[DATE]" at bounding box center [287, 74] width 48 height 15
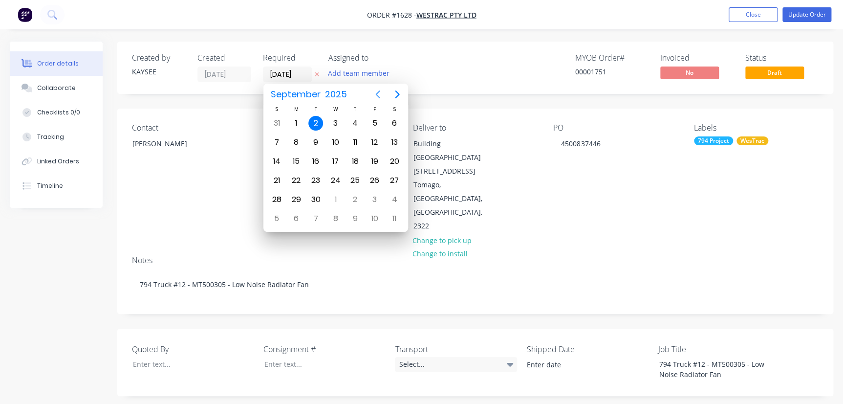
click at [374, 92] on icon "Previous page" at bounding box center [378, 94] width 12 height 12
click at [329, 196] on div "27" at bounding box center [335, 199] width 15 height 15
type input "[DATE]"
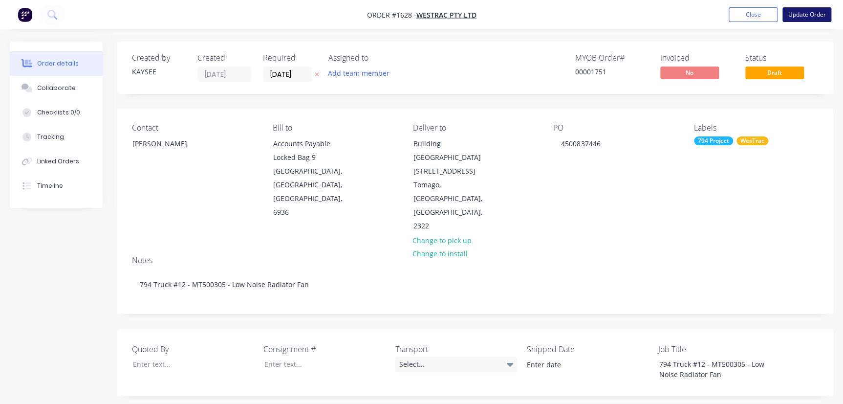
click at [809, 16] on button "Update Order" at bounding box center [806, 14] width 49 height 15
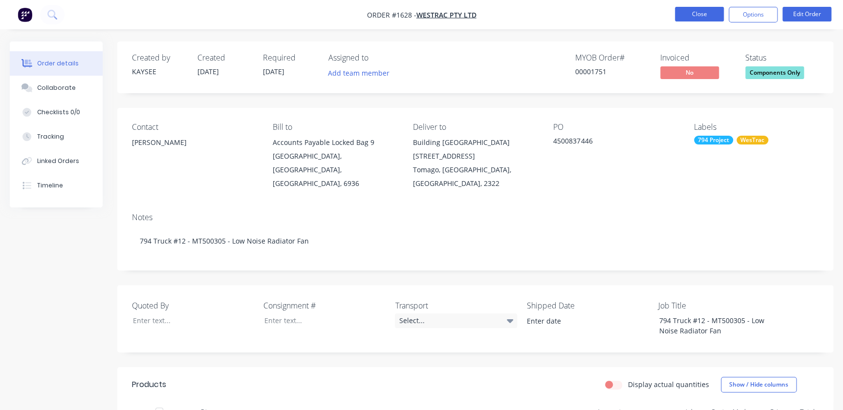
click at [684, 20] on button "Close" at bounding box center [699, 14] width 49 height 15
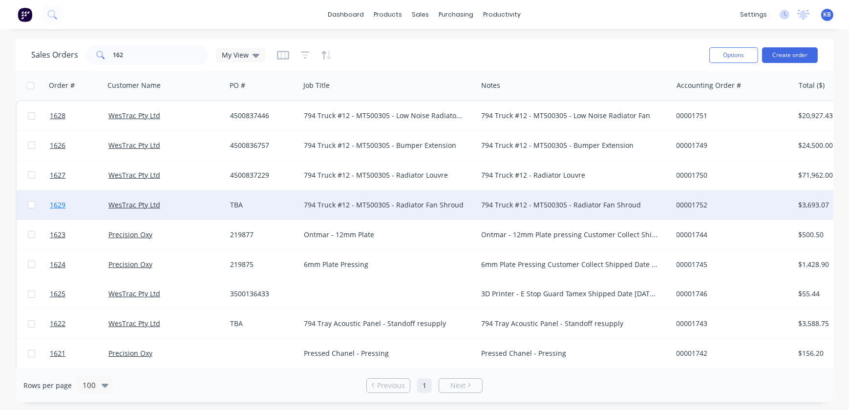
click at [71, 212] on link "1629" at bounding box center [79, 205] width 59 height 29
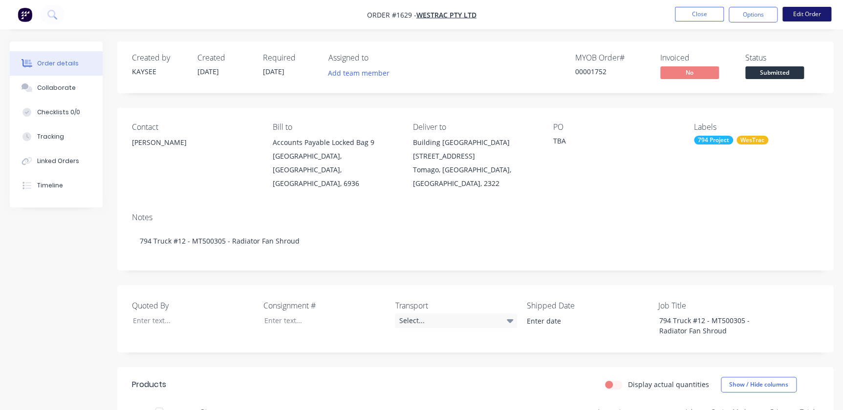
click at [810, 12] on button "Edit Order" at bounding box center [806, 14] width 49 height 15
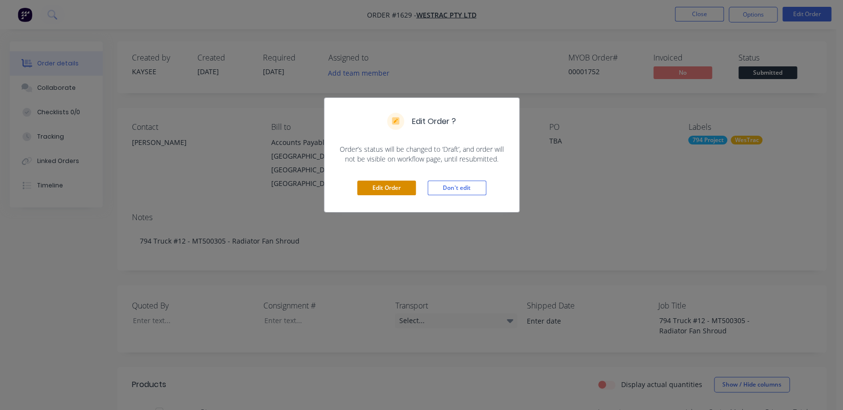
click at [395, 185] on button "Edit Order" at bounding box center [386, 188] width 59 height 15
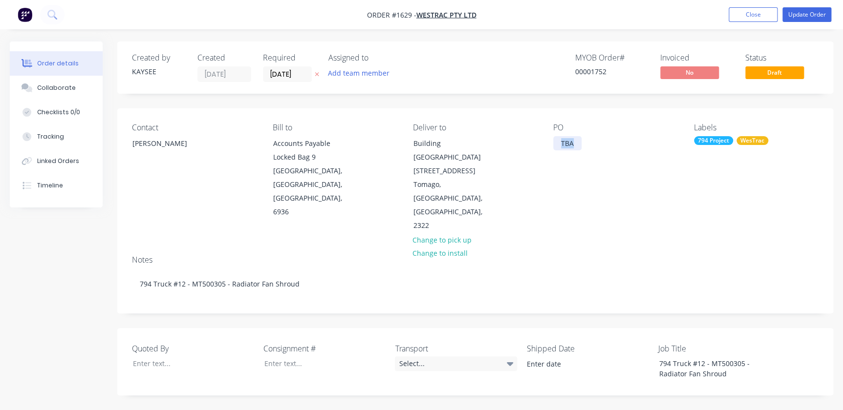
drag, startPoint x: 577, startPoint y: 145, endPoint x: 531, endPoint y: 139, distance: 46.8
click at [532, 139] on div "Contact [PERSON_NAME] Bill to Accounts Payable Locked Bag [STREET_ADDRESS] Deli…" at bounding box center [475, 177] width 716 height 139
copy div "TBA"
paste div
drag, startPoint x: 573, startPoint y: 148, endPoint x: 549, endPoint y: 145, distance: 23.6
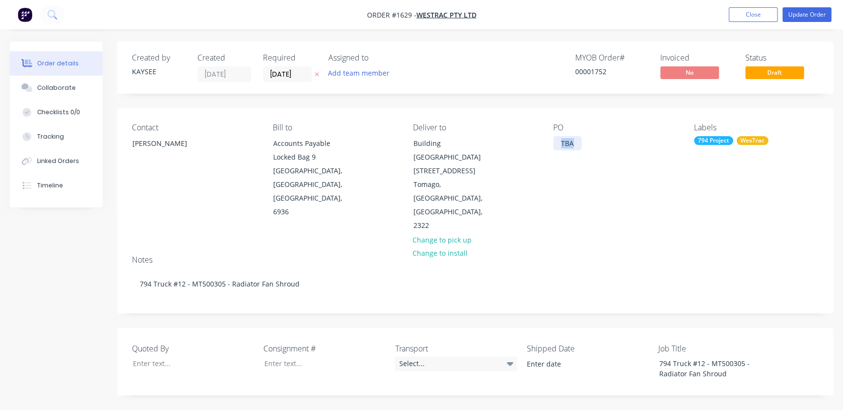
click at [549, 145] on div "Contact [PERSON_NAME] Bill to Accounts Payable Locked Bag [STREET_ADDRESS] Deli…" at bounding box center [475, 177] width 716 height 139
click at [286, 75] on input "[DATE]" at bounding box center [287, 74] width 48 height 15
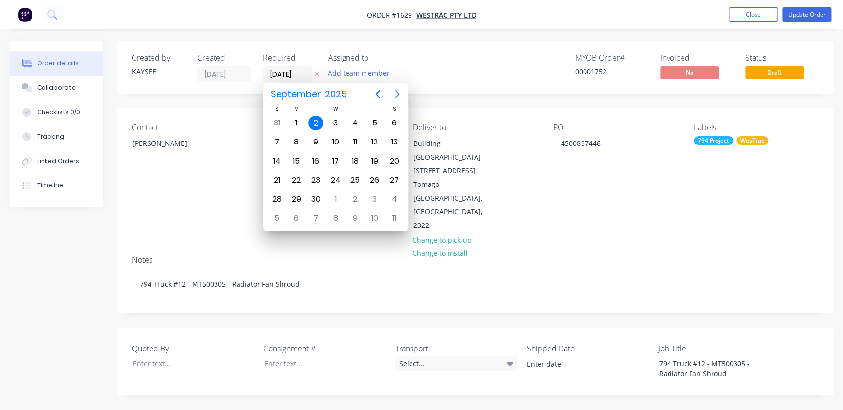
click at [402, 88] on icon "Next page" at bounding box center [397, 94] width 12 height 12
click at [373, 93] on icon "Previous page" at bounding box center [378, 94] width 12 height 12
click at [375, 93] on icon "Previous page" at bounding box center [378, 94] width 12 height 12
click at [339, 195] on div "27" at bounding box center [335, 199] width 15 height 15
type input "[DATE]"
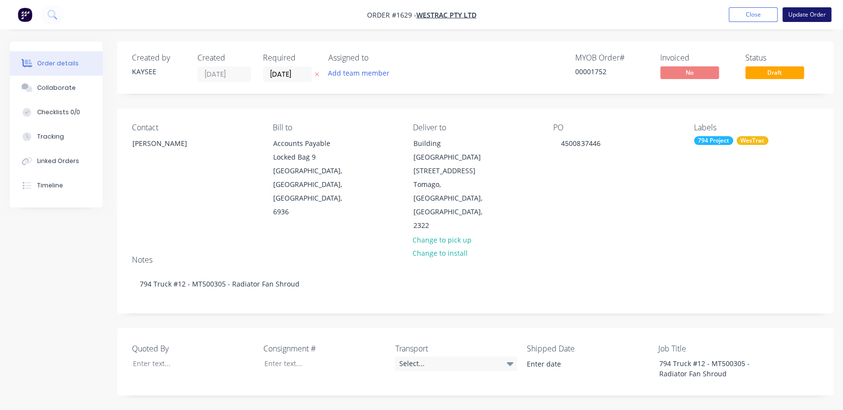
click at [807, 17] on button "Update Order" at bounding box center [806, 14] width 49 height 15
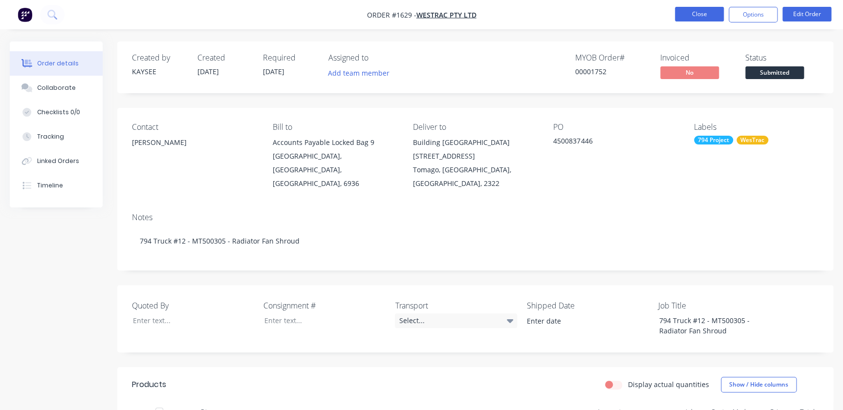
click at [708, 14] on button "Close" at bounding box center [699, 14] width 49 height 15
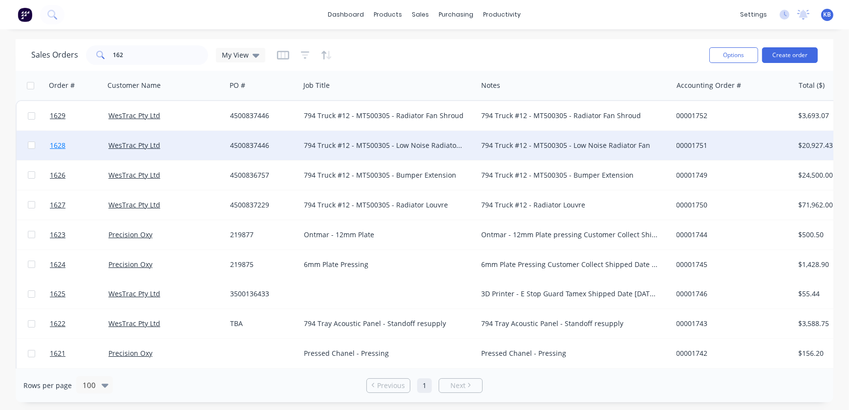
click at [62, 150] on span "1628" at bounding box center [58, 146] width 16 height 10
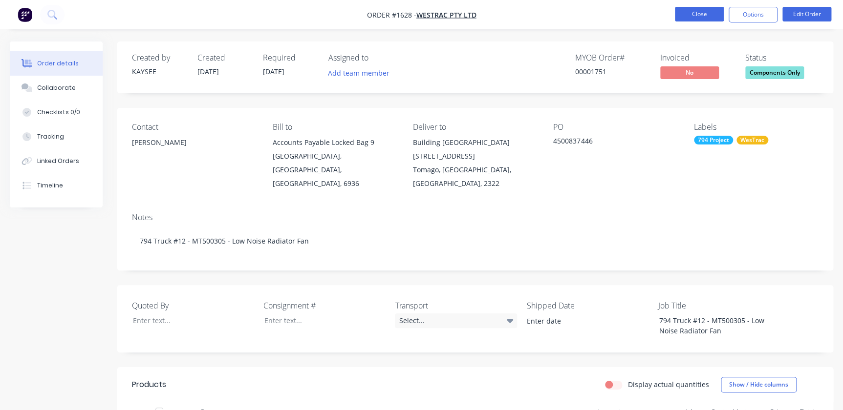
click at [685, 17] on button "Close" at bounding box center [699, 14] width 49 height 15
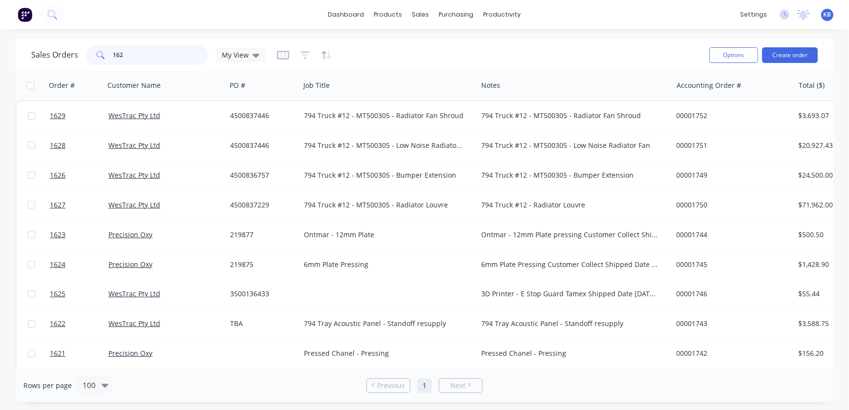
drag, startPoint x: 142, startPoint y: 59, endPoint x: 70, endPoint y: 56, distance: 72.4
click at [70, 56] on div "Sales Orders 162 My View" at bounding box center [148, 55] width 234 height 20
click at [257, 57] on icon at bounding box center [256, 55] width 7 height 11
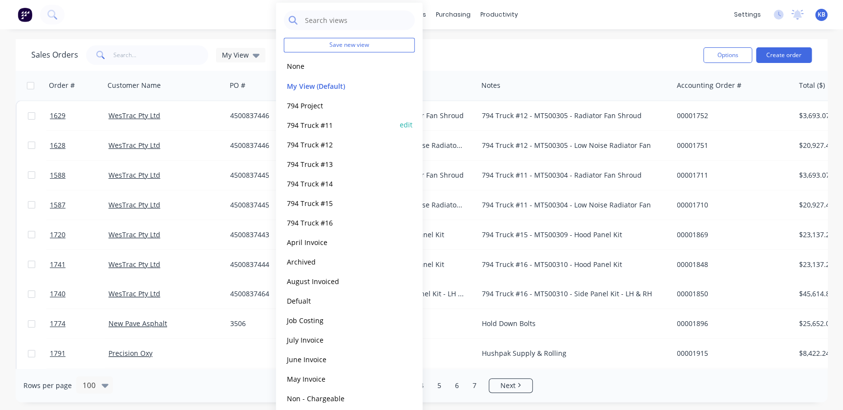
click at [307, 118] on div "794 Truck #11 edit" at bounding box center [349, 125] width 131 height 20
click at [336, 122] on button "794 Truck #11" at bounding box center [339, 124] width 111 height 11
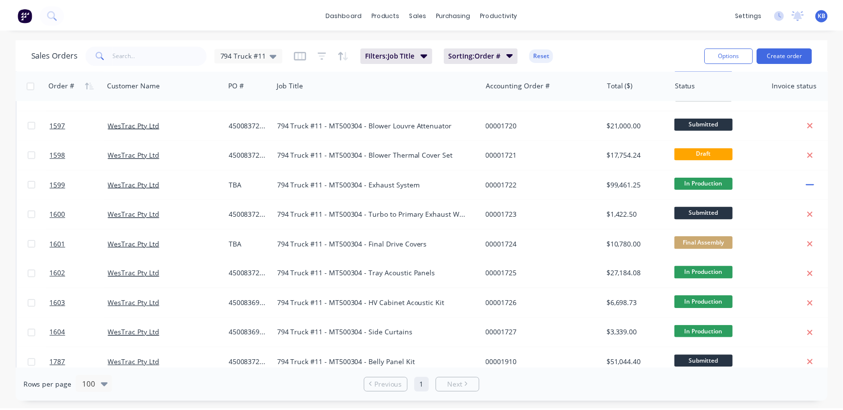
scroll to position [480, 0]
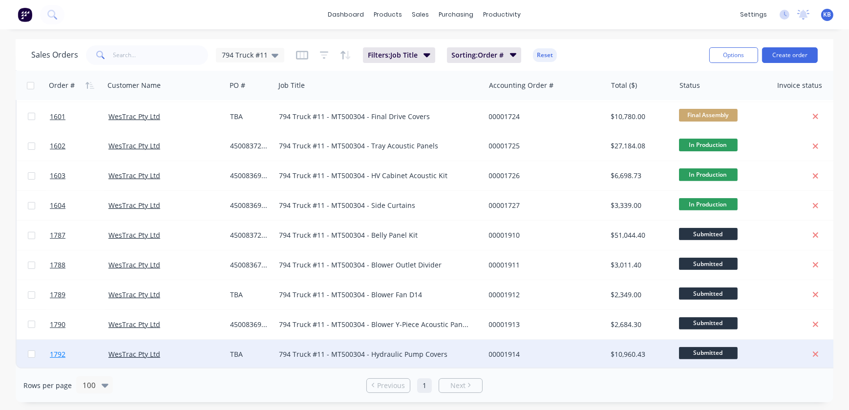
click at [58, 355] on link "1792" at bounding box center [79, 354] width 59 height 29
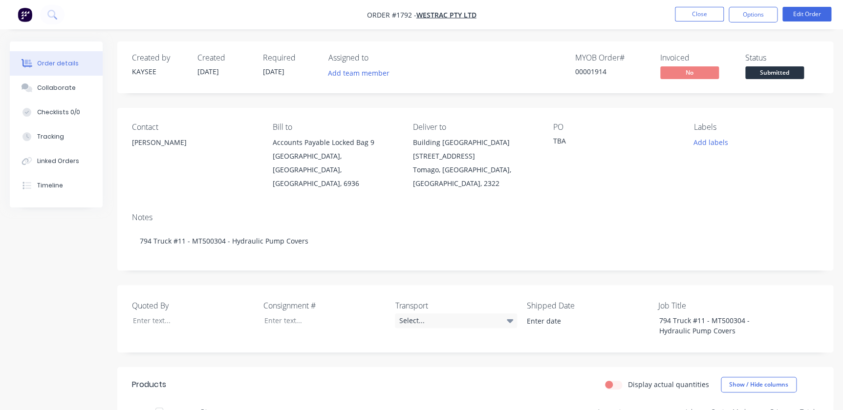
click at [549, 138] on div "Contact [PERSON_NAME] Bill to Accounts Payable Locked Bag [STREET_ADDRESS] Deli…" at bounding box center [475, 156] width 716 height 97
click at [801, 10] on button "Edit Order" at bounding box center [806, 14] width 49 height 15
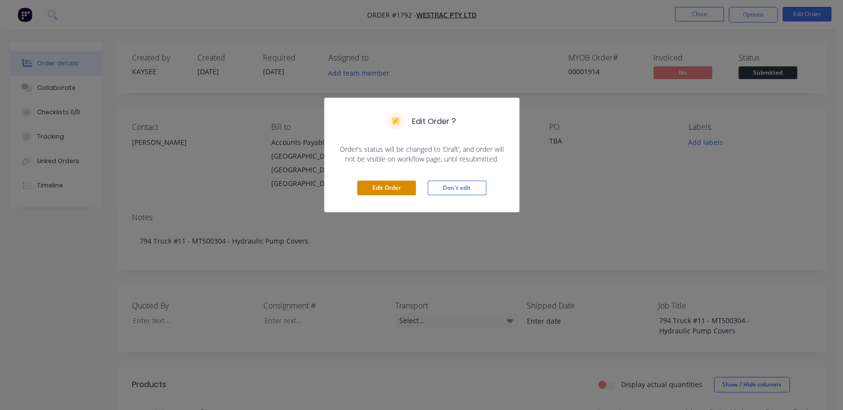
click at [381, 193] on button "Edit Order" at bounding box center [386, 188] width 59 height 15
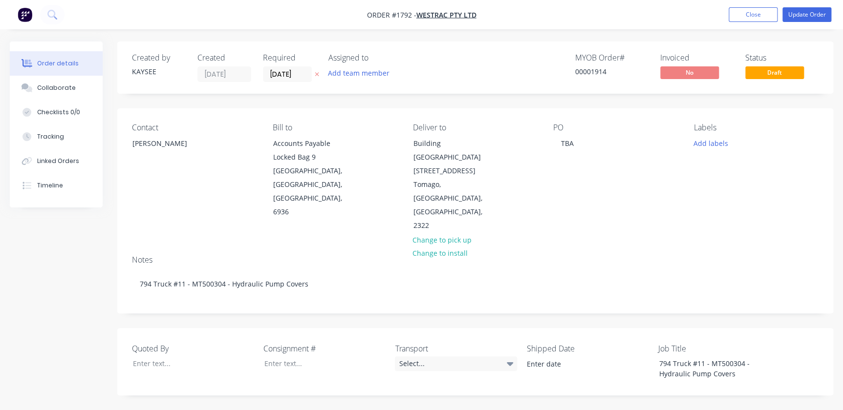
click at [548, 147] on div "Contact [PERSON_NAME] [PERSON_NAME] to Accounts Payable Locked Bag [STREET_ADDR…" at bounding box center [475, 177] width 716 height 139
click at [556, 143] on div "TBA" at bounding box center [567, 143] width 28 height 14
drag, startPoint x: 557, startPoint y: 143, endPoint x: 583, endPoint y: 153, distance: 27.9
click at [594, 147] on div "PO TBA" at bounding box center [615, 178] width 125 height 110
click at [711, 145] on button "Add labels" at bounding box center [710, 142] width 45 height 13
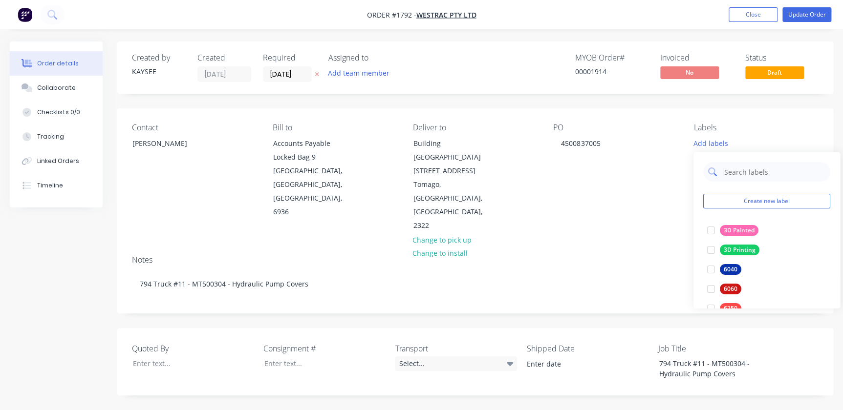
click at [728, 173] on input "text" at bounding box center [774, 172] width 102 height 20
click at [709, 227] on div at bounding box center [711, 231] width 20 height 20
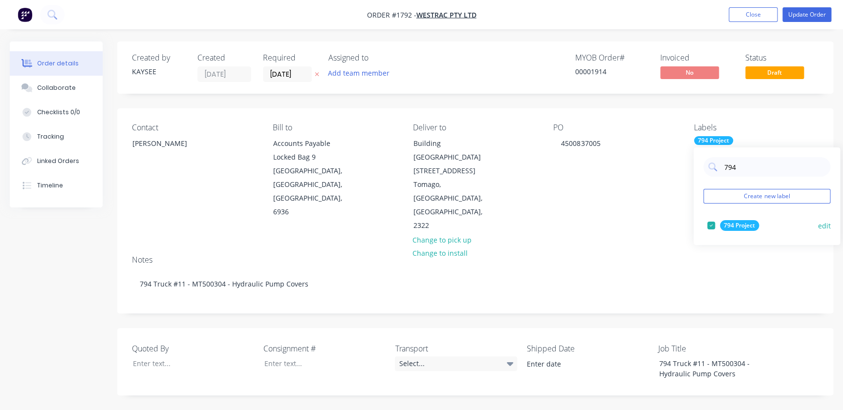
type input "794"
click at [741, 234] on div "794 Project edit" at bounding box center [766, 226] width 127 height 20
click at [624, 256] on div "Notes" at bounding box center [475, 260] width 686 height 9
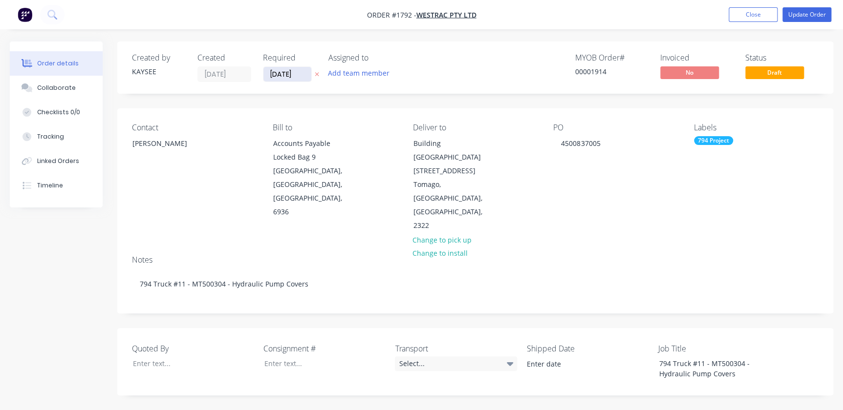
click at [290, 76] on input "[DATE]" at bounding box center [287, 74] width 48 height 15
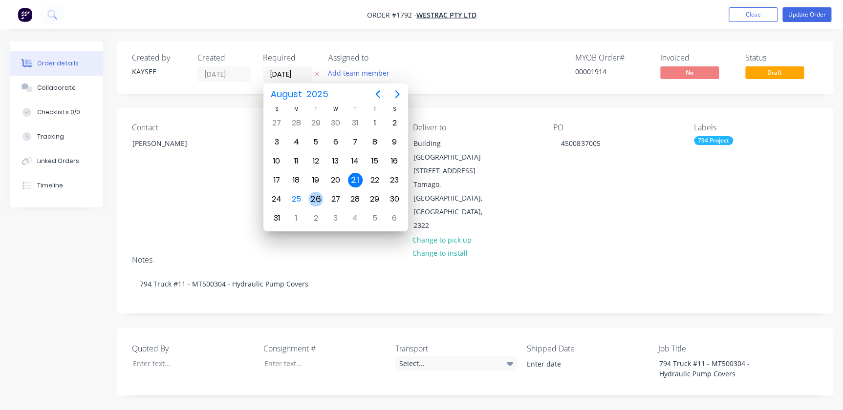
drag, startPoint x: 320, startPoint y: 196, endPoint x: 324, endPoint y: 191, distance: 6.6
click at [320, 195] on div "26" at bounding box center [315, 199] width 15 height 15
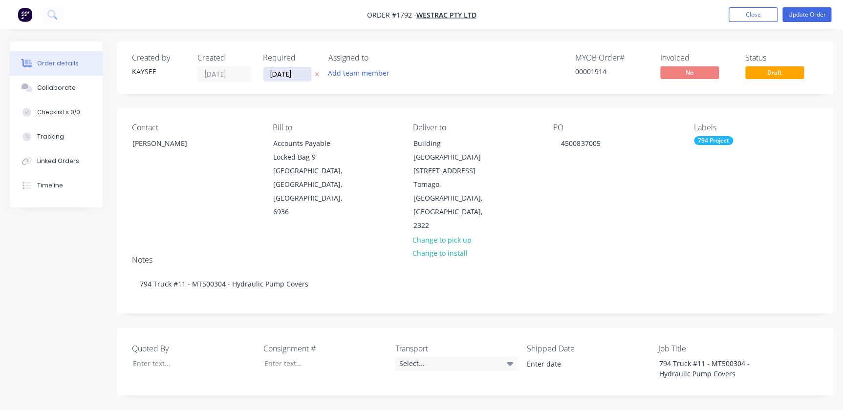
click at [292, 70] on input "[DATE]" at bounding box center [287, 74] width 48 height 15
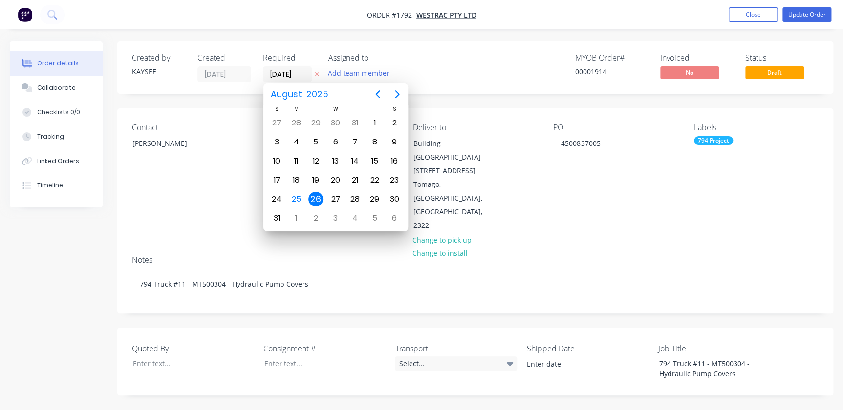
click at [315, 80] on div at bounding box center [317, 74] width 10 height 16
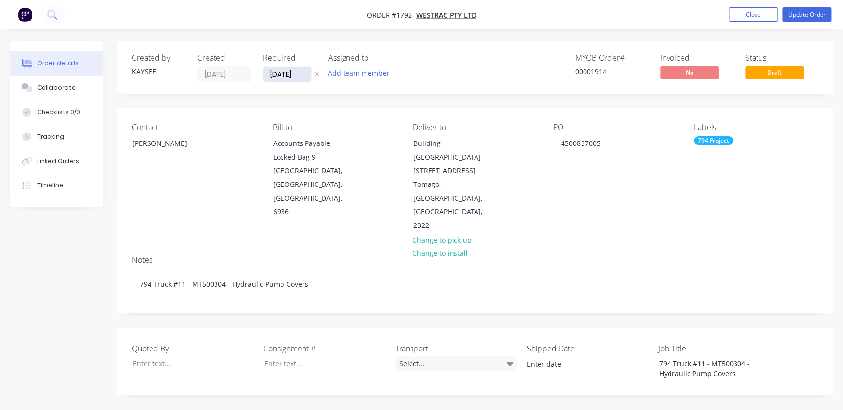
click at [305, 76] on input "[DATE]" at bounding box center [287, 74] width 48 height 15
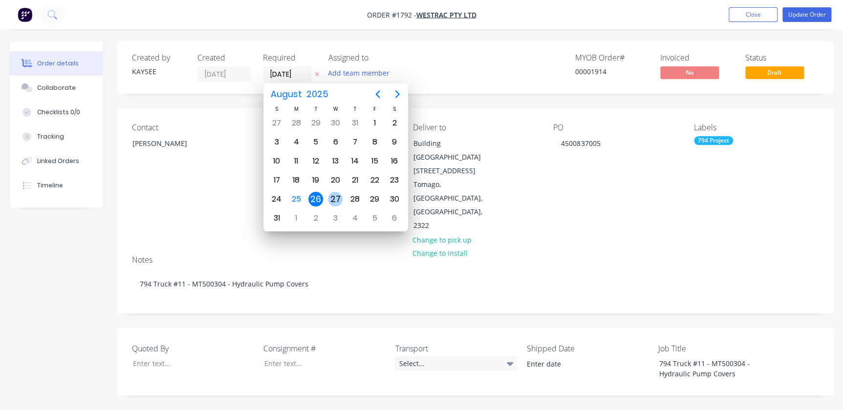
click at [340, 204] on div "27" at bounding box center [335, 199] width 20 height 19
type input "[DATE]"
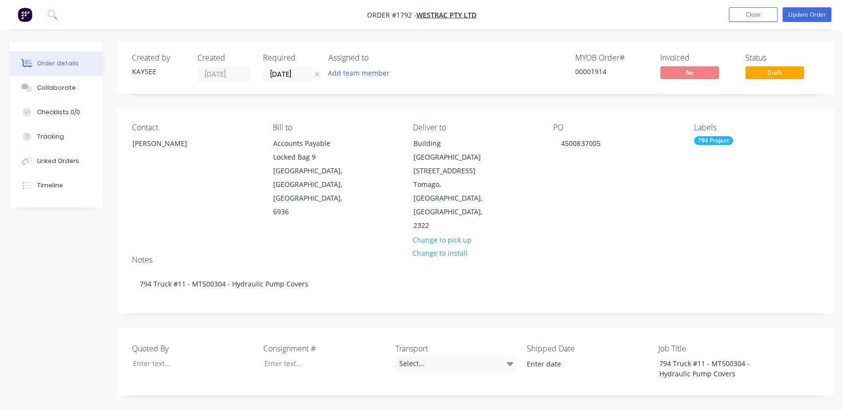
click at [551, 248] on div "Notes 794 Truck #11 - MT500304 - Hydraulic Pump Covers" at bounding box center [475, 280] width 716 height 65
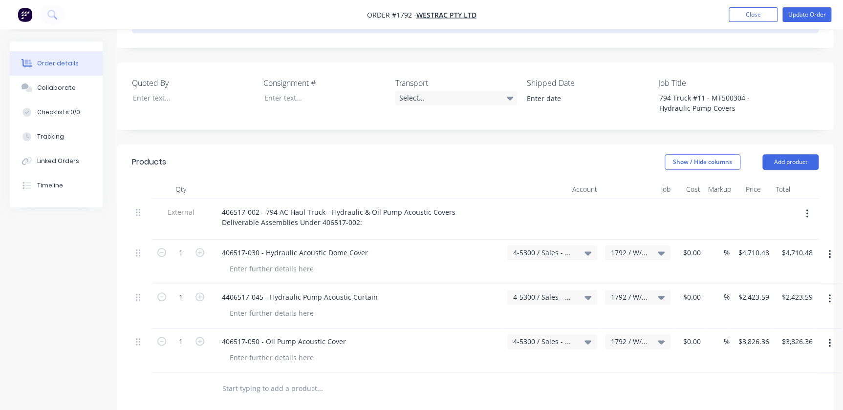
scroll to position [266, 0]
click at [816, 12] on button "Update Order" at bounding box center [806, 14] width 49 height 15
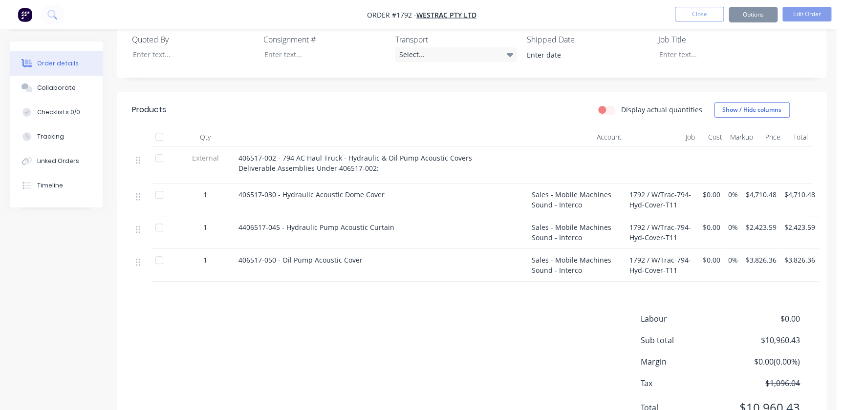
scroll to position [0, 0]
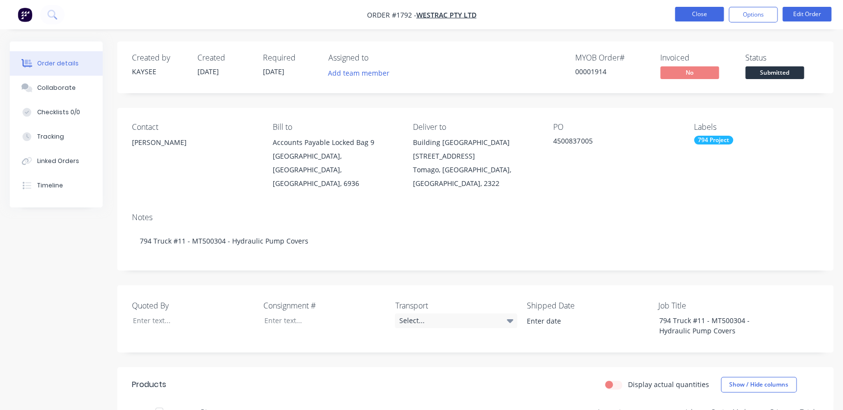
click at [688, 15] on button "Close" at bounding box center [699, 14] width 49 height 15
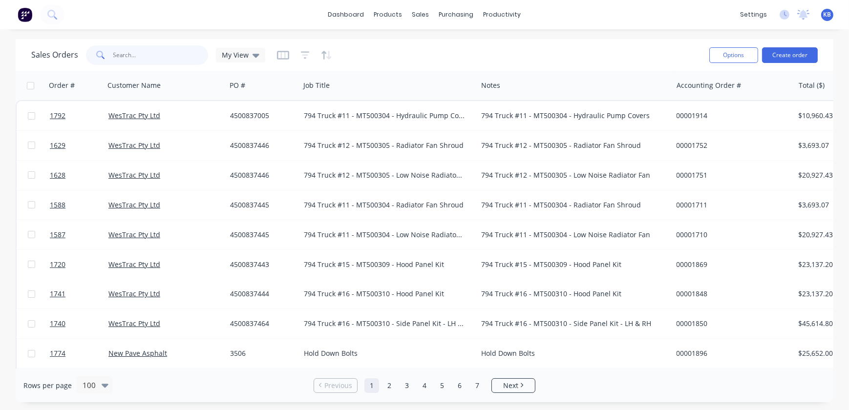
click at [129, 58] on input "text" at bounding box center [160, 55] width 95 height 20
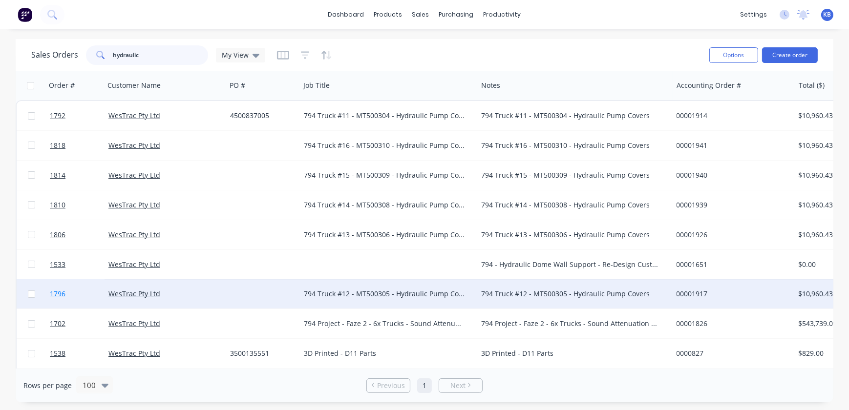
type input "hydraulic"
click at [62, 294] on span "1796" at bounding box center [58, 294] width 16 height 10
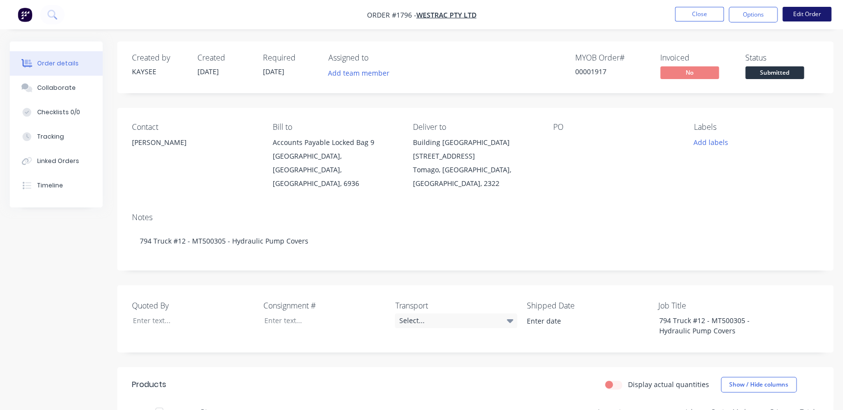
click at [823, 13] on button "Edit Order" at bounding box center [806, 14] width 49 height 15
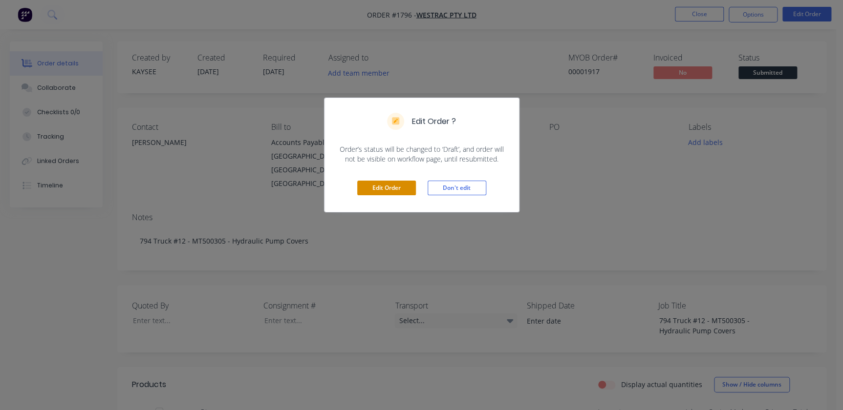
click at [386, 191] on button "Edit Order" at bounding box center [386, 188] width 59 height 15
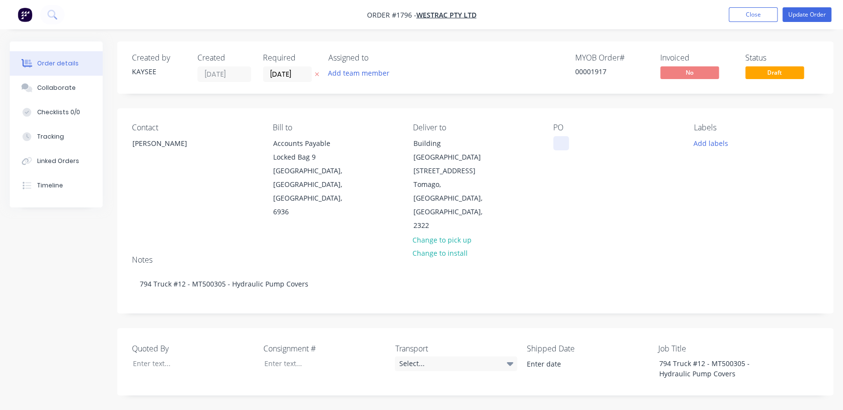
drag, startPoint x: 581, startPoint y: 140, endPoint x: 562, endPoint y: 142, distance: 19.1
click at [580, 141] on div "PO" at bounding box center [615, 178] width 125 height 110
click at [562, 142] on div at bounding box center [561, 143] width 16 height 14
click at [707, 149] on button "Add labels" at bounding box center [710, 142] width 45 height 13
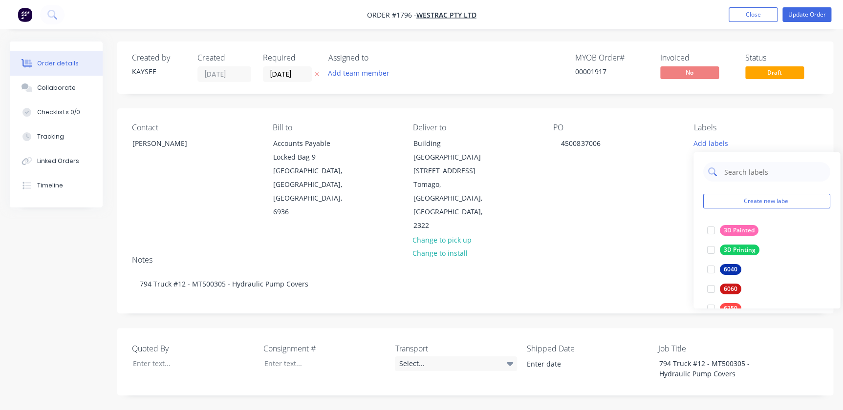
click at [728, 175] on input "text" at bounding box center [774, 172] width 102 height 20
type input "79"
click at [706, 248] on div at bounding box center [711, 250] width 20 height 20
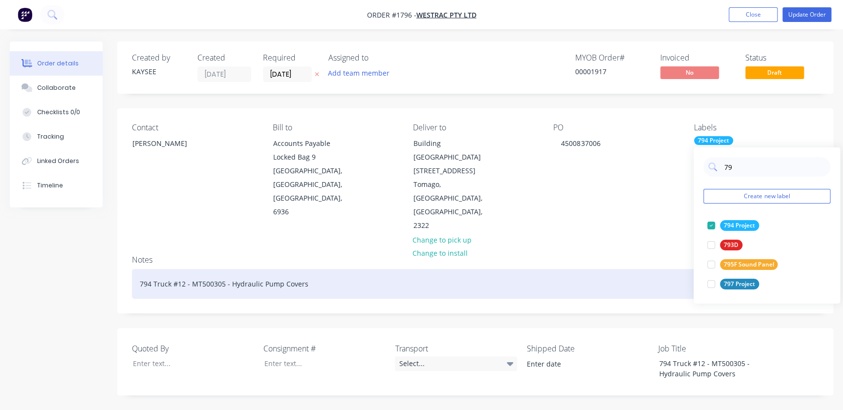
click at [630, 269] on div "794 Truck #12 - MT500305 - Hydraulic Pump Covers" at bounding box center [475, 284] width 686 height 30
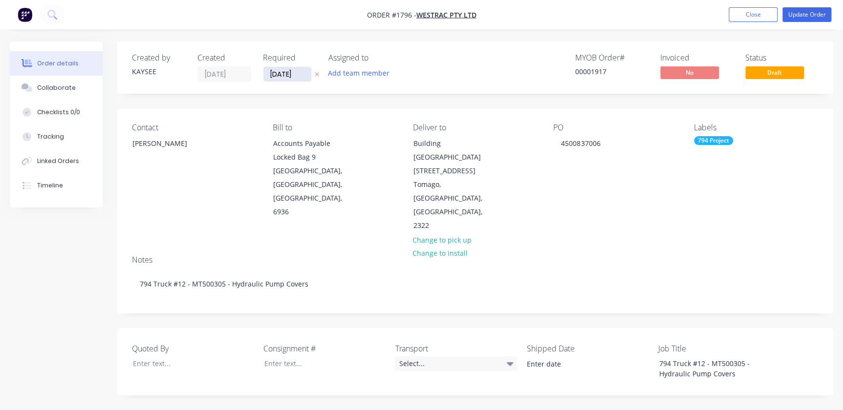
click at [289, 67] on input "[DATE]" at bounding box center [287, 74] width 48 height 15
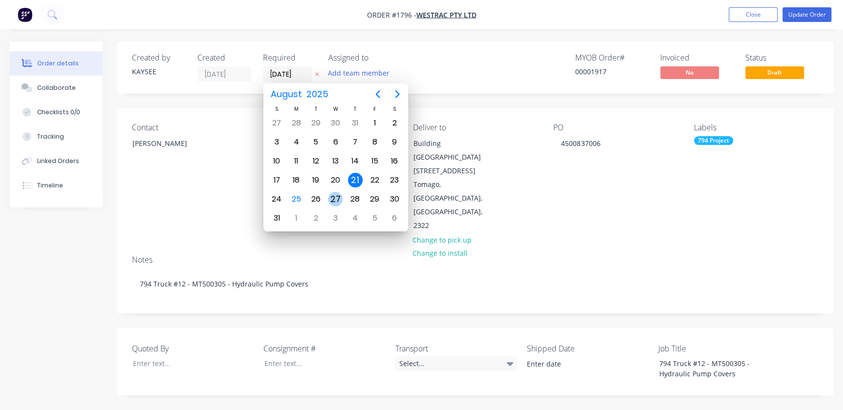
click at [341, 199] on div "27" at bounding box center [335, 199] width 15 height 15
type input "[DATE]"
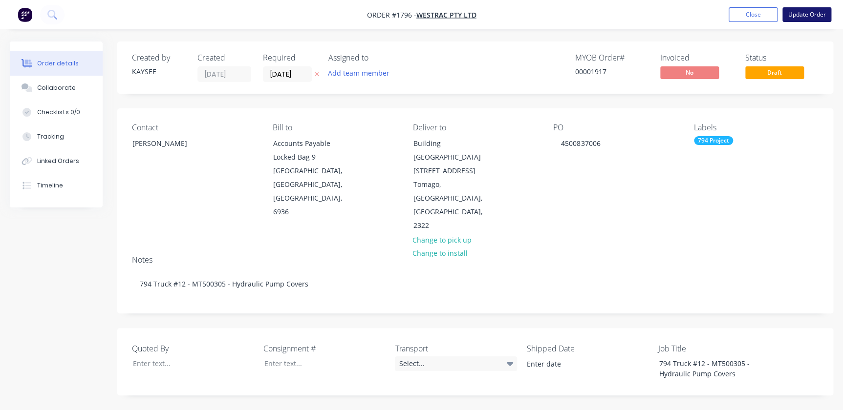
click at [809, 19] on button "Update Order" at bounding box center [806, 14] width 49 height 15
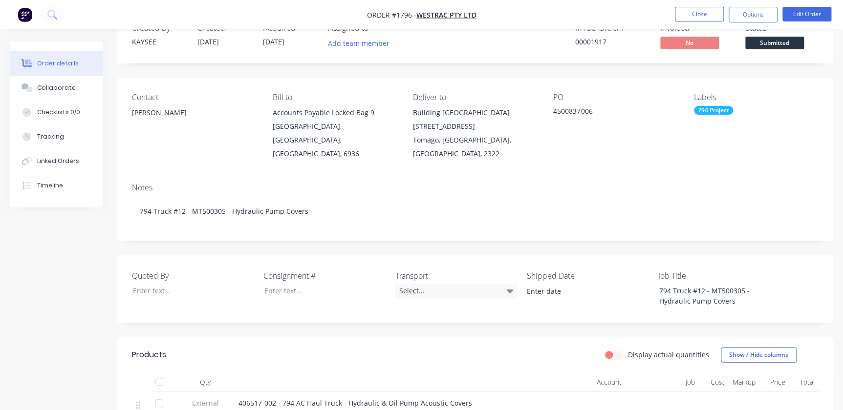
scroll to position [44, 0]
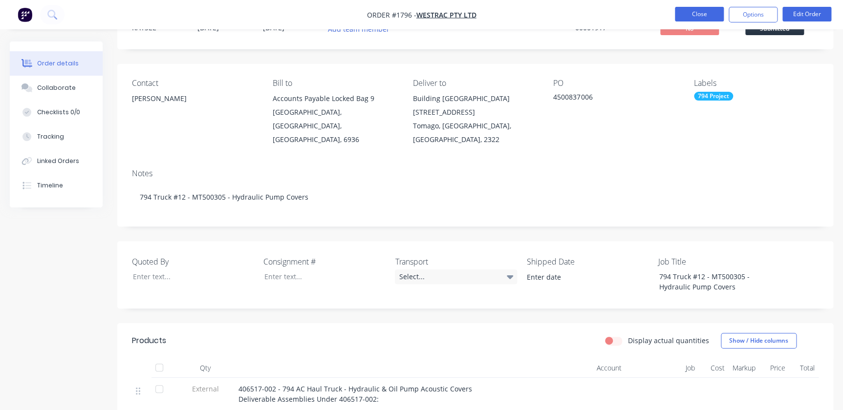
click at [684, 18] on button "Close" at bounding box center [699, 14] width 49 height 15
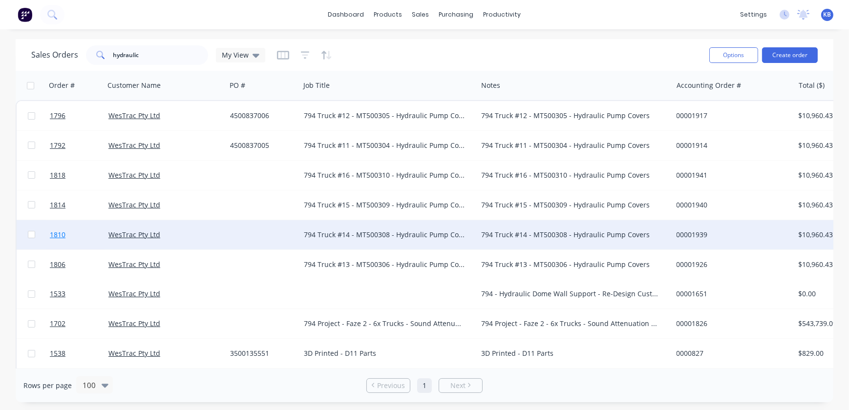
click at [64, 238] on span "1810" at bounding box center [58, 235] width 16 height 10
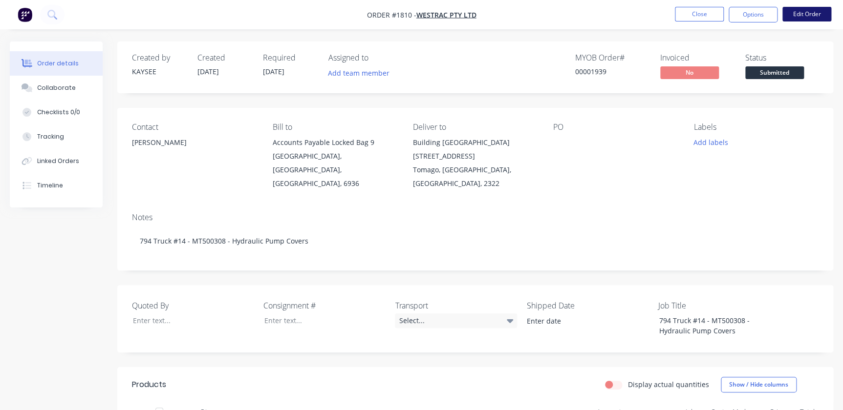
click at [801, 20] on button "Edit Order" at bounding box center [806, 14] width 49 height 15
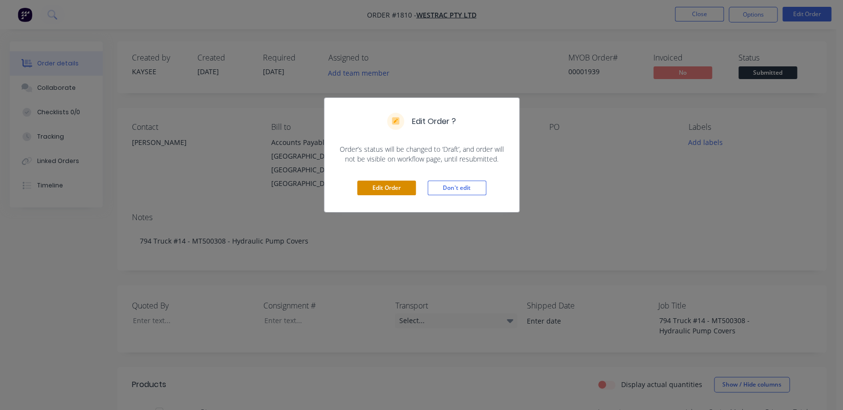
click at [374, 192] on button "Edit Order" at bounding box center [386, 188] width 59 height 15
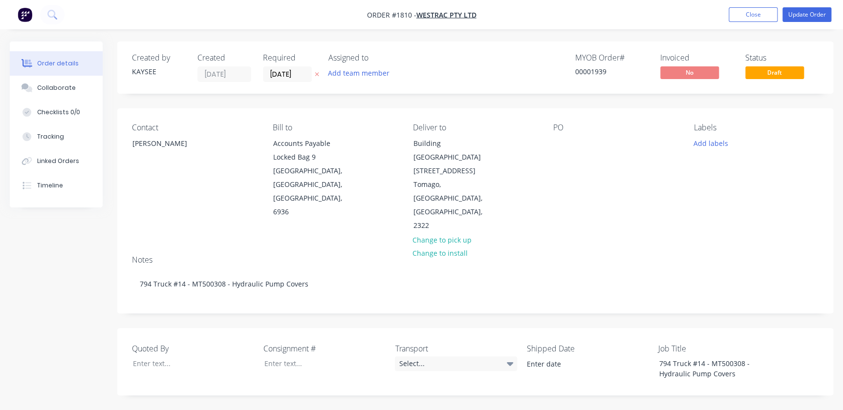
click at [571, 143] on div "PO" at bounding box center [615, 178] width 125 height 110
click at [560, 145] on div at bounding box center [561, 143] width 16 height 14
paste div
click at [694, 144] on button "Add labels" at bounding box center [710, 142] width 45 height 13
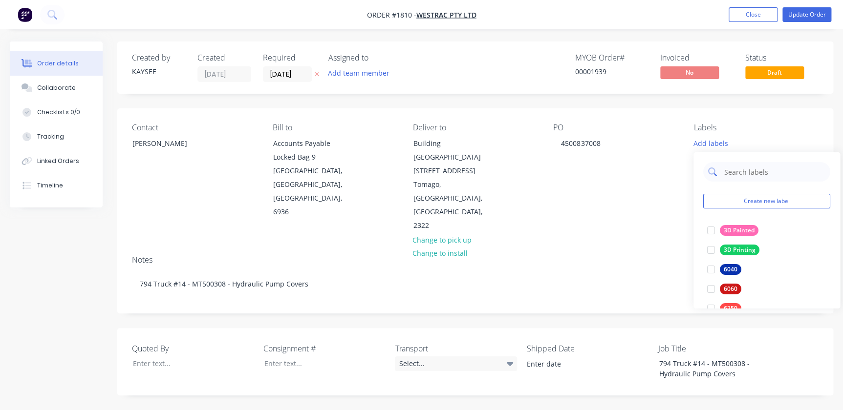
click at [751, 171] on input "text" at bounding box center [774, 172] width 102 height 20
drag, startPoint x: 713, startPoint y: 229, endPoint x: 740, endPoint y: 235, distance: 27.4
click at [713, 229] on div at bounding box center [711, 231] width 20 height 20
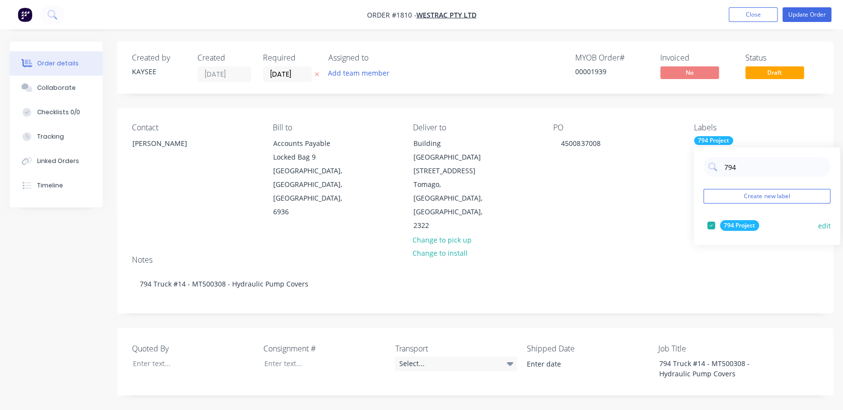
type input "794"
click at [750, 229] on div "794 Project" at bounding box center [739, 225] width 39 height 11
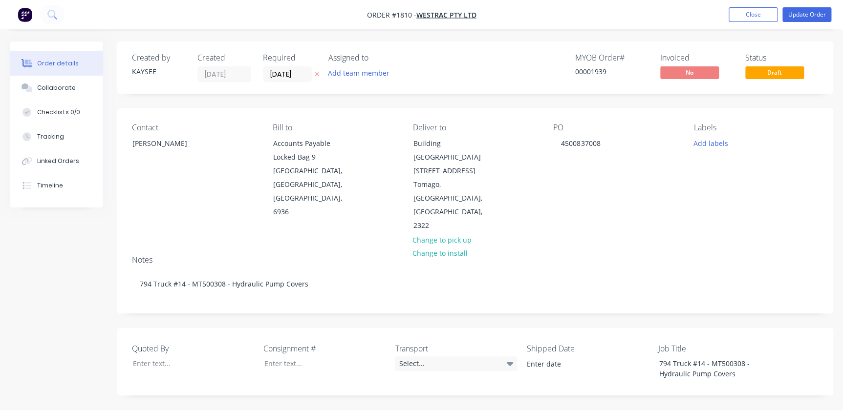
click at [581, 256] on div "Notes" at bounding box center [475, 260] width 686 height 9
click at [704, 144] on button "Add labels" at bounding box center [710, 142] width 45 height 13
click at [709, 233] on div at bounding box center [711, 231] width 20 height 20
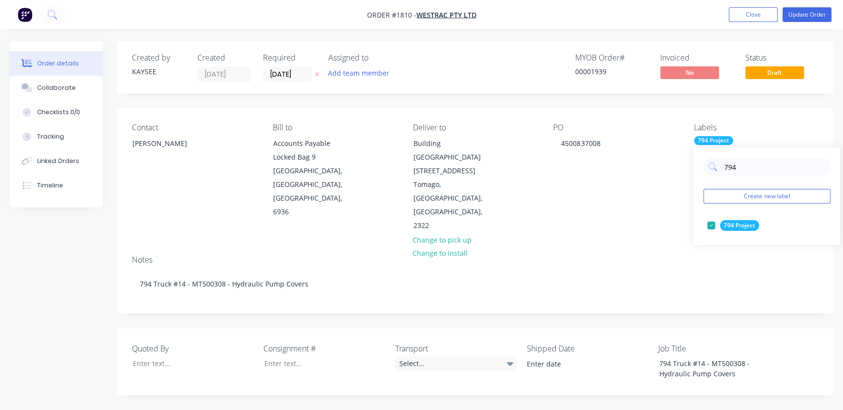
click at [557, 197] on div "Contact [PERSON_NAME] Bill to Accounts Payable Locked Bag [STREET_ADDRESS] Deli…" at bounding box center [475, 177] width 716 height 139
click at [280, 71] on input "[DATE]" at bounding box center [287, 74] width 48 height 15
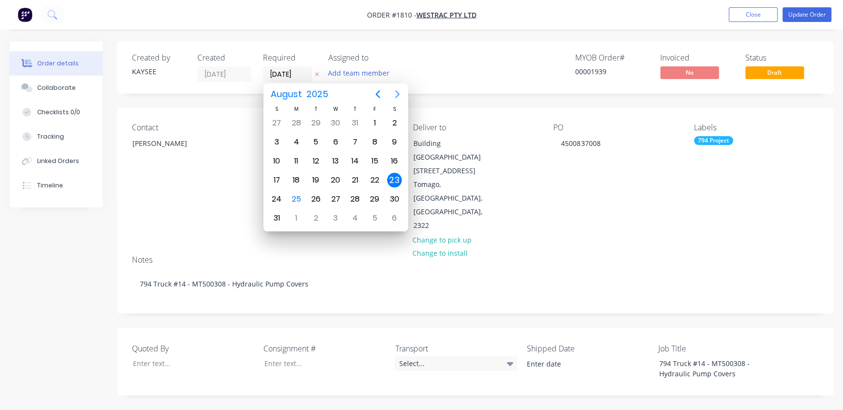
click at [403, 100] on button "Next page" at bounding box center [397, 95] width 20 height 20
click at [399, 101] on button "Next page" at bounding box center [397, 95] width 20 height 20
click at [400, 98] on icon "Next page" at bounding box center [397, 94] width 12 height 12
click at [399, 99] on icon "Next page" at bounding box center [397, 94] width 12 height 12
drag, startPoint x: 358, startPoint y: 124, endPoint x: 360, endPoint y: 115, distance: 9.1
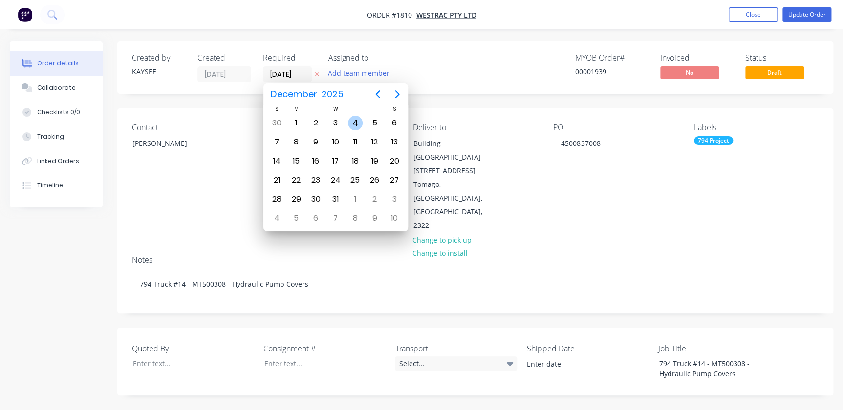
click at [358, 123] on div "4" at bounding box center [355, 123] width 15 height 15
type input "[DATE]"
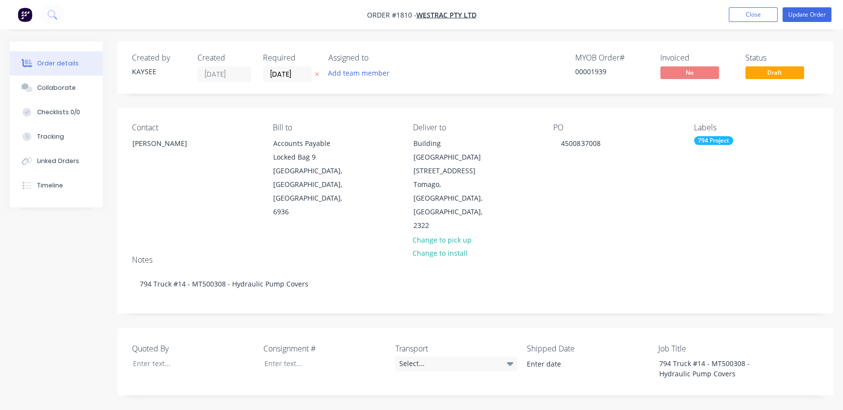
drag, startPoint x: 666, startPoint y: 201, endPoint x: 660, endPoint y: 191, distance: 12.1
click at [665, 199] on div "Contact [PERSON_NAME] Bill to Accounts Payable Locked Bag [STREET_ADDRESS] Deli…" at bounding box center [475, 177] width 716 height 139
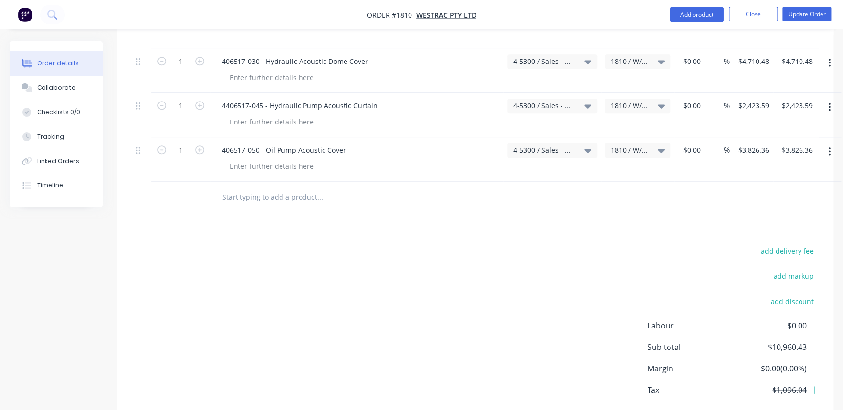
scroll to position [468, 0]
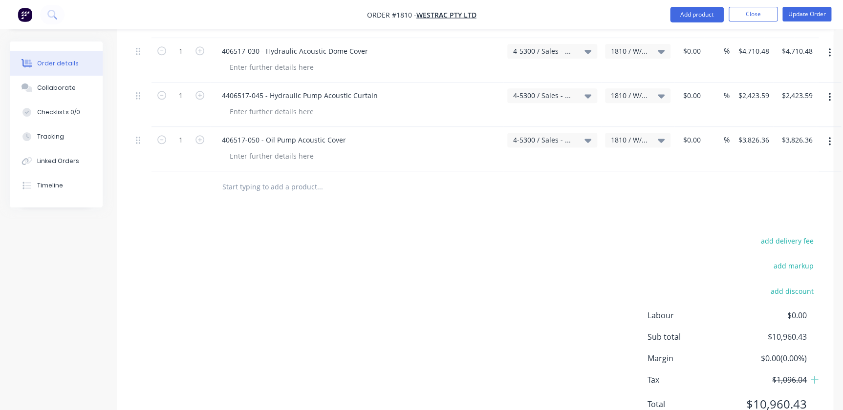
click at [822, 22] on li "Update Order" at bounding box center [806, 15] width 49 height 16
click at [812, 13] on button "Update Order" at bounding box center [806, 14] width 49 height 15
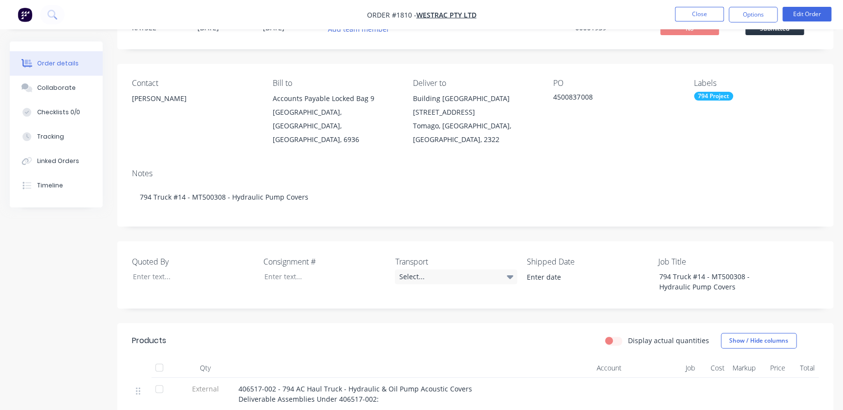
scroll to position [0, 0]
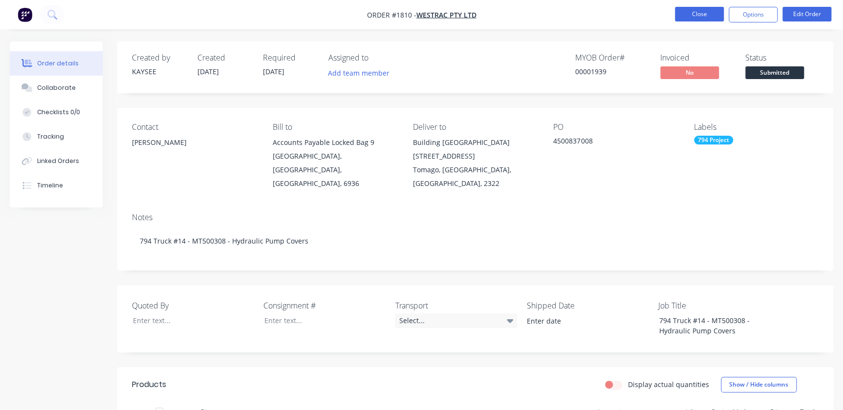
click at [701, 13] on button "Close" at bounding box center [699, 14] width 49 height 15
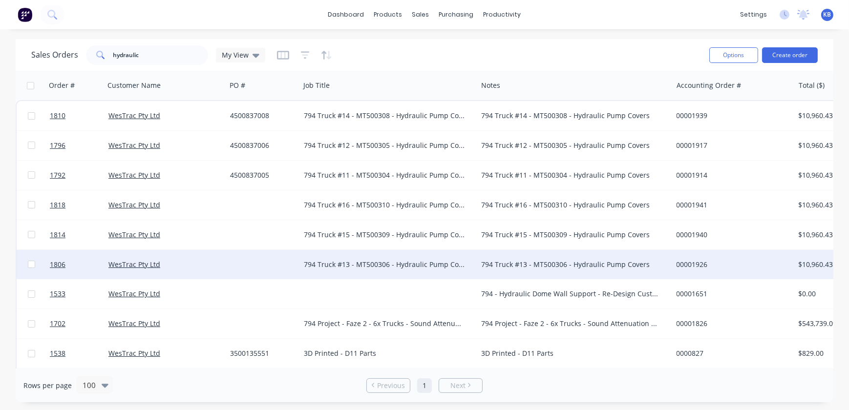
click at [35, 262] on div at bounding box center [31, 264] width 29 height 29
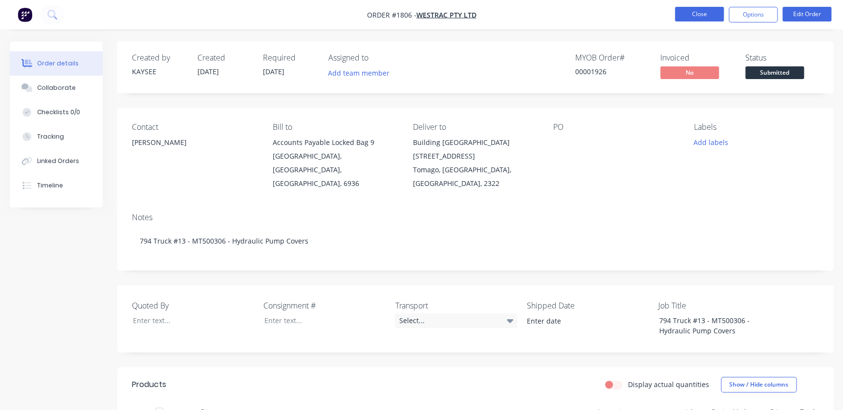
click at [682, 7] on button "Close" at bounding box center [699, 14] width 49 height 15
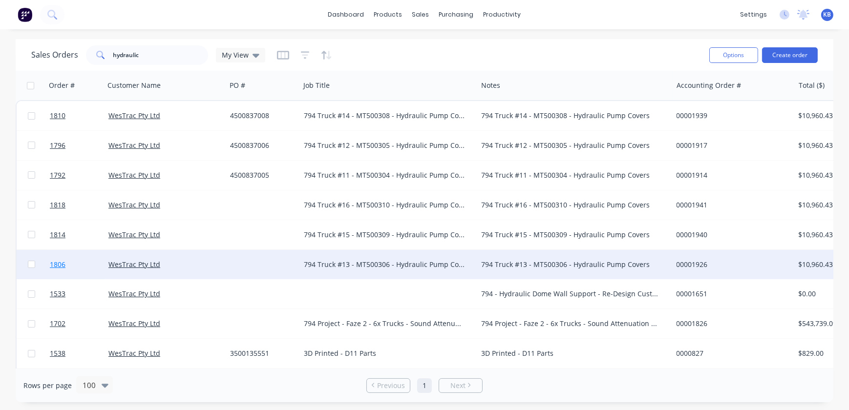
click at [59, 267] on span "1806" at bounding box center [58, 265] width 16 height 10
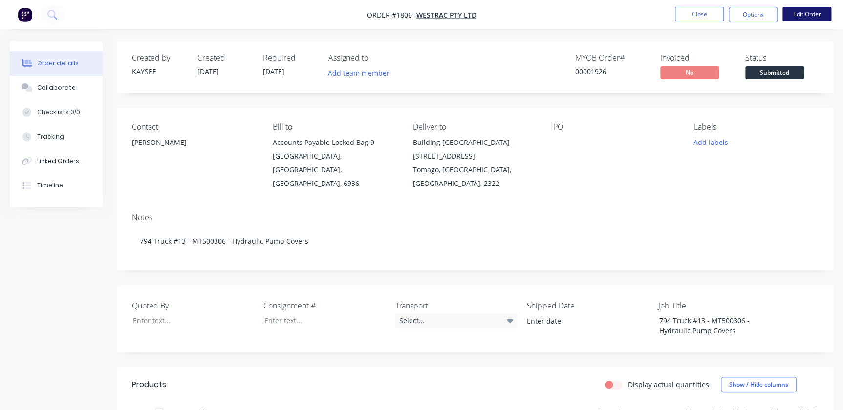
click at [808, 10] on button "Edit Order" at bounding box center [806, 14] width 49 height 15
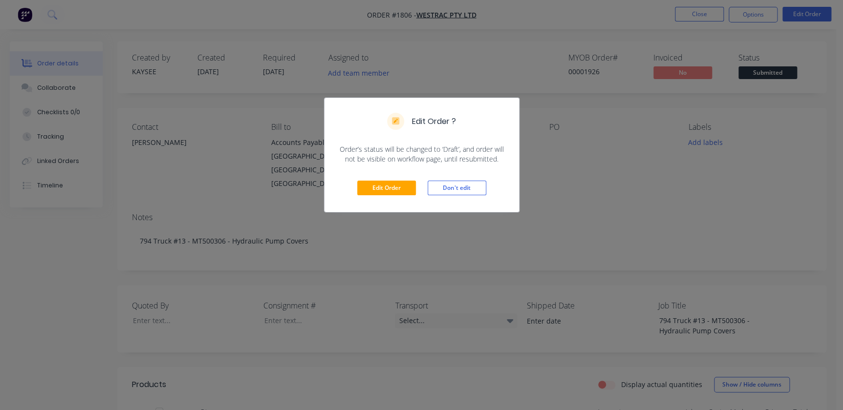
click at [403, 200] on div "Edit Order Don't edit" at bounding box center [421, 188] width 194 height 48
click at [396, 191] on button "Edit Order" at bounding box center [386, 188] width 59 height 15
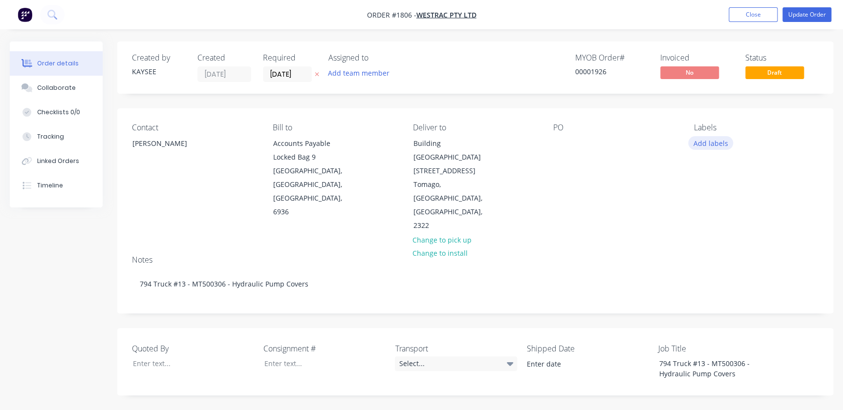
click at [698, 147] on button "Add labels" at bounding box center [710, 142] width 45 height 13
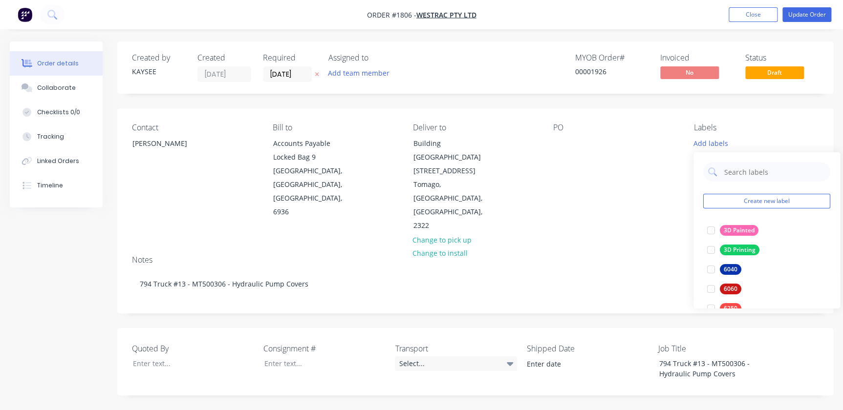
click at [531, 150] on div "Deliver to Building L [STREET_ADDRESS] Change to pick up Change to install" at bounding box center [475, 178] width 125 height 110
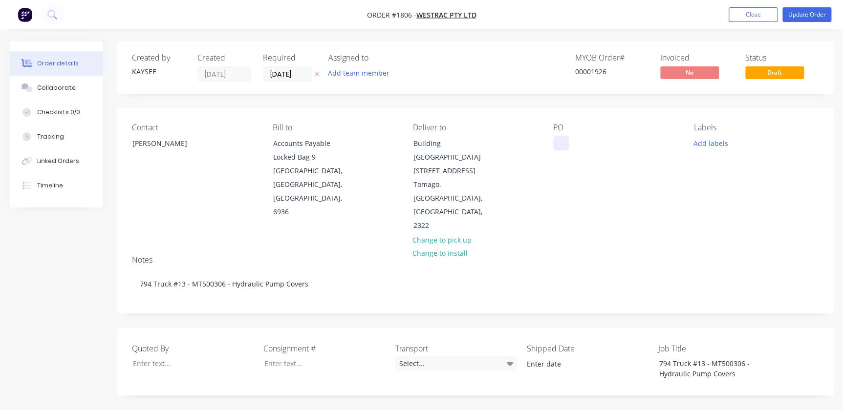
click at [555, 147] on div at bounding box center [561, 143] width 16 height 14
click at [704, 151] on div "Labels Add labels" at bounding box center [756, 178] width 125 height 110
click at [704, 148] on button "Add labels" at bounding box center [710, 142] width 45 height 13
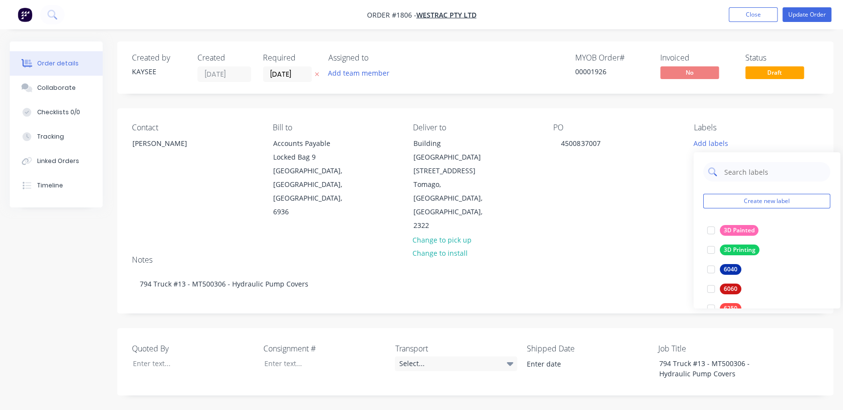
drag, startPoint x: 728, startPoint y: 173, endPoint x: 722, endPoint y: 172, distance: 5.9
click at [728, 173] on input "text" at bounding box center [774, 172] width 102 height 20
type input "794"
click at [713, 233] on div at bounding box center [711, 231] width 20 height 20
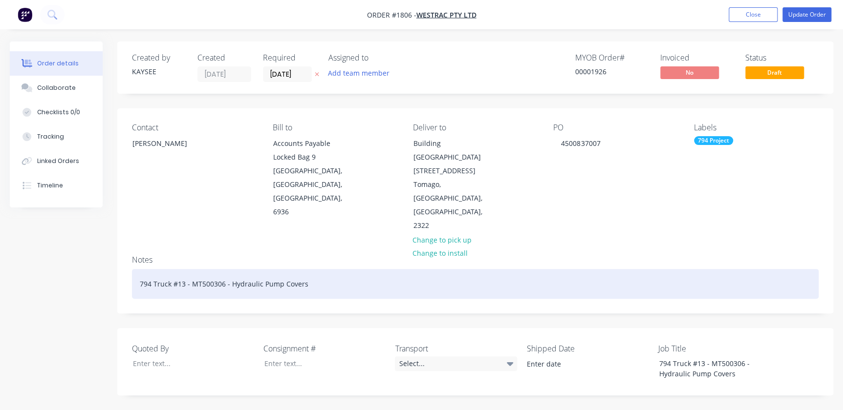
click at [650, 269] on div "794 Truck #13 - MT500306 - Hydraulic Pump Covers" at bounding box center [475, 284] width 686 height 30
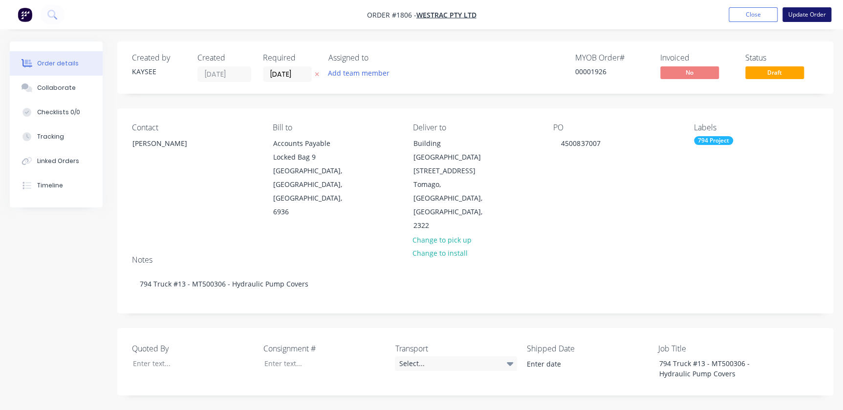
click at [815, 11] on button "Update Order" at bounding box center [806, 14] width 49 height 15
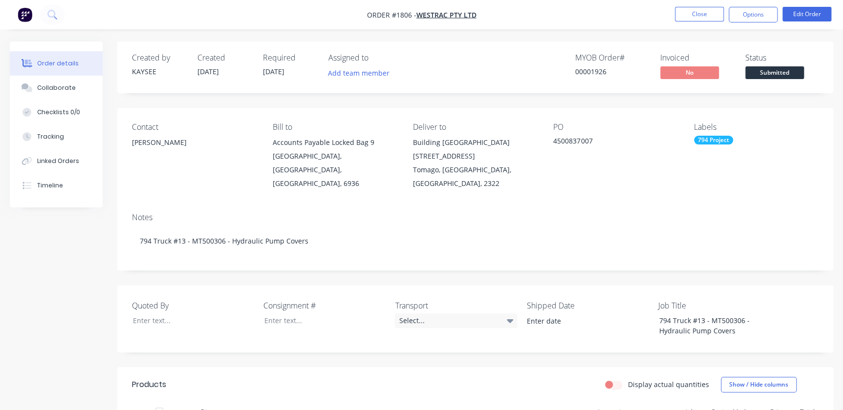
click at [669, 30] on div "Order details Collaborate Checklists 0/0 Tracking Linked Orders Timeline Order …" at bounding box center [421, 365] width 843 height 731
click at [684, 18] on button "Close" at bounding box center [699, 14] width 49 height 15
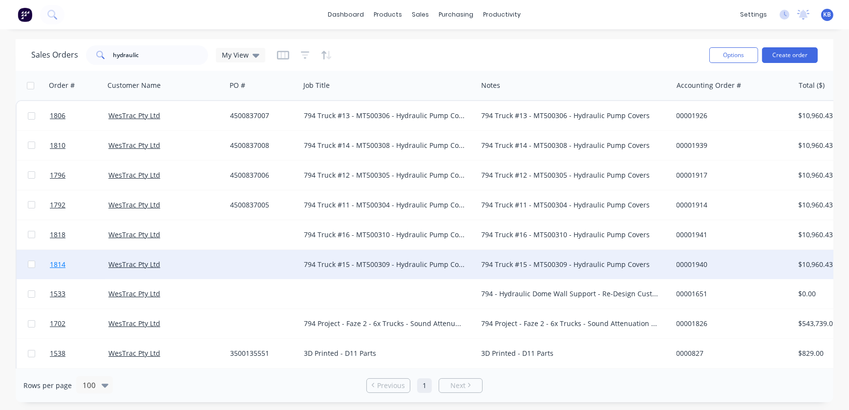
click at [51, 261] on span "1814" at bounding box center [58, 265] width 16 height 10
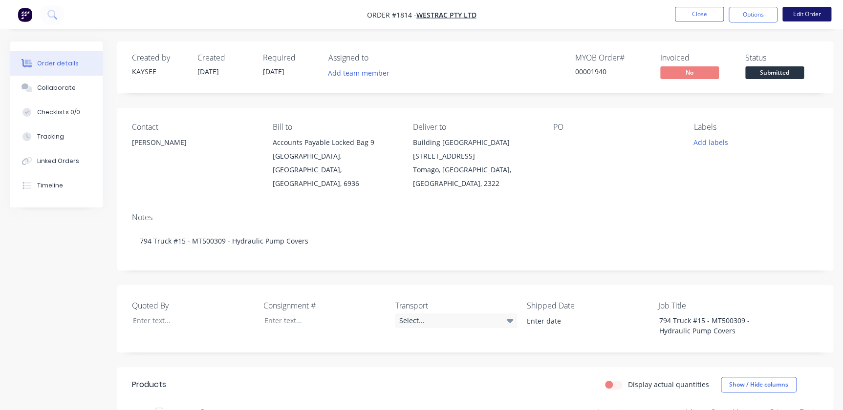
click at [800, 15] on button "Edit Order" at bounding box center [806, 14] width 49 height 15
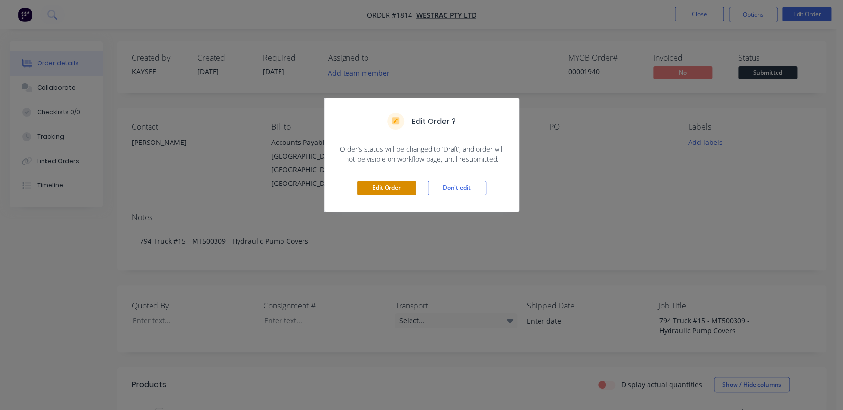
drag, startPoint x: 386, startPoint y: 200, endPoint x: 383, endPoint y: 204, distance: 5.5
click at [382, 207] on div "Edit Order Don't edit" at bounding box center [421, 188] width 194 height 48
click at [387, 192] on button "Edit Order" at bounding box center [386, 188] width 59 height 15
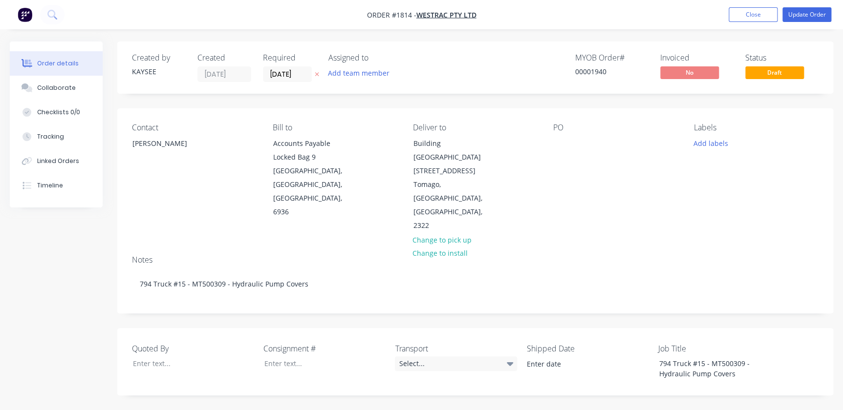
click at [546, 144] on div "Contact [PERSON_NAME] [PERSON_NAME] to Accounts Payable Locked Bag [STREET_ADDR…" at bounding box center [475, 177] width 716 height 139
click at [567, 142] on div at bounding box center [561, 143] width 16 height 14
paste div
click at [706, 149] on button "Add labels" at bounding box center [710, 142] width 45 height 13
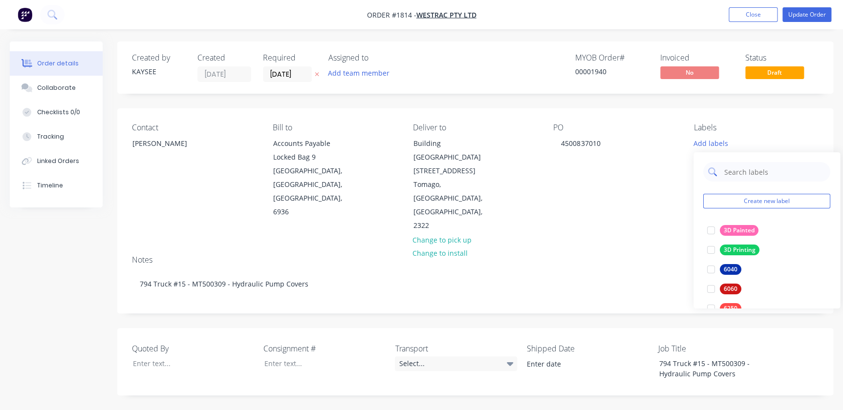
drag, startPoint x: 733, startPoint y: 175, endPoint x: 712, endPoint y: 171, distance: 21.8
click at [733, 175] on input "text" at bounding box center [774, 172] width 102 height 20
type input "794"
click at [716, 233] on div at bounding box center [711, 231] width 20 height 20
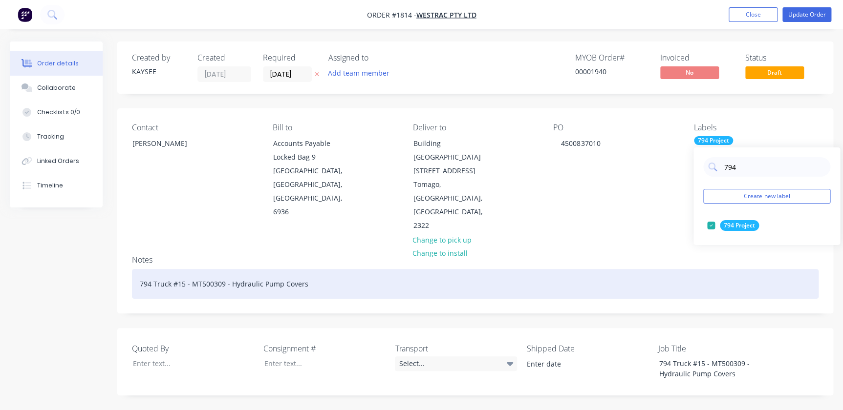
drag, startPoint x: 630, startPoint y: 236, endPoint x: 586, endPoint y: 193, distance: 60.8
click at [630, 269] on div "794 Truck #15 - MT500309 - Hydraulic Pump Covers" at bounding box center [475, 284] width 686 height 30
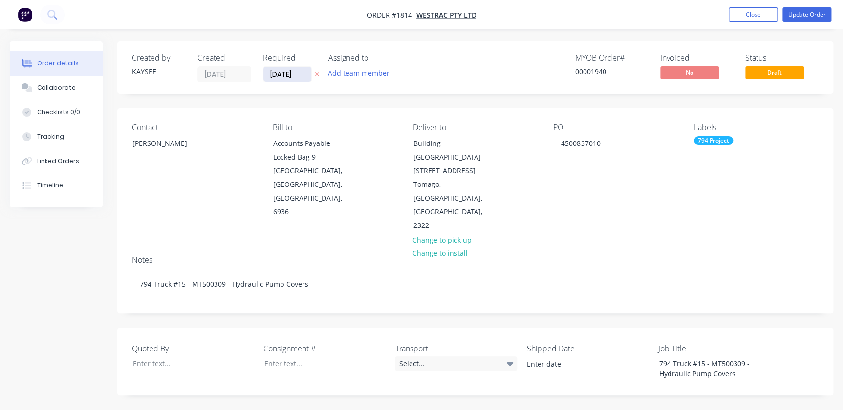
click at [308, 71] on input "[DATE]" at bounding box center [287, 74] width 48 height 15
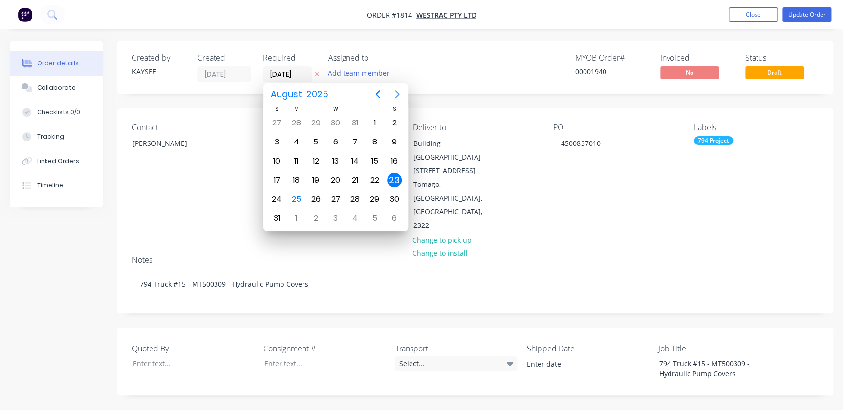
click at [398, 91] on icon "Next page" at bounding box center [397, 94] width 12 height 12
drag, startPoint x: 409, startPoint y: 139, endPoint x: 398, endPoint y: 144, distance: 12.3
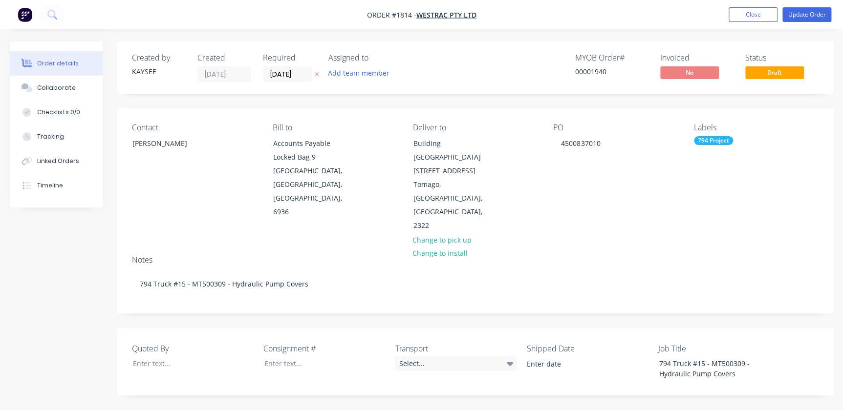
click at [400, 142] on div "Contact [PERSON_NAME] Bill to Accounts Payable Locked Bag [STREET_ADDRESS] Deli…" at bounding box center [475, 177] width 716 height 139
click at [288, 74] on input "[DATE]" at bounding box center [287, 74] width 48 height 15
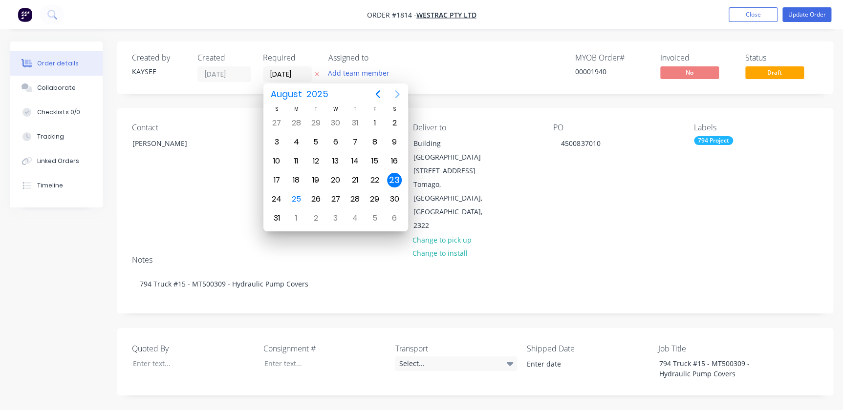
click at [402, 94] on icon "Next page" at bounding box center [397, 94] width 12 height 12
click at [387, 140] on div "13" at bounding box center [394, 142] width 15 height 15
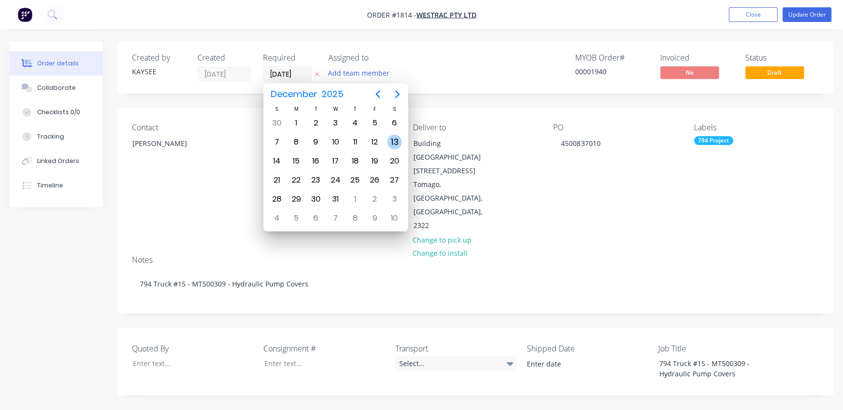
type input "[DATE]"
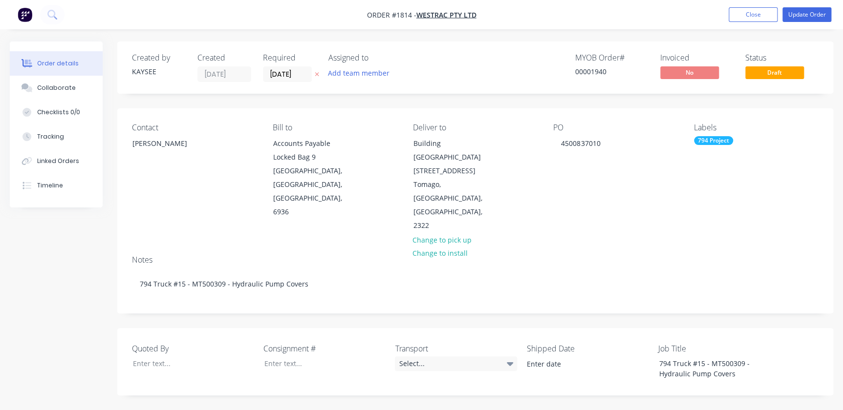
click at [429, 93] on div "Created by KAYSEE Created [DATE] Required [DATE] Assigned to Add team member MY…" at bounding box center [475, 68] width 716 height 52
click at [811, 14] on button "Update Order" at bounding box center [806, 14] width 49 height 15
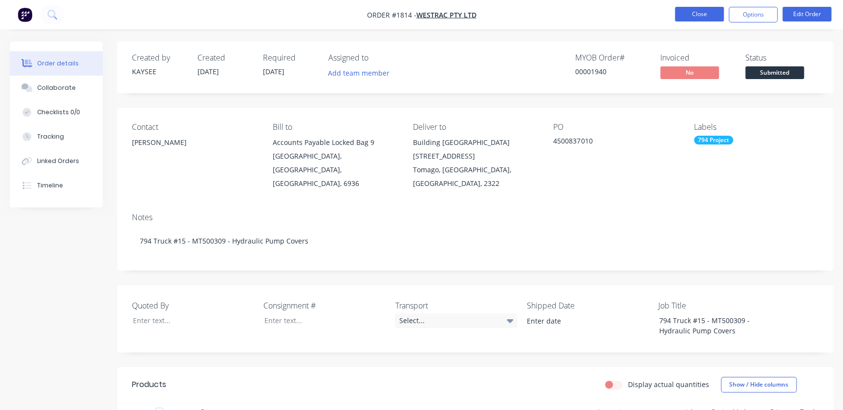
click at [718, 18] on button "Close" at bounding box center [699, 14] width 49 height 15
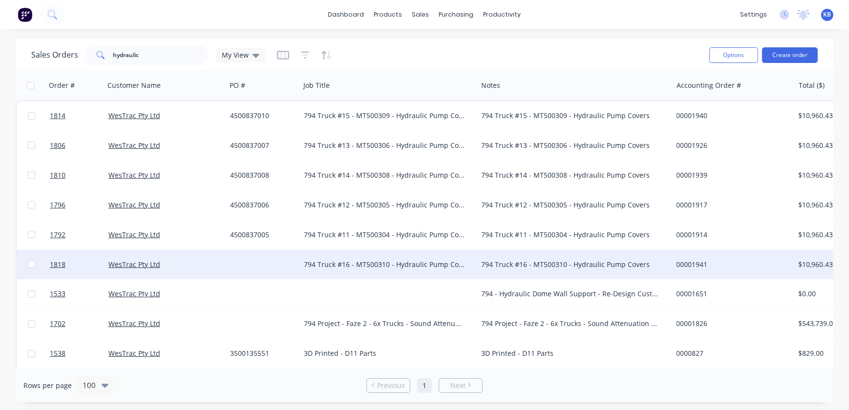
click at [34, 262] on div at bounding box center [31, 264] width 29 height 29
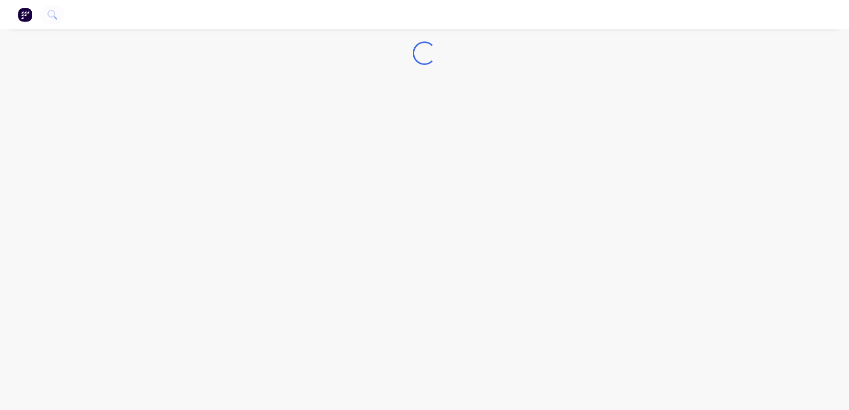
click at [53, 263] on div "Loading..." at bounding box center [424, 205] width 849 height 410
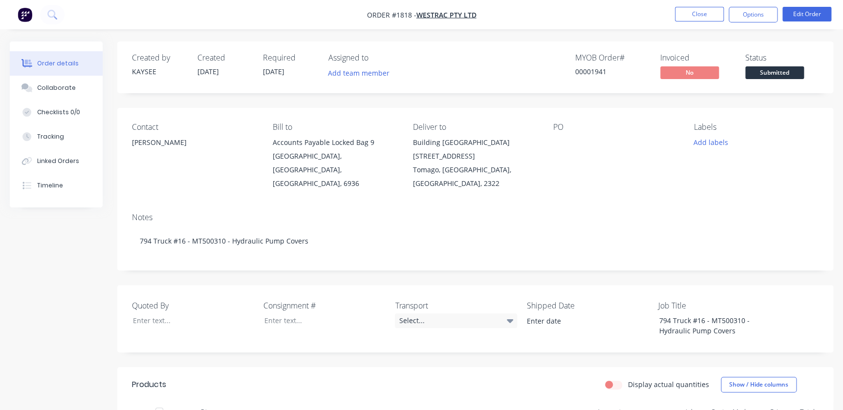
click at [568, 132] on div "PO" at bounding box center [615, 157] width 125 height 68
click at [812, 10] on button "Edit Order" at bounding box center [806, 14] width 49 height 15
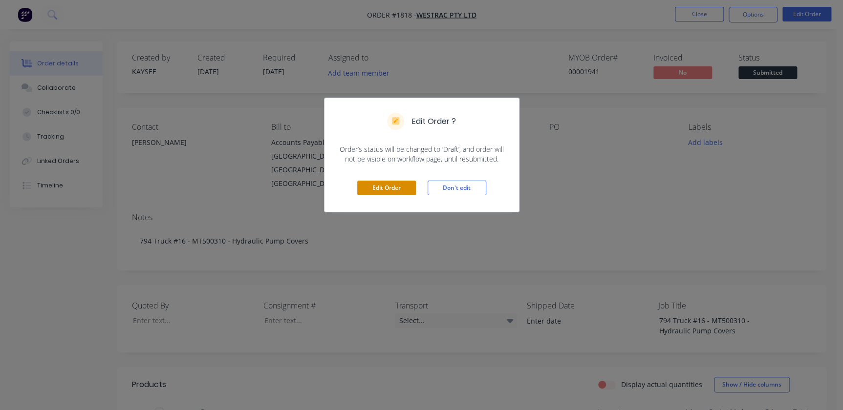
click at [371, 189] on button "Edit Order" at bounding box center [386, 188] width 59 height 15
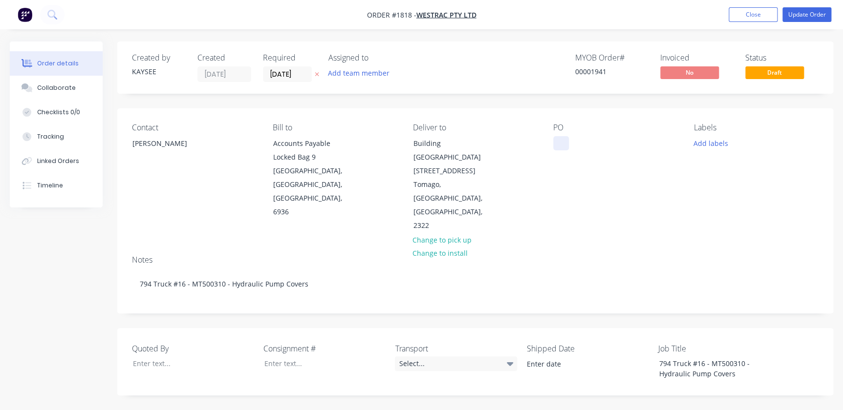
click at [555, 147] on div at bounding box center [561, 143] width 16 height 14
paste div
click at [704, 143] on button "Add labels" at bounding box center [710, 142] width 45 height 13
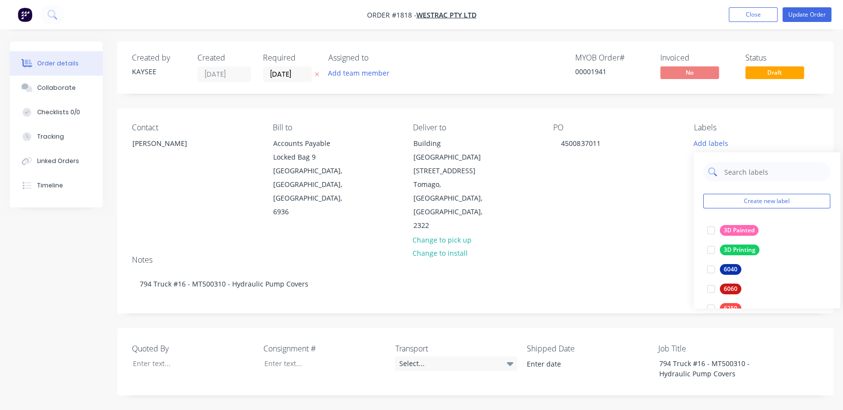
click at [735, 172] on input "text" at bounding box center [774, 172] width 102 height 20
type input "794"
drag, startPoint x: 719, startPoint y: 229, endPoint x: 713, endPoint y: 232, distance: 6.6
click at [715, 232] on div at bounding box center [711, 231] width 20 height 20
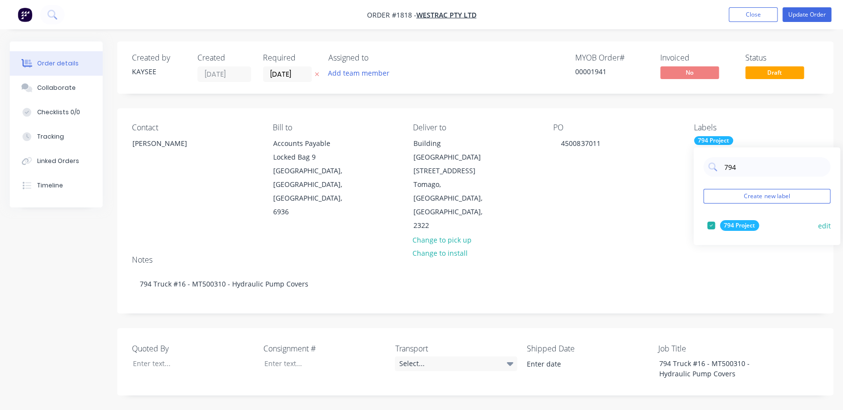
click at [713, 232] on div at bounding box center [711, 226] width 20 height 20
click at [712, 236] on div at bounding box center [711, 231] width 20 height 20
click at [663, 248] on div "Notes 794 Truck #16 - MT500310 - Hydraulic Pump Covers" at bounding box center [475, 280] width 716 height 65
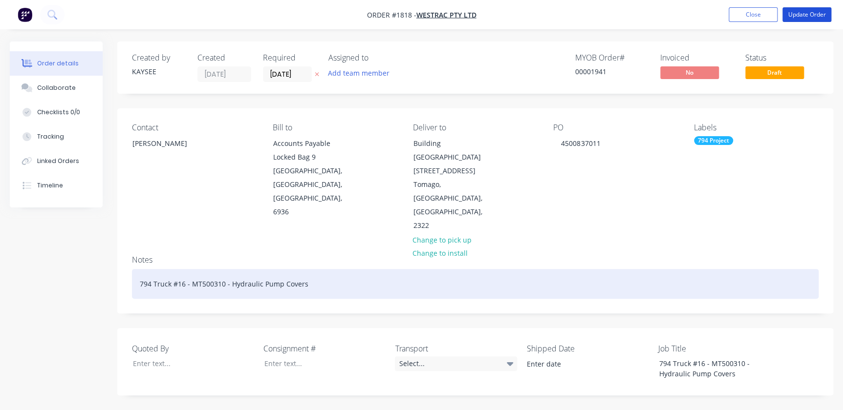
drag, startPoint x: 811, startPoint y: 20, endPoint x: 165, endPoint y: 235, distance: 681.3
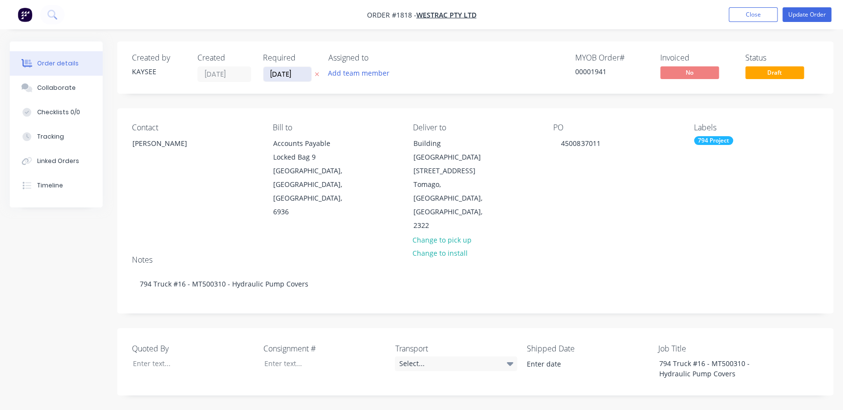
click at [303, 74] on input "[DATE]" at bounding box center [287, 74] width 48 height 15
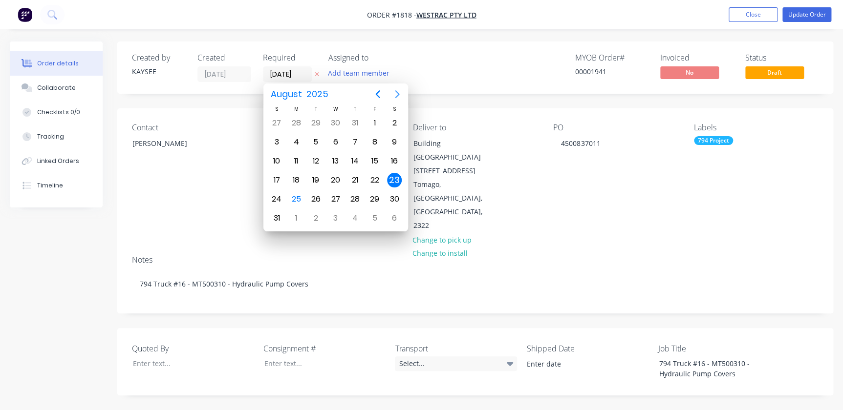
click at [393, 95] on icon "Next page" at bounding box center [397, 94] width 12 height 12
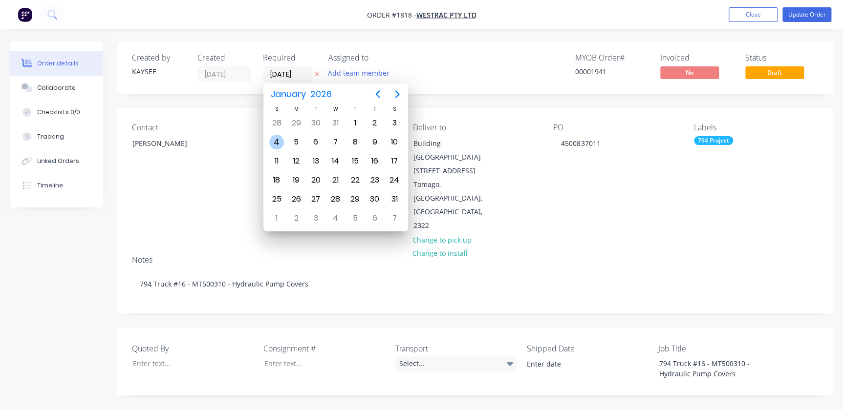
click at [270, 142] on div "4" at bounding box center [276, 142] width 15 height 15
type input "[DATE]"
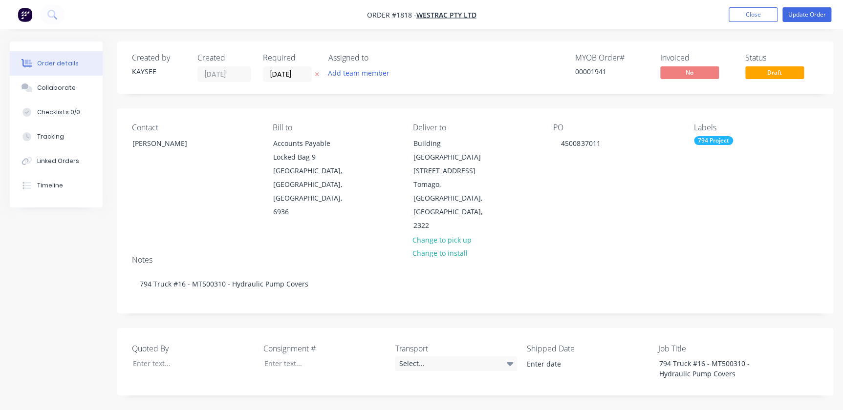
click at [675, 202] on div "Contact [PERSON_NAME] Bill to Accounts Payable Locked Bag [STREET_ADDRESS] Deli…" at bounding box center [475, 177] width 716 height 139
click at [811, 21] on button "Update Order" at bounding box center [806, 14] width 49 height 15
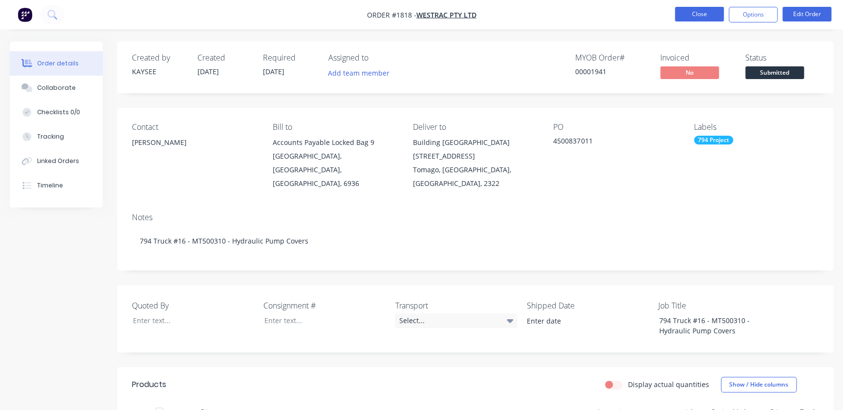
click at [676, 7] on button "Close" at bounding box center [699, 14] width 49 height 15
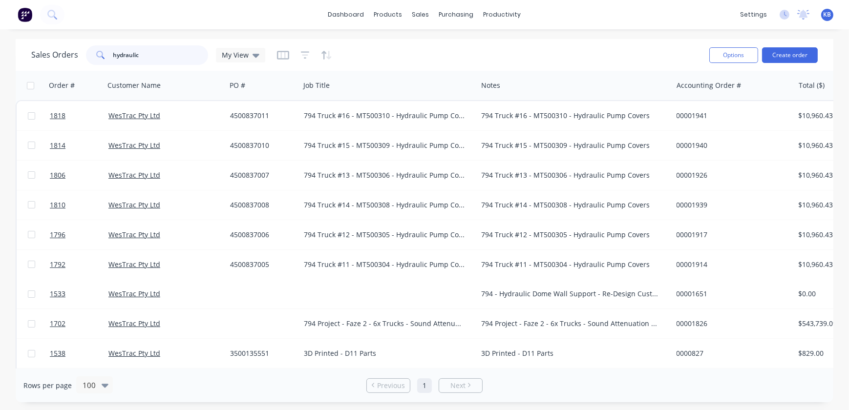
drag, startPoint x: 149, startPoint y: 59, endPoint x: -40, endPoint y: 45, distance: 188.6
click at [0, 45] on html "dashboard products sales purchasing productivity dashboard products Product Cat…" at bounding box center [424, 205] width 849 height 410
type input "d14 for blower"
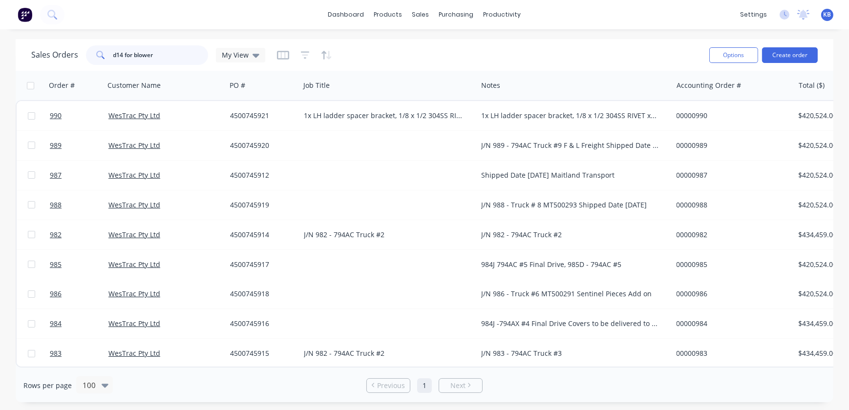
drag, startPoint x: 183, startPoint y: 57, endPoint x: 31, endPoint y: 50, distance: 151.6
click at [31, 50] on div "Sales Orders d14 for blower My View" at bounding box center [148, 55] width 234 height 20
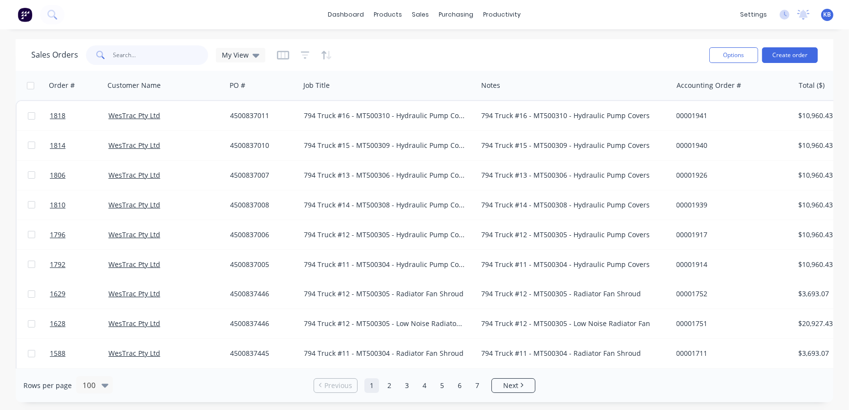
click at [147, 51] on input "text" at bounding box center [160, 55] width 95 height 20
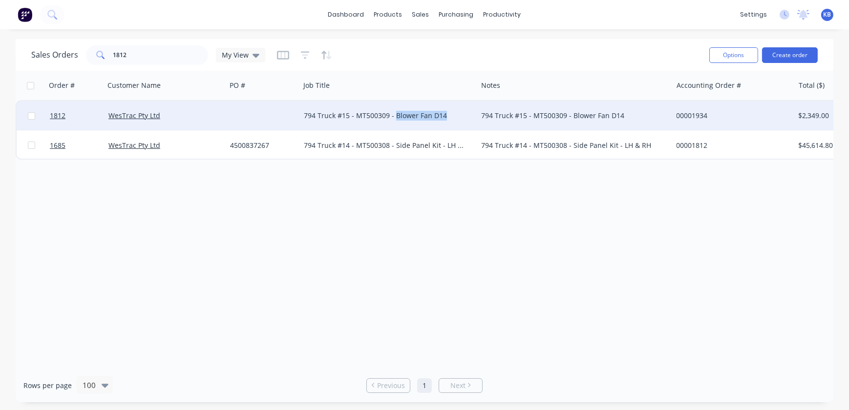
drag, startPoint x: 446, startPoint y: 117, endPoint x: 393, endPoint y: 120, distance: 52.4
click at [393, 120] on div "794 Truck #15 - MT500309 - Blower Fan D14" at bounding box center [384, 116] width 161 height 10
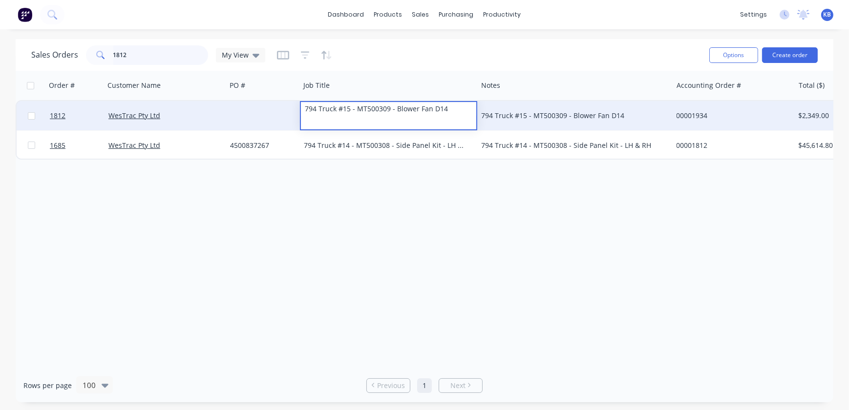
drag, startPoint x: 139, startPoint y: 54, endPoint x: 75, endPoint y: 52, distance: 63.5
click at [76, 52] on div "Sales Orders 1812 My View" at bounding box center [148, 55] width 234 height 20
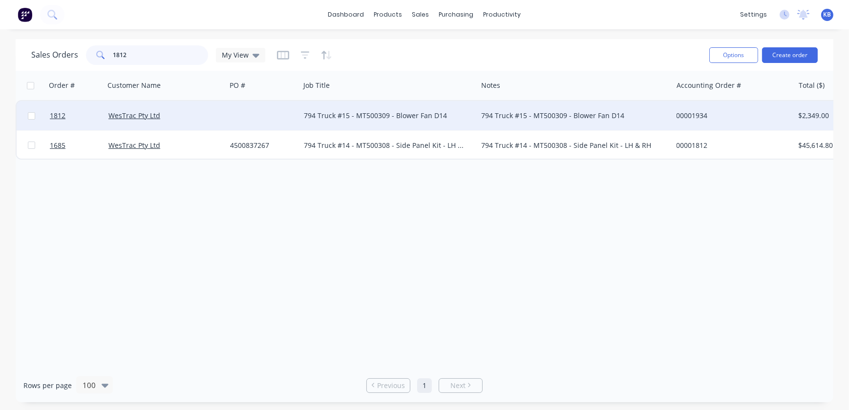
paste input "4500837010"
type input "4500837010"
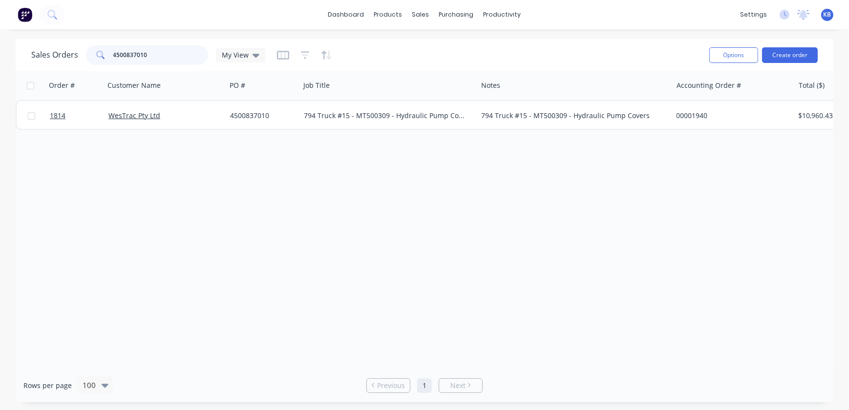
drag, startPoint x: 162, startPoint y: 60, endPoint x: 74, endPoint y: 56, distance: 88.5
click at [74, 56] on div "Sales Orders 4500837010 My View" at bounding box center [148, 55] width 234 height 20
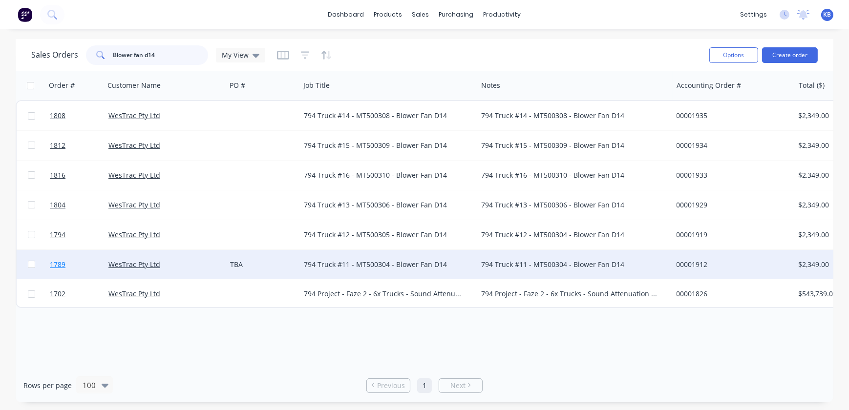
type input "Blower fan d14"
click at [61, 270] on link "1789" at bounding box center [79, 264] width 59 height 29
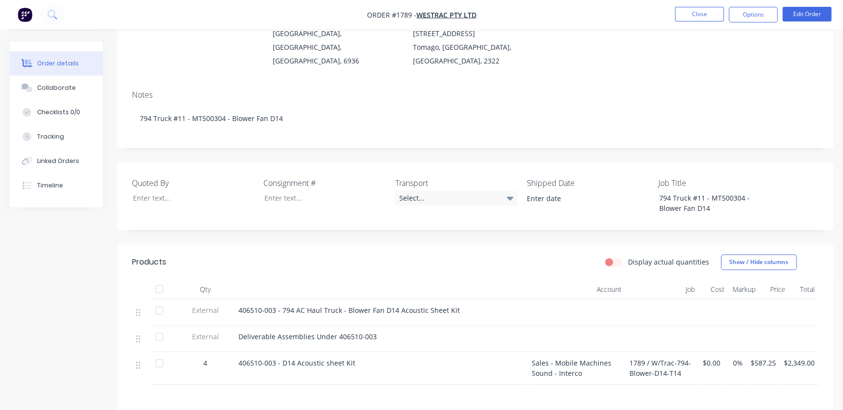
scroll to position [133, 0]
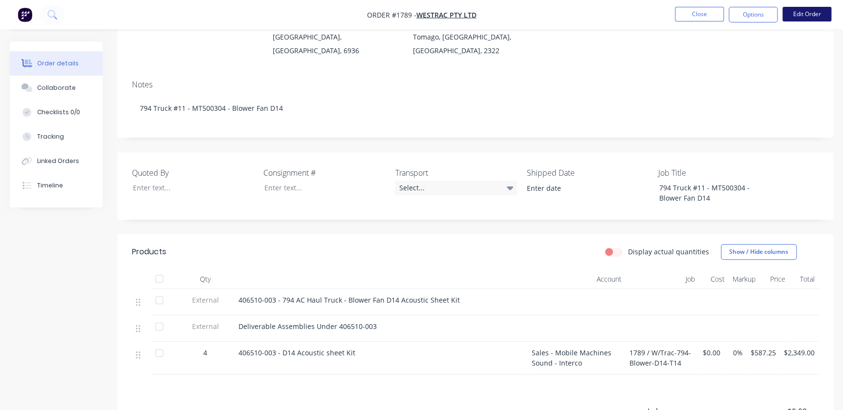
click at [798, 11] on button "Edit Order" at bounding box center [806, 14] width 49 height 15
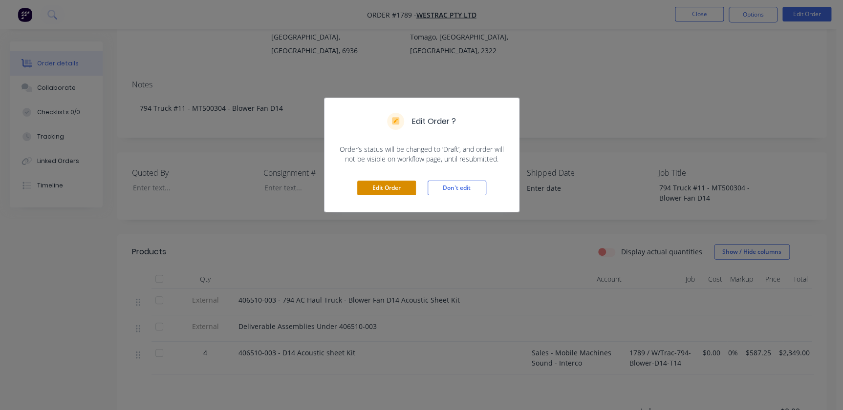
click at [361, 183] on button "Edit Order" at bounding box center [386, 188] width 59 height 15
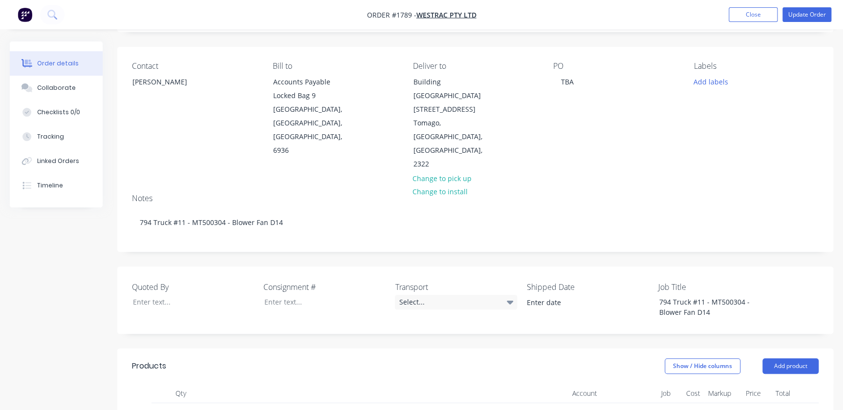
scroll to position [222, 0]
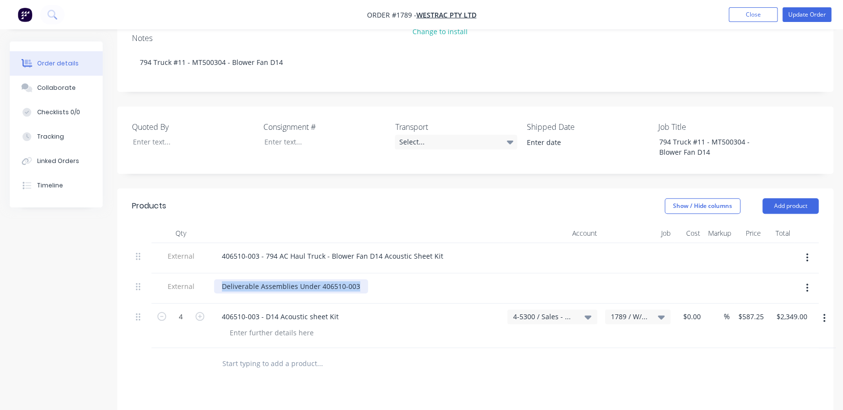
drag, startPoint x: 355, startPoint y: 247, endPoint x: 181, endPoint y: 236, distance: 174.8
click at [181, 274] on div "External Deliverable Assemblies Under 406510-003" at bounding box center [475, 289] width 686 height 30
copy div "Deliverable Assemblies Under 406510-003"
click at [449, 249] on div "406510-003 - 794 AC Haul Truck - Blower Fan D14 Acoustic Sheet Kit" at bounding box center [356, 256] width 285 height 14
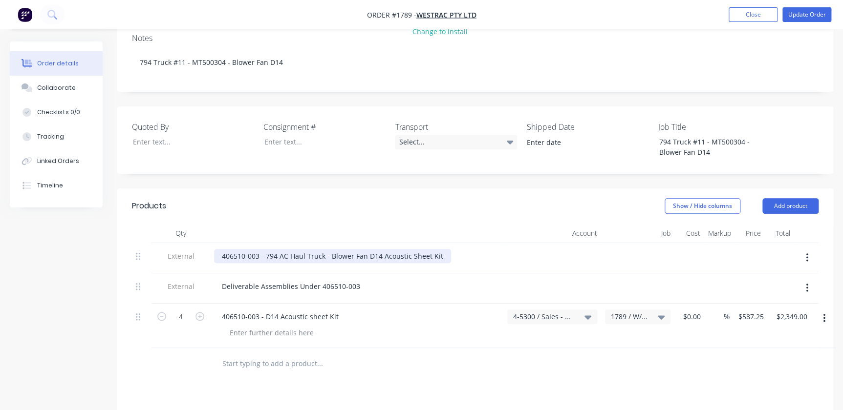
click at [433, 249] on div "406510-003 - 794 AC Haul Truck - Blower Fan D14 Acoustic Sheet Kit" at bounding box center [332, 256] width 237 height 14
click at [438, 249] on div "406510-003 - 794 AC Haul Truck - Blower Fan D14 Acoustic Sheet Kit" at bounding box center [332, 256] width 237 height 14
paste div
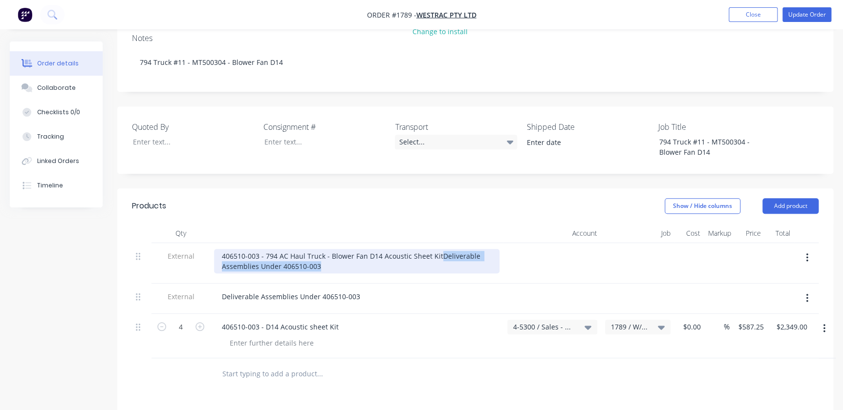
drag, startPoint x: 437, startPoint y: 214, endPoint x: 486, endPoint y: 222, distance: 49.4
click at [486, 249] on div "406510-003 - 794 AC Haul Truck - Blower Fan D14 Acoustic Sheet KitDeliverable A…" at bounding box center [356, 261] width 285 height 24
click at [406, 249] on div "406510-003 - 794 AC Haul Truck - Blower Fan D14 Acoustic Sheet Kit Deliverable …" at bounding box center [332, 261] width 237 height 24
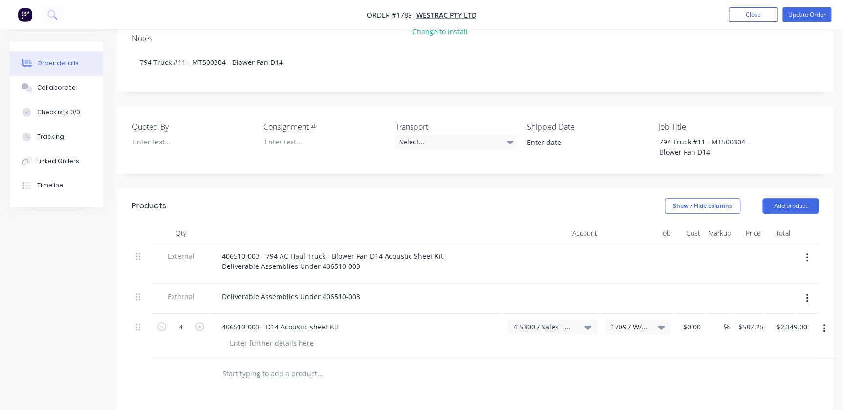
click at [807, 293] on icon "button" at bounding box center [807, 298] width 2 height 11
click at [770, 337] on div "Delete" at bounding box center [771, 344] width 75 height 14
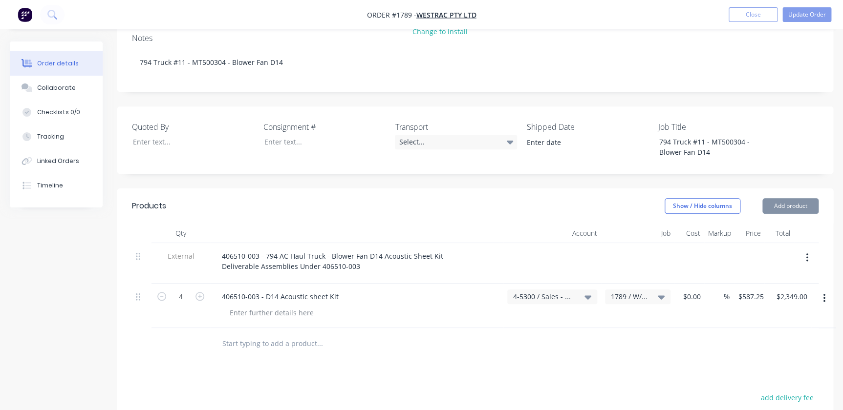
click at [486, 340] on div "Products Show / Hide columns Add product Qty Account Job Cost Markup Price Tota…" at bounding box center [475, 392] width 716 height 406
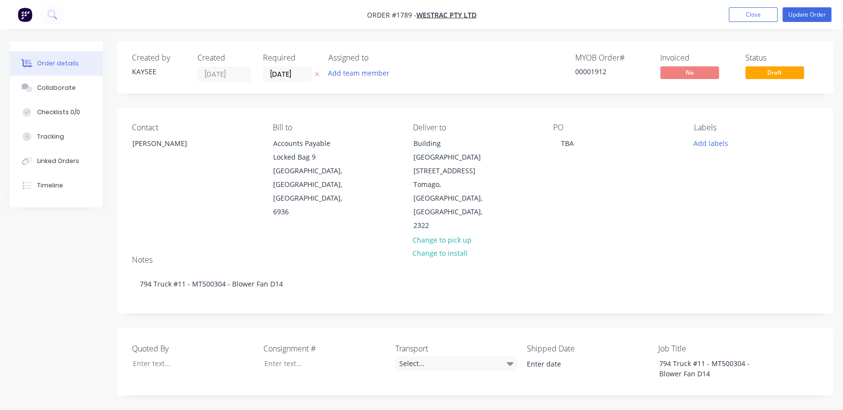
scroll to position [0, 0]
drag, startPoint x: 552, startPoint y: 144, endPoint x: 596, endPoint y: 145, distance: 44.0
click at [596, 145] on div "Contact [PERSON_NAME] [PERSON_NAME] to Accounts Payable Locked Bag [STREET_ADDR…" at bounding box center [475, 177] width 716 height 139
click at [562, 147] on div "TBA" at bounding box center [567, 143] width 28 height 14
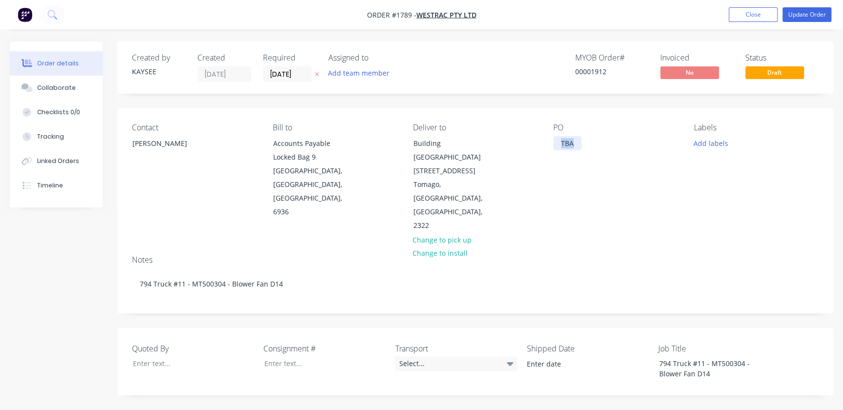
click at [562, 147] on div "TBA" at bounding box center [567, 143] width 28 height 14
click at [707, 142] on button "Add labels" at bounding box center [710, 142] width 45 height 13
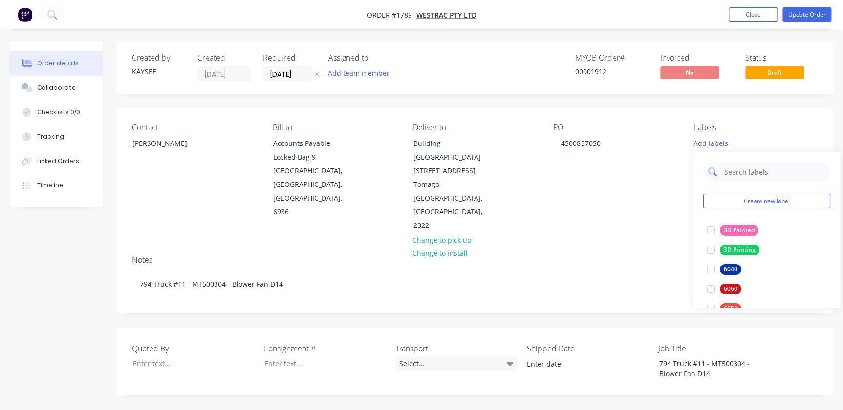
click at [731, 171] on input "text" at bounding box center [774, 172] width 102 height 20
type input "794"
click at [714, 228] on div at bounding box center [711, 231] width 20 height 20
click at [616, 256] on div "Notes" at bounding box center [475, 260] width 686 height 9
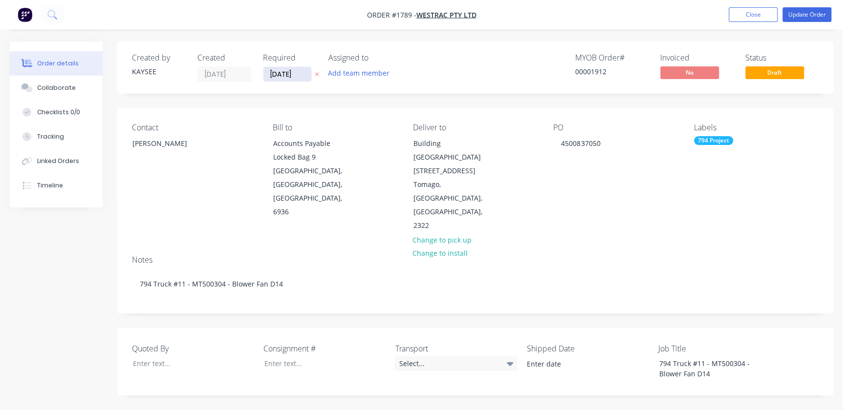
click at [289, 76] on input "[DATE]" at bounding box center [287, 74] width 48 height 15
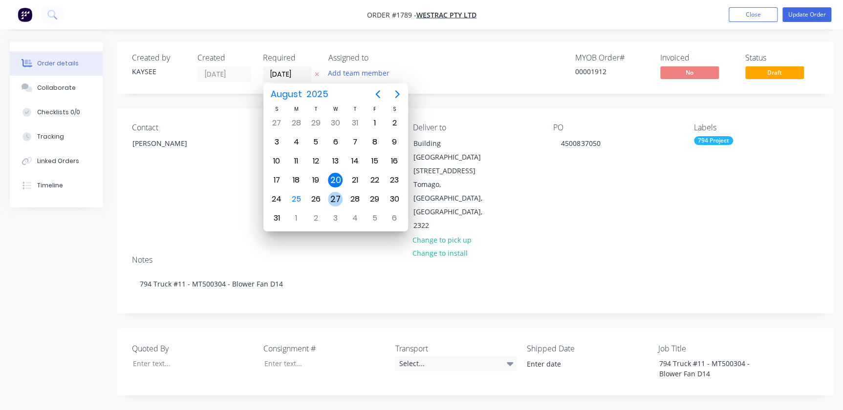
click at [340, 196] on div "27" at bounding box center [335, 199] width 15 height 15
type input "[DATE]"
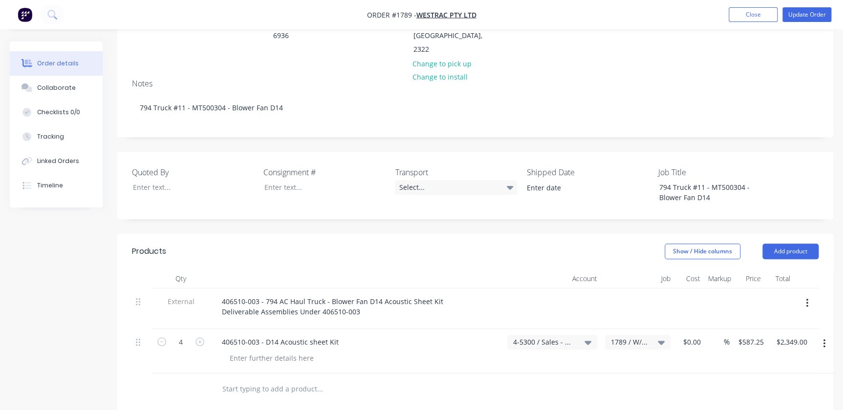
scroll to position [177, 0]
click at [812, 20] on button "Update Order" at bounding box center [806, 14] width 49 height 15
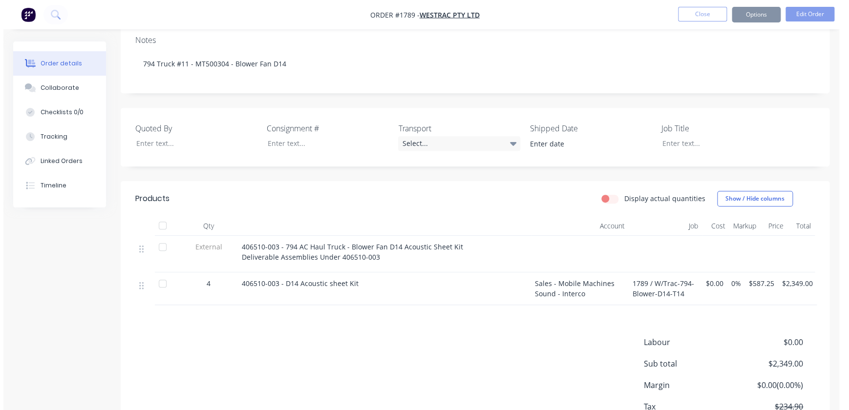
scroll to position [0, 0]
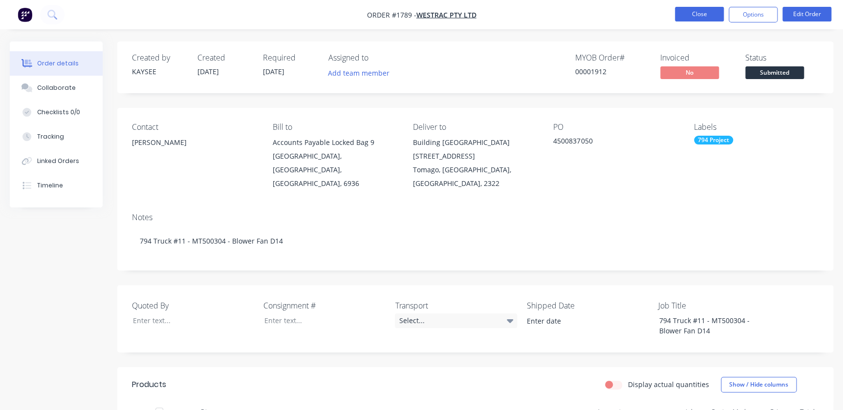
click at [702, 10] on button "Close" at bounding box center [699, 14] width 49 height 15
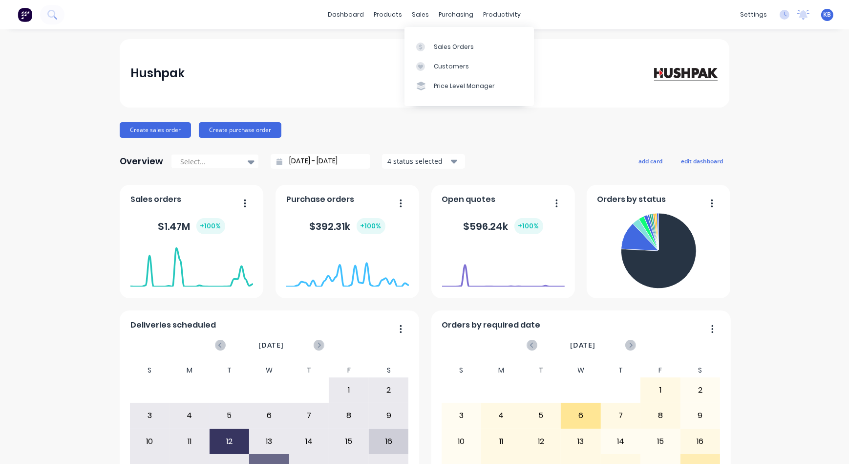
click at [429, 39] on link "Sales Orders" at bounding box center [469, 47] width 129 height 20
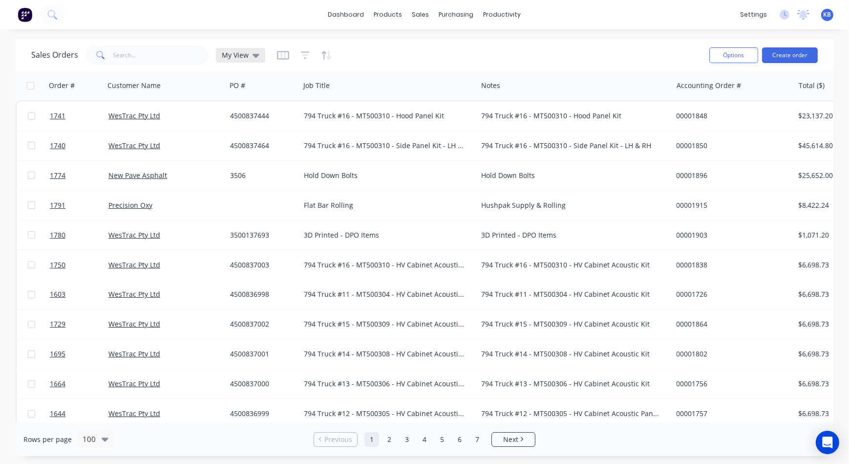
click at [260, 54] on div "My View" at bounding box center [240, 55] width 49 height 15
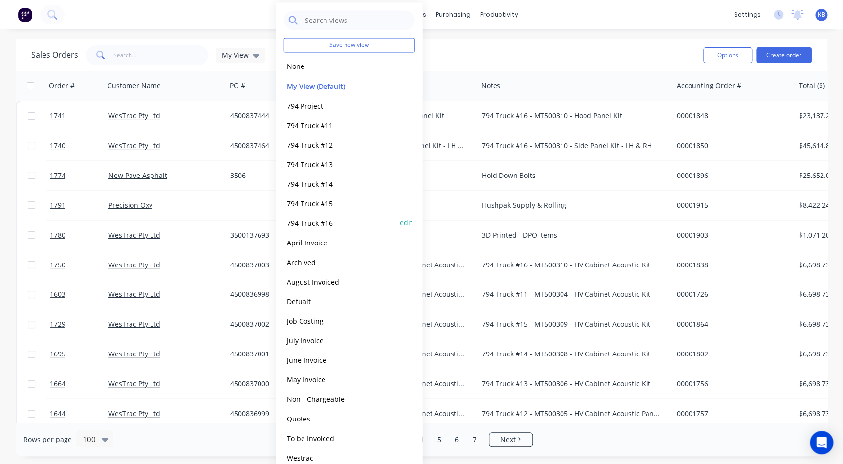
click at [304, 219] on button "794 Truck #16" at bounding box center [339, 222] width 111 height 11
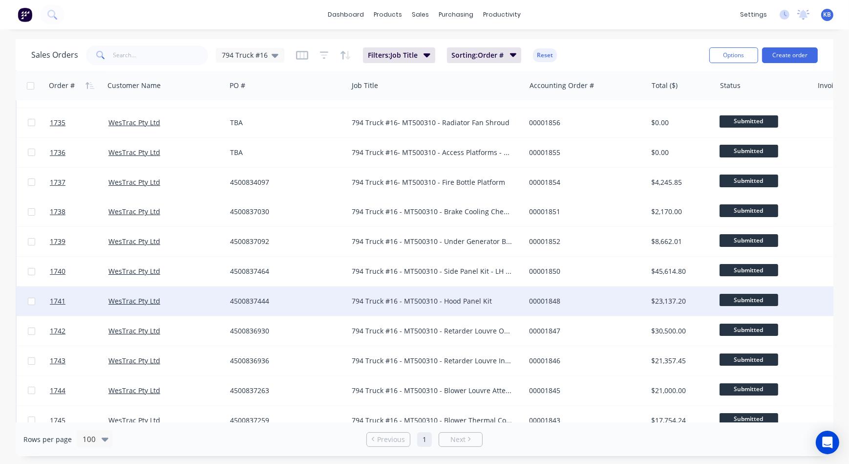
scroll to position [88, 0]
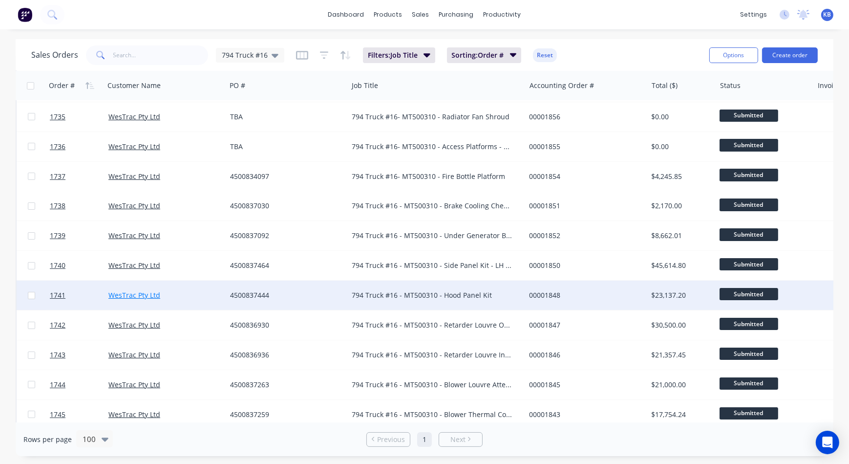
click at [128, 293] on link "WesTrac Pty Ltd" at bounding box center [134, 294] width 52 height 9
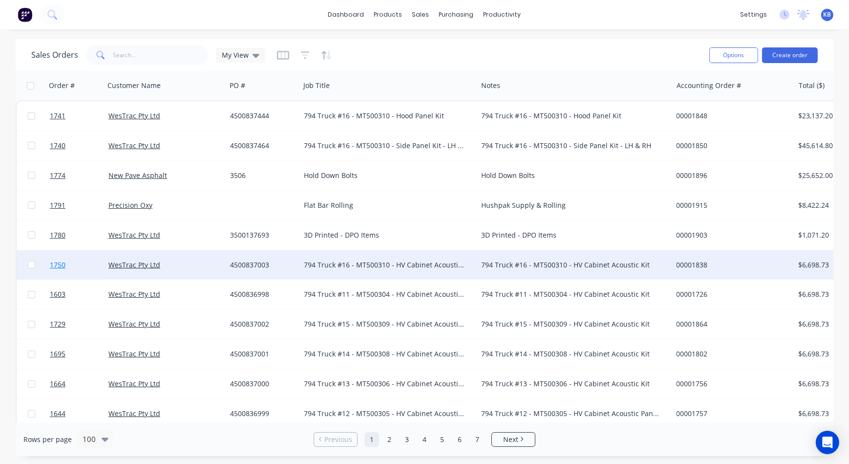
click at [50, 266] on span "1750" at bounding box center [58, 265] width 16 height 10
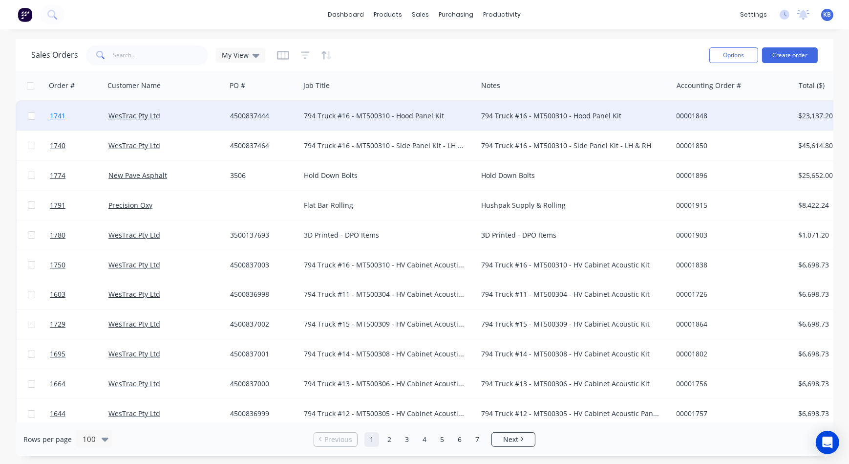
click at [67, 117] on link "1741" at bounding box center [79, 115] width 59 height 29
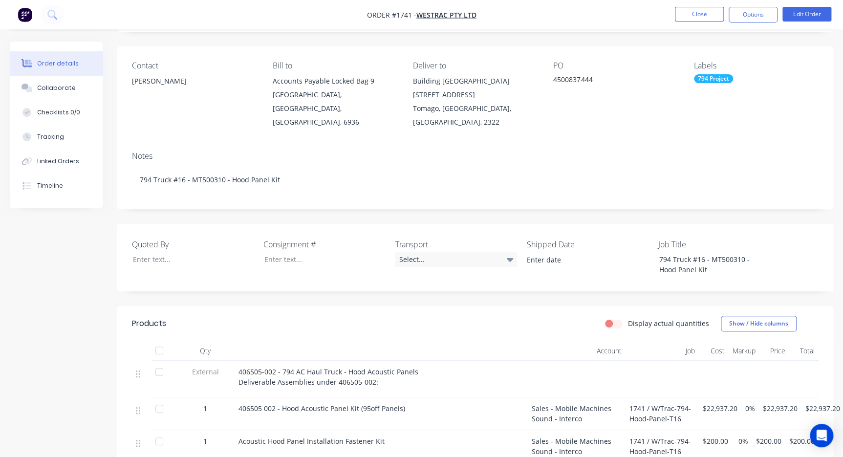
scroll to position [133, 0]
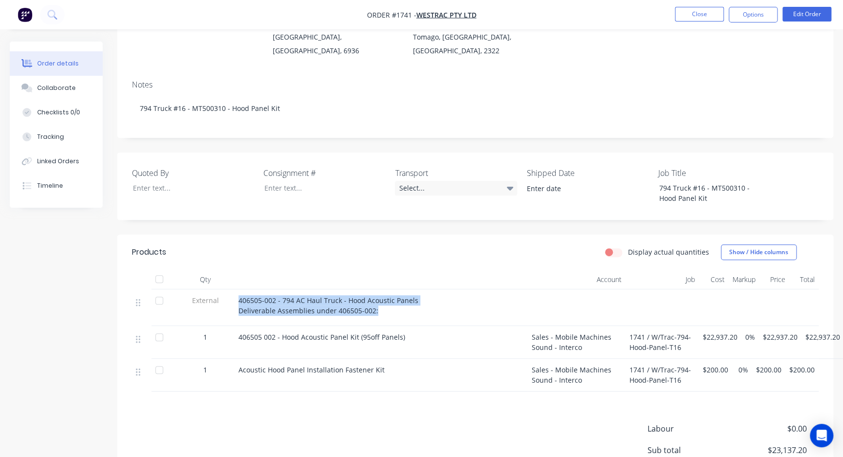
drag, startPoint x: 377, startPoint y: 299, endPoint x: 227, endPoint y: 288, distance: 150.4
click at [227, 289] on div "External 406505-002 - 794 AC Haul Truck - Hood Acoustic Panels Deliverable Asse…" at bounding box center [475, 307] width 686 height 37
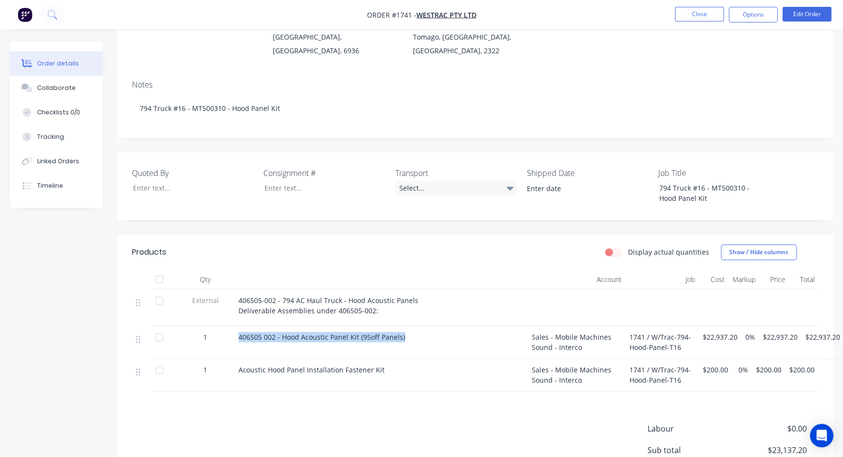
drag, startPoint x: 393, startPoint y: 325, endPoint x: 229, endPoint y: 321, distance: 164.2
click at [229, 326] on div "1 406505 002 - Hood Acoustic Panel Kit (95off Panels) Sales - Mobile Machines S…" at bounding box center [475, 342] width 686 height 33
copy div "406505 002 - Hood Acoustic Panel Kit (95off Panels)"
drag, startPoint x: 363, startPoint y: 353, endPoint x: 205, endPoint y: 350, distance: 157.8
click at [205, 359] on div "1 Acoustic Hood Panel Installation Fastener Kit Sales - Mobile Machines Sound -…" at bounding box center [475, 375] width 686 height 33
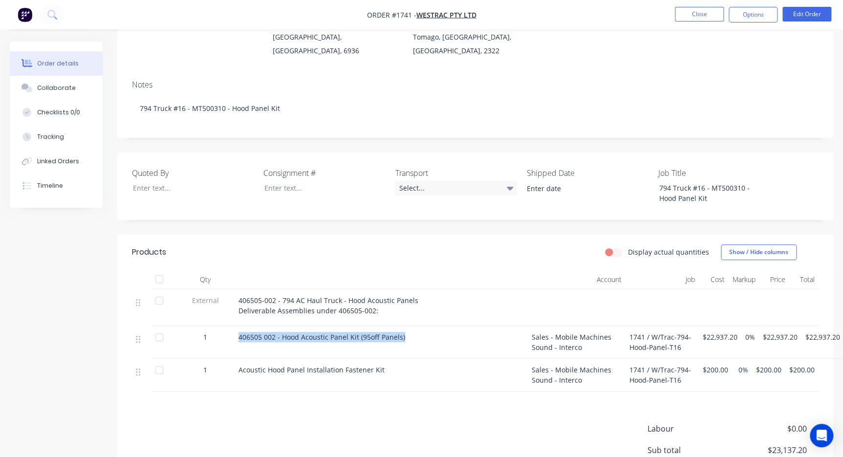
copy div "Acoustic Hood Panel Installation Fastener Kit"
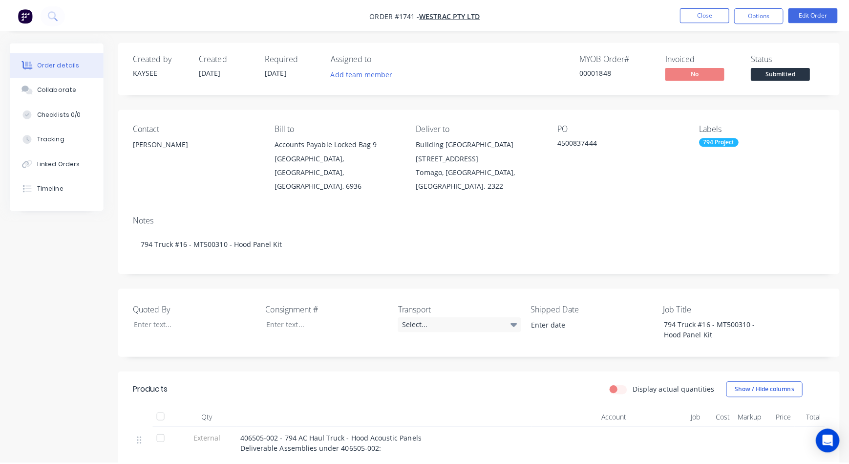
scroll to position [0, 0]
click at [693, 25] on nav "Order #1741 - WesTrac Pty Ltd Close Options Edit Order" at bounding box center [421, 14] width 843 height 29
click at [694, 19] on button "Close" at bounding box center [699, 14] width 49 height 15
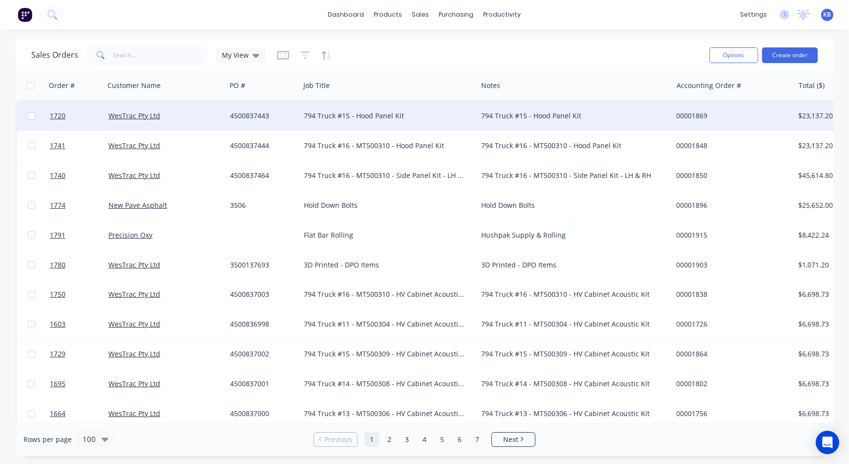
click at [382, 112] on div "794 Truck #15 - Hood Panel Kit" at bounding box center [384, 116] width 161 height 10
click at [357, 109] on div "794 Truck #15 - Hood Panel Kit" at bounding box center [388, 109] width 175 height 14
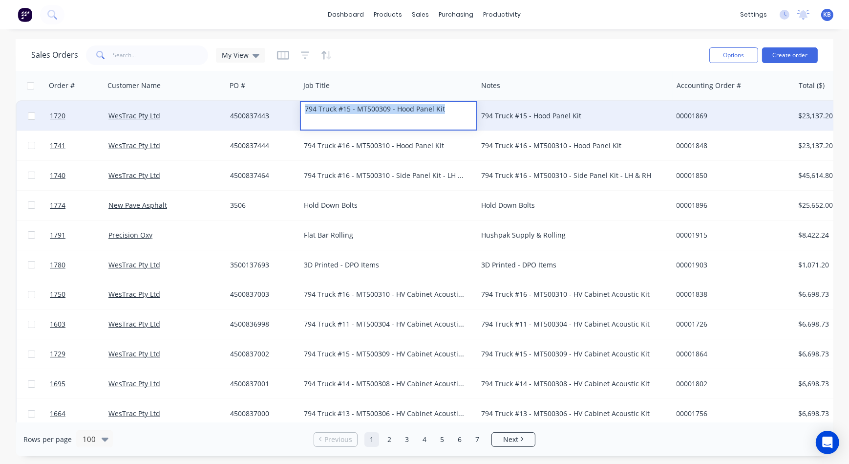
drag, startPoint x: 443, startPoint y: 110, endPoint x: 300, endPoint y: 105, distance: 142.3
click at [301, 105] on div "794 Truck #15 - MT500309 - Hood Panel Kit" at bounding box center [388, 109] width 175 height 14
copy div "794 Truck #15 - MT500309 - Hood Panel Kit"
click at [660, 126] on div "794 Truck #15 - Hood Panel Kit" at bounding box center [574, 115] width 195 height 29
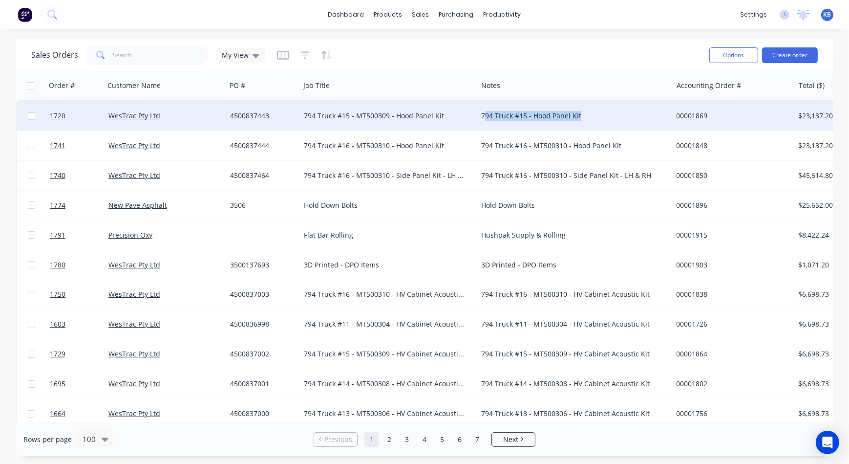
drag, startPoint x: 626, startPoint y: 120, endPoint x: 484, endPoint y: 120, distance: 142.2
click at [484, 120] on div "794 Truck #15 - Hood Panel Kit" at bounding box center [570, 116] width 178 height 10
drag, startPoint x: 555, startPoint y: 112, endPoint x: 456, endPoint y: 110, distance: 99.2
click at [456, 110] on div "1720 WesTrac Pty Ltd 4500837443 794 Truck #15 - MT500309 - Hood Panel Kit 794 T…" at bounding box center [612, 116] width 1191 height 30
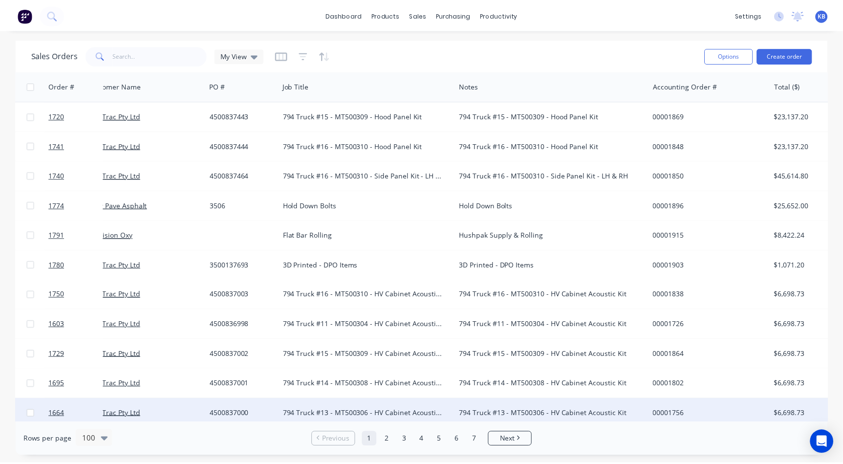
scroll to position [0, 18]
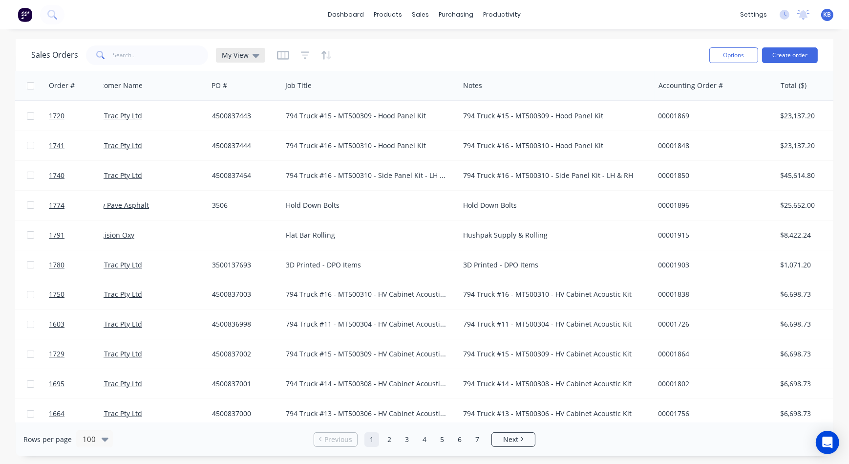
click at [244, 59] on div "My View" at bounding box center [240, 55] width 49 height 15
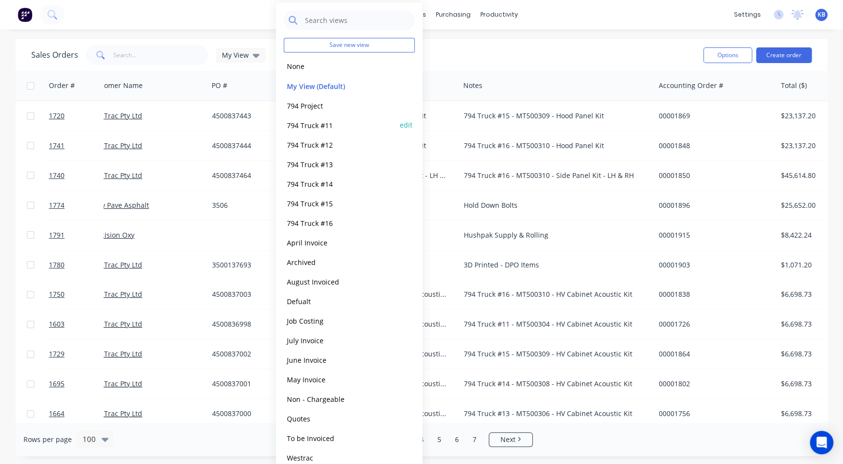
click at [305, 117] on div "794 Truck #11 edit" at bounding box center [349, 125] width 131 height 20
click at [303, 120] on button "794 Truck #11" at bounding box center [339, 124] width 111 height 11
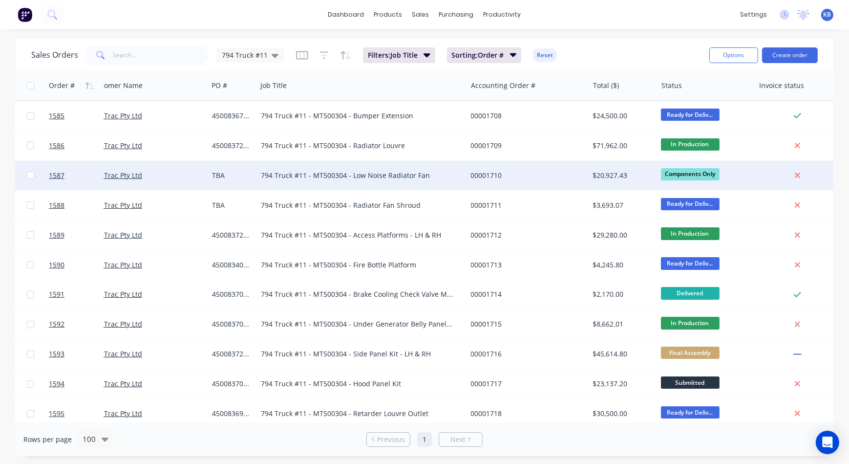
click at [337, 173] on div "794 Truck #11 - MT500304 - Low Noise Radiator Fan" at bounding box center [357, 176] width 192 height 10
click at [228, 171] on div "TBA" at bounding box center [231, 176] width 39 height 10
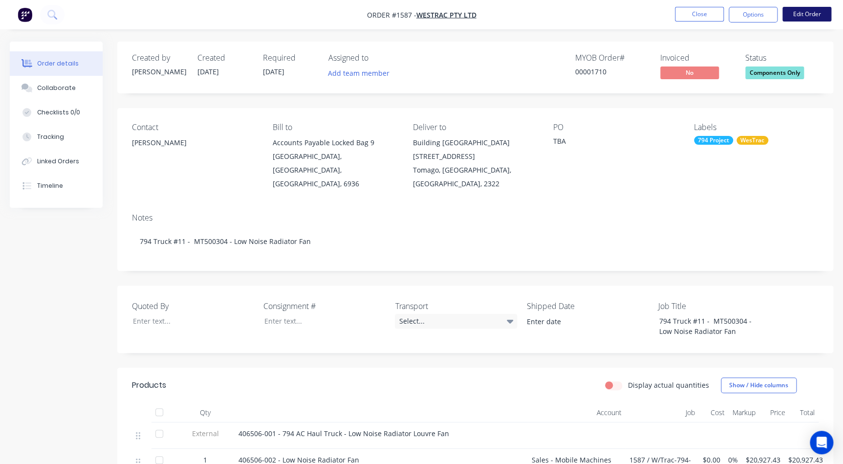
click at [811, 18] on button "Edit Order" at bounding box center [806, 14] width 49 height 15
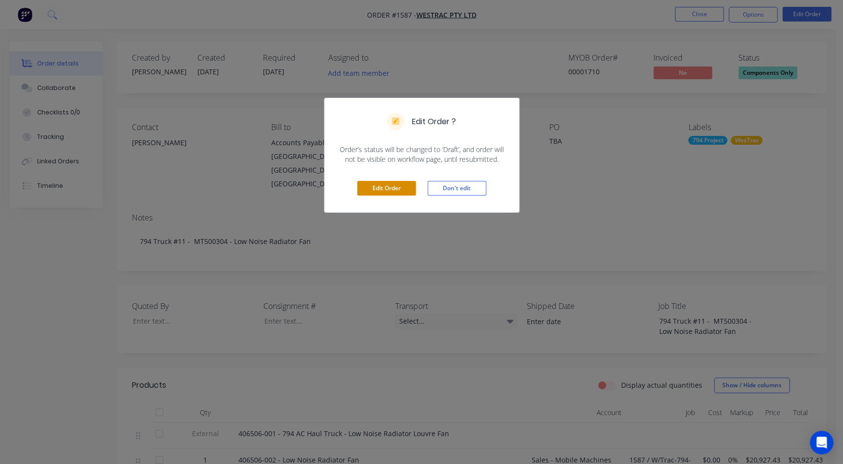
click at [396, 194] on button "Edit Order" at bounding box center [386, 188] width 59 height 15
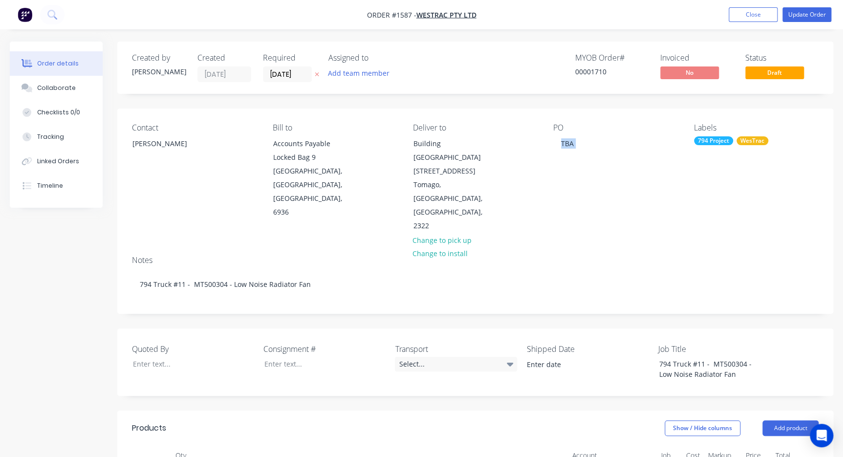
drag, startPoint x: 550, startPoint y: 145, endPoint x: 598, endPoint y: 146, distance: 47.4
click at [598, 146] on div "Contact [PERSON_NAME] Bill to Accounts Payable Locked Bag [STREET_ADDRESS] Deli…" at bounding box center [475, 177] width 716 height 139
drag, startPoint x: 654, startPoint y: 131, endPoint x: 632, endPoint y: 132, distance: 22.5
click at [653, 132] on div "PO" at bounding box center [615, 127] width 125 height 9
click at [577, 140] on div "TBA" at bounding box center [567, 143] width 28 height 14
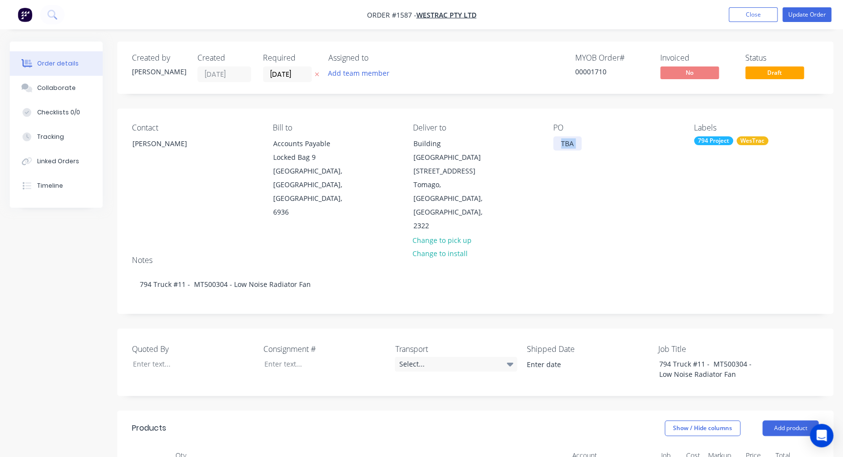
click at [575, 142] on div "TBA" at bounding box center [567, 143] width 28 height 14
drag, startPoint x: 574, startPoint y: 142, endPoint x: 511, endPoint y: 141, distance: 63.5
click at [511, 141] on div "Contact [PERSON_NAME] Bill to Accounts Payable Locked Bag [STREET_ADDRESS] Deli…" at bounding box center [475, 177] width 716 height 139
click at [291, 68] on input "[DATE]" at bounding box center [287, 74] width 48 height 15
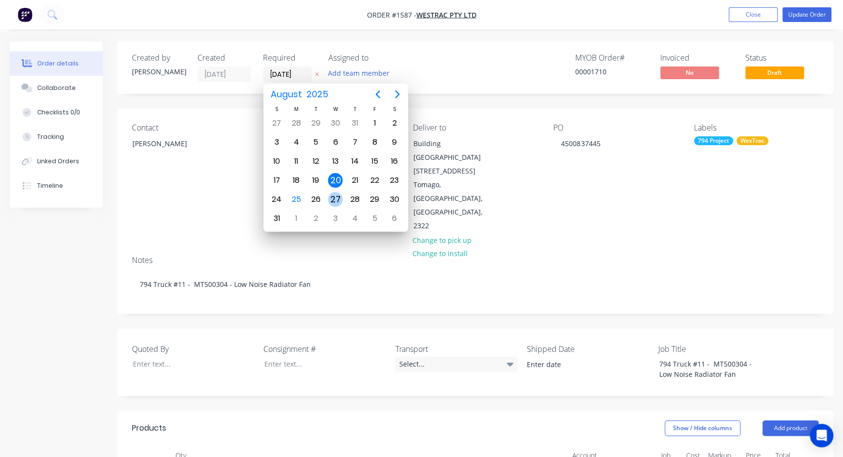
click at [330, 196] on div "27" at bounding box center [335, 199] width 15 height 15
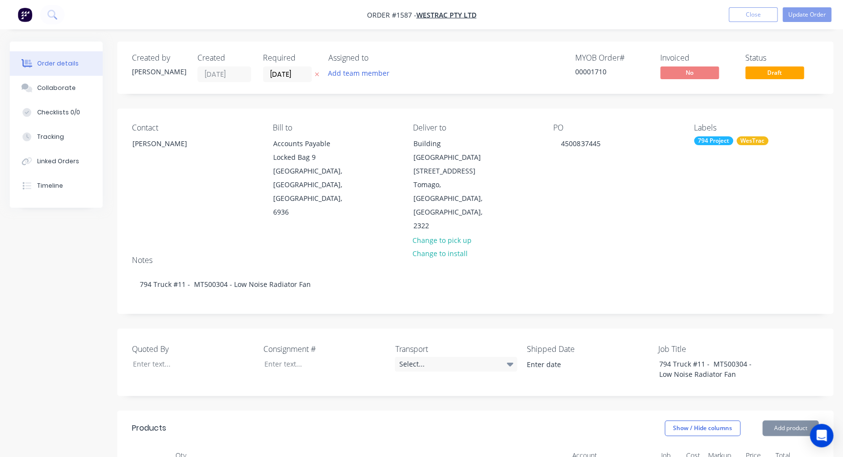
type input "[DATE]"
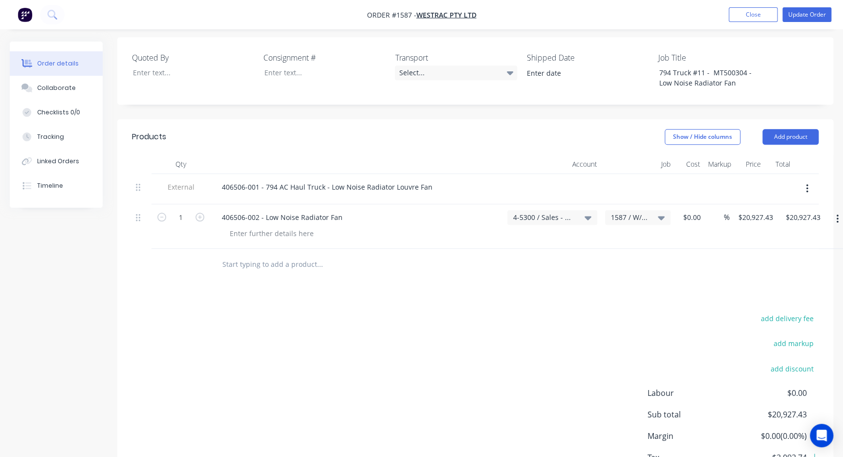
scroll to position [311, 0]
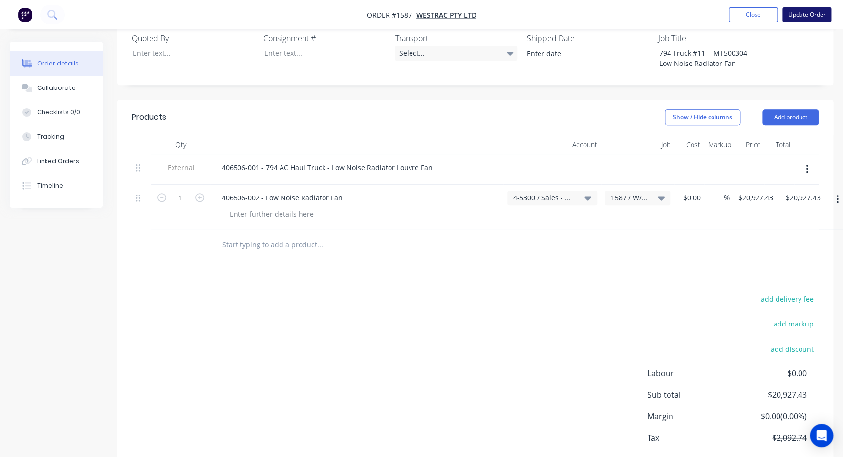
click at [809, 11] on button "Update Order" at bounding box center [806, 14] width 49 height 15
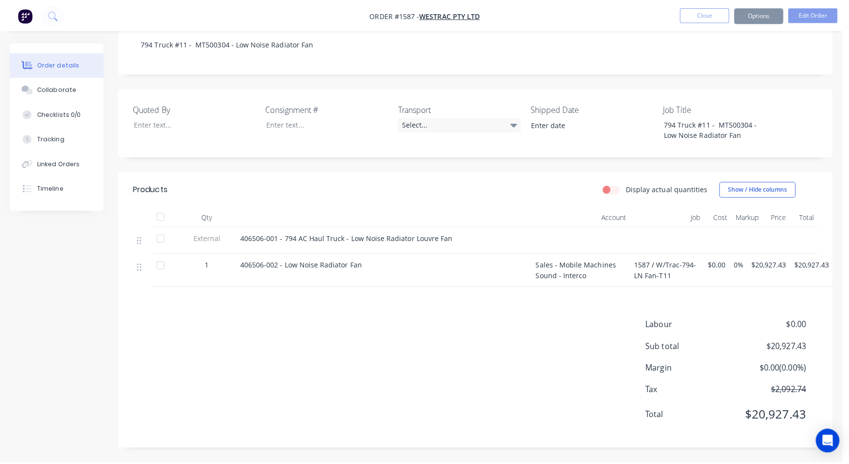
scroll to position [0, 0]
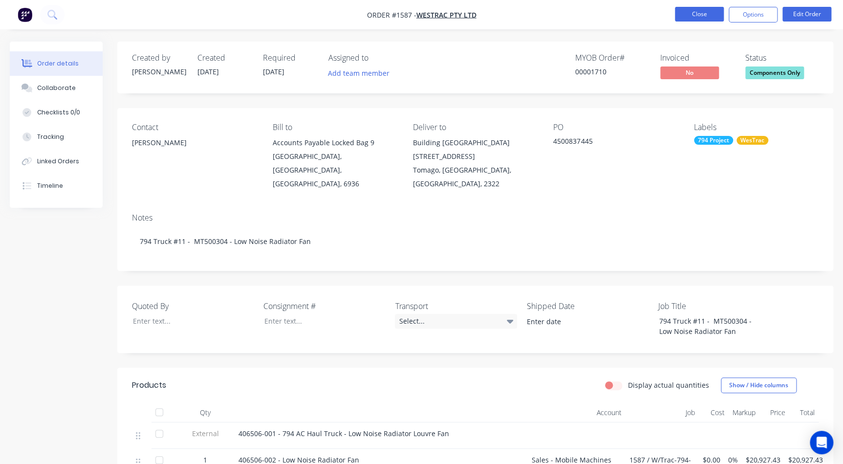
click at [691, 19] on button "Close" at bounding box center [699, 14] width 49 height 15
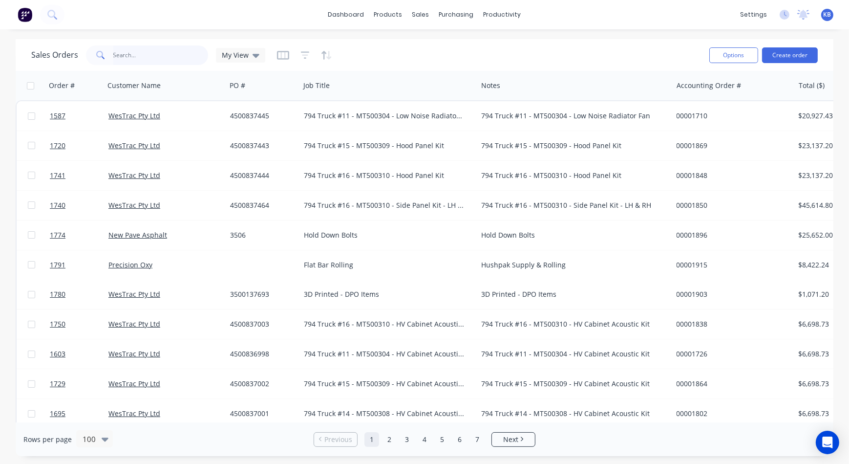
click at [159, 64] on input "text" at bounding box center [160, 55] width 95 height 20
click at [234, 63] on div "Sales Orders My View" at bounding box center [148, 55] width 234 height 20
click at [240, 58] on span "My View" at bounding box center [235, 55] width 27 height 10
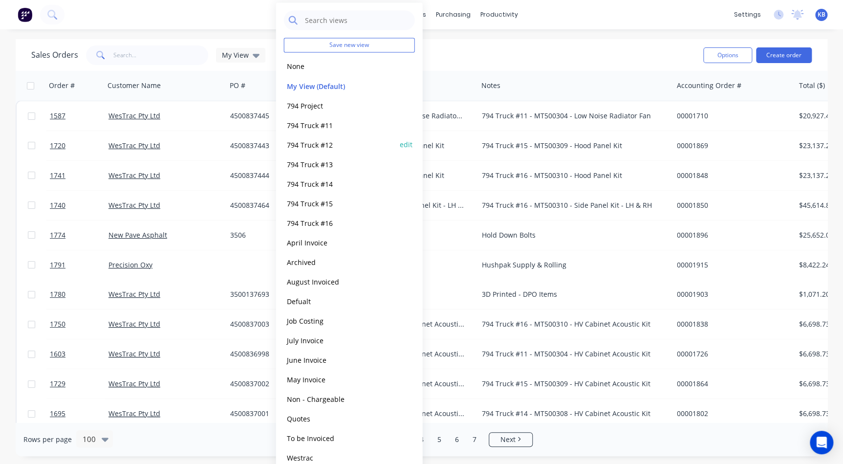
click at [318, 151] on div "794 Truck #12 edit" at bounding box center [349, 144] width 131 height 20
click at [319, 143] on button "794 Truck #12" at bounding box center [339, 144] width 111 height 11
